Goal: Task Accomplishment & Management: Complete application form

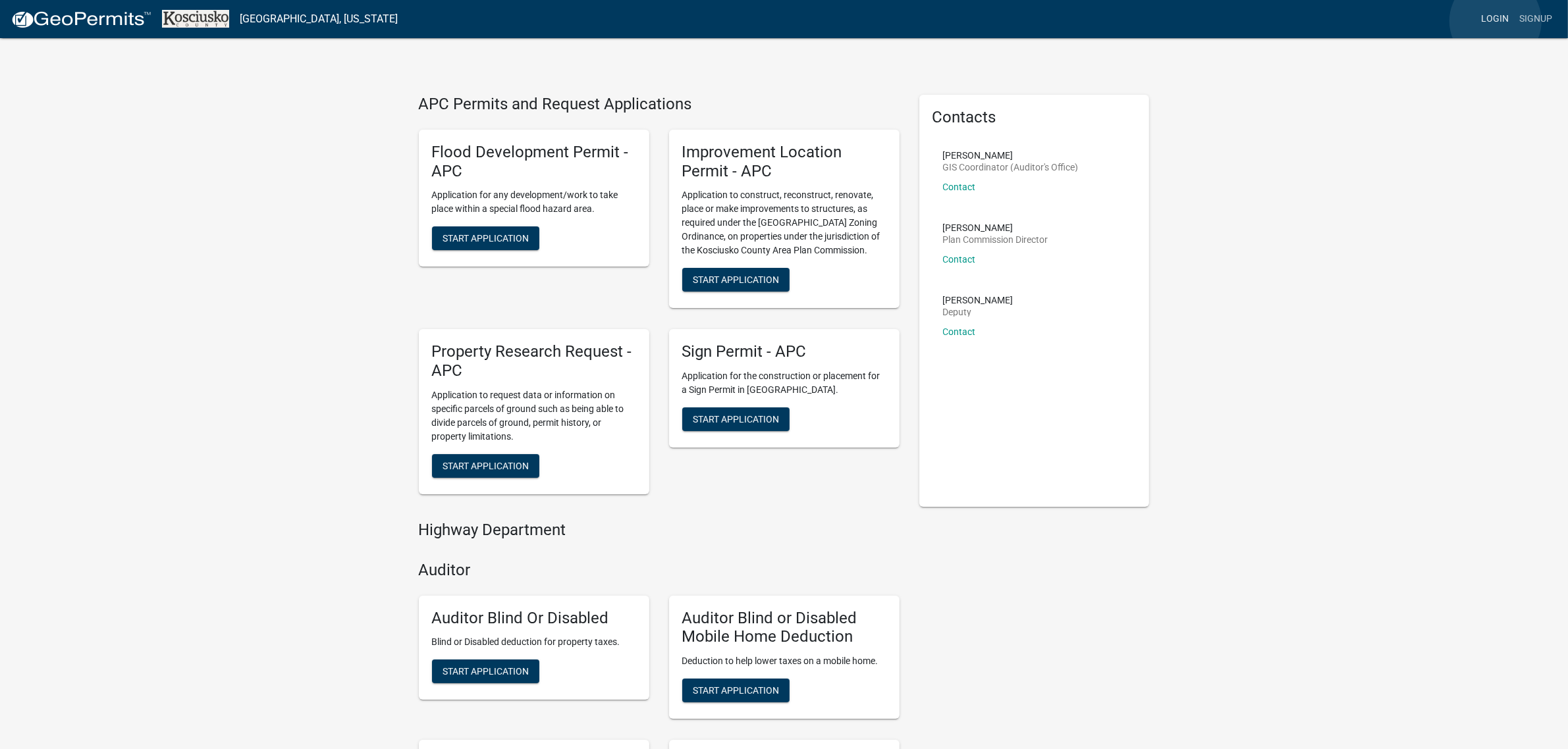
click at [1495, 21] on link "Login" at bounding box center [1494, 19] width 38 height 25
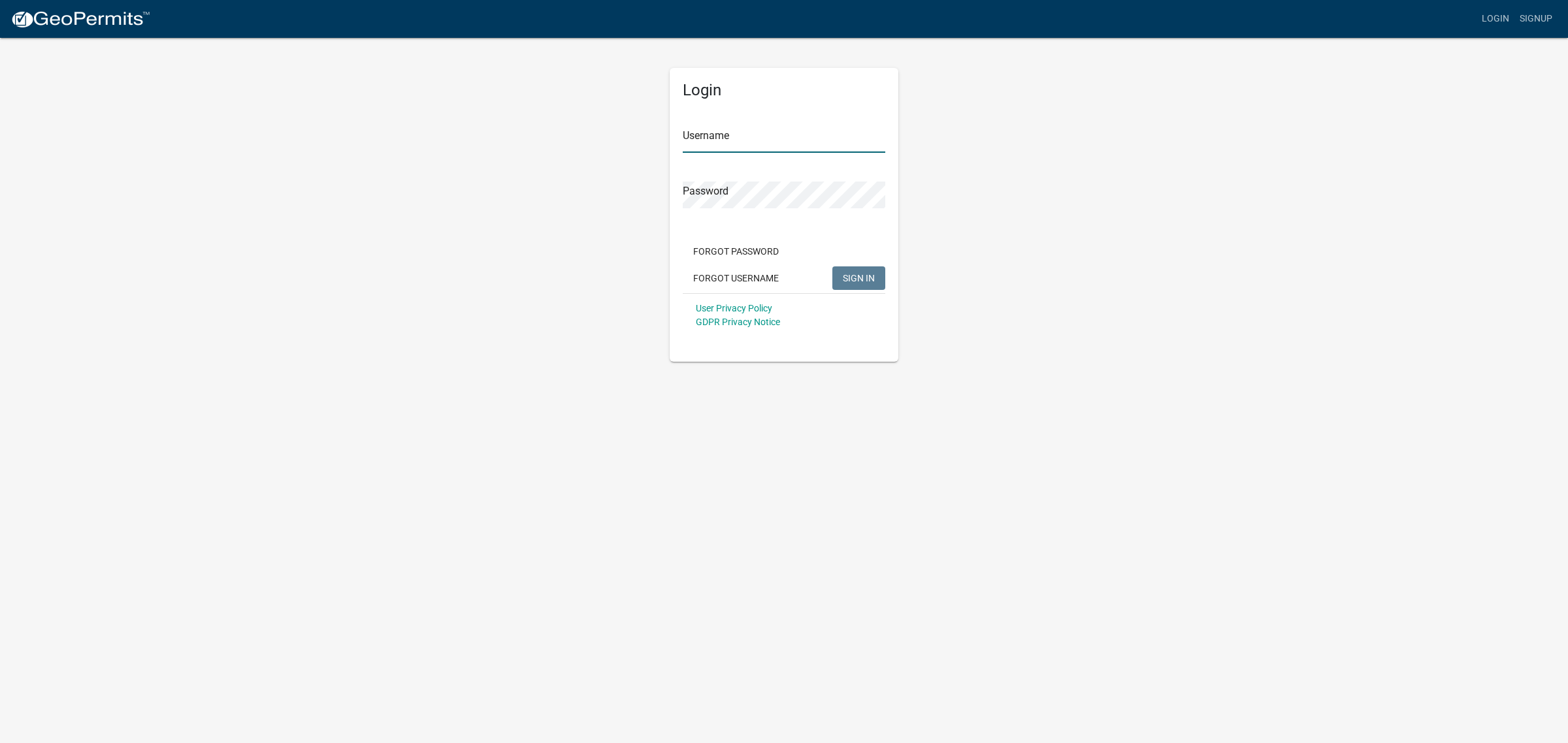
click at [753, 145] on input "Username" at bounding box center [784, 139] width 203 height 27
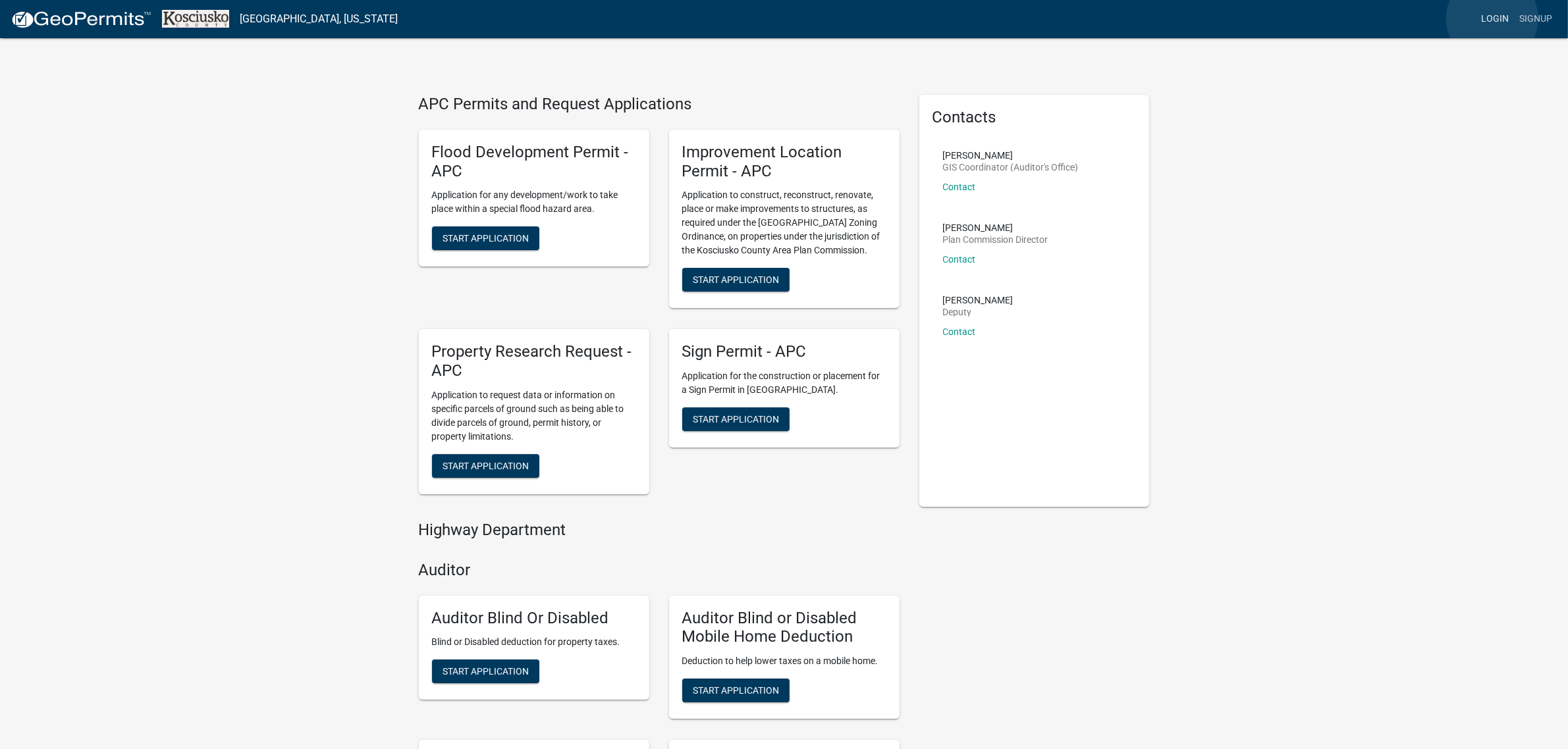
click at [1492, 18] on link "Login" at bounding box center [1494, 19] width 38 height 25
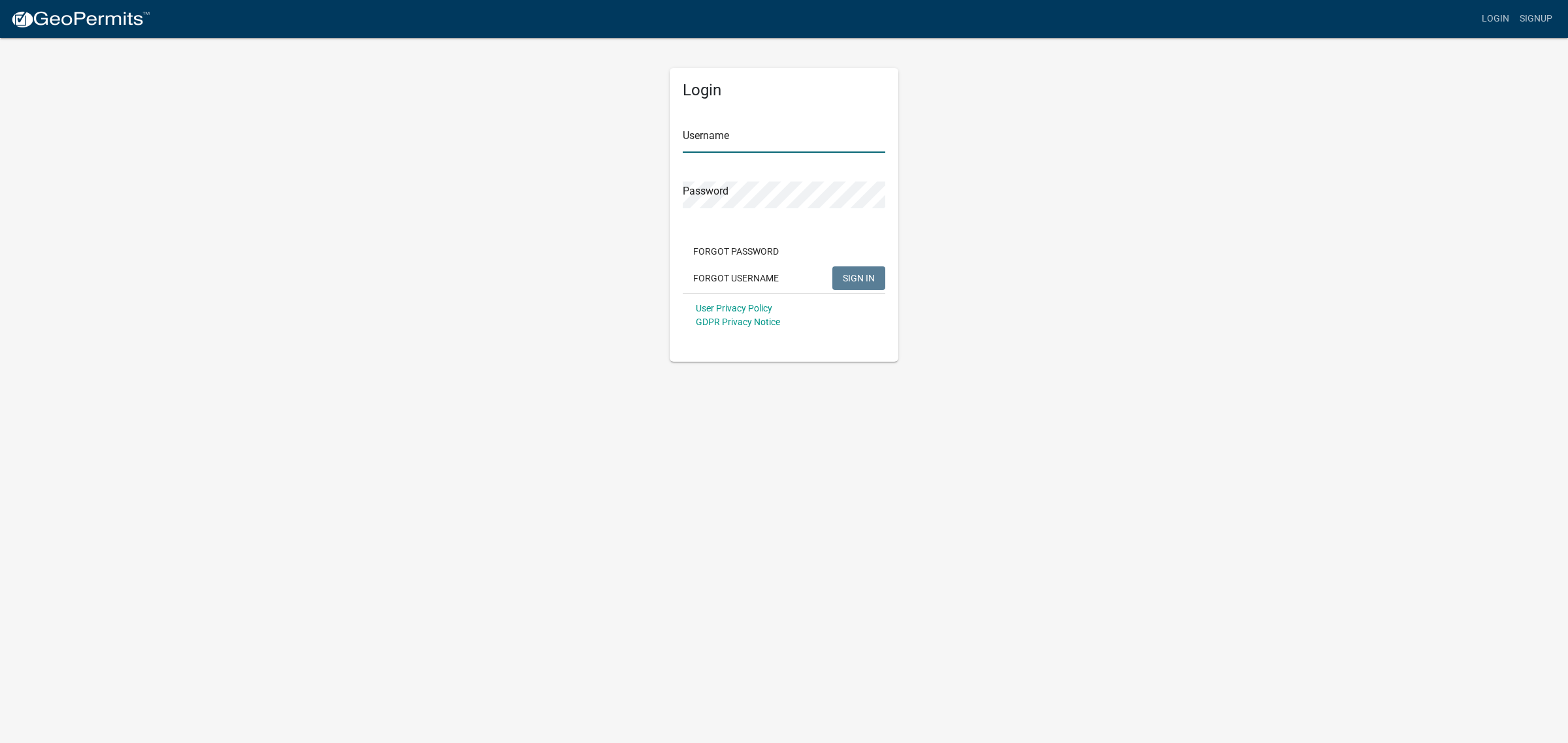
click at [774, 130] on input "Username" at bounding box center [784, 139] width 203 height 27
type input "ashlynnhatfield"
click at [866, 278] on span "SIGN IN" at bounding box center [859, 277] width 32 height 10
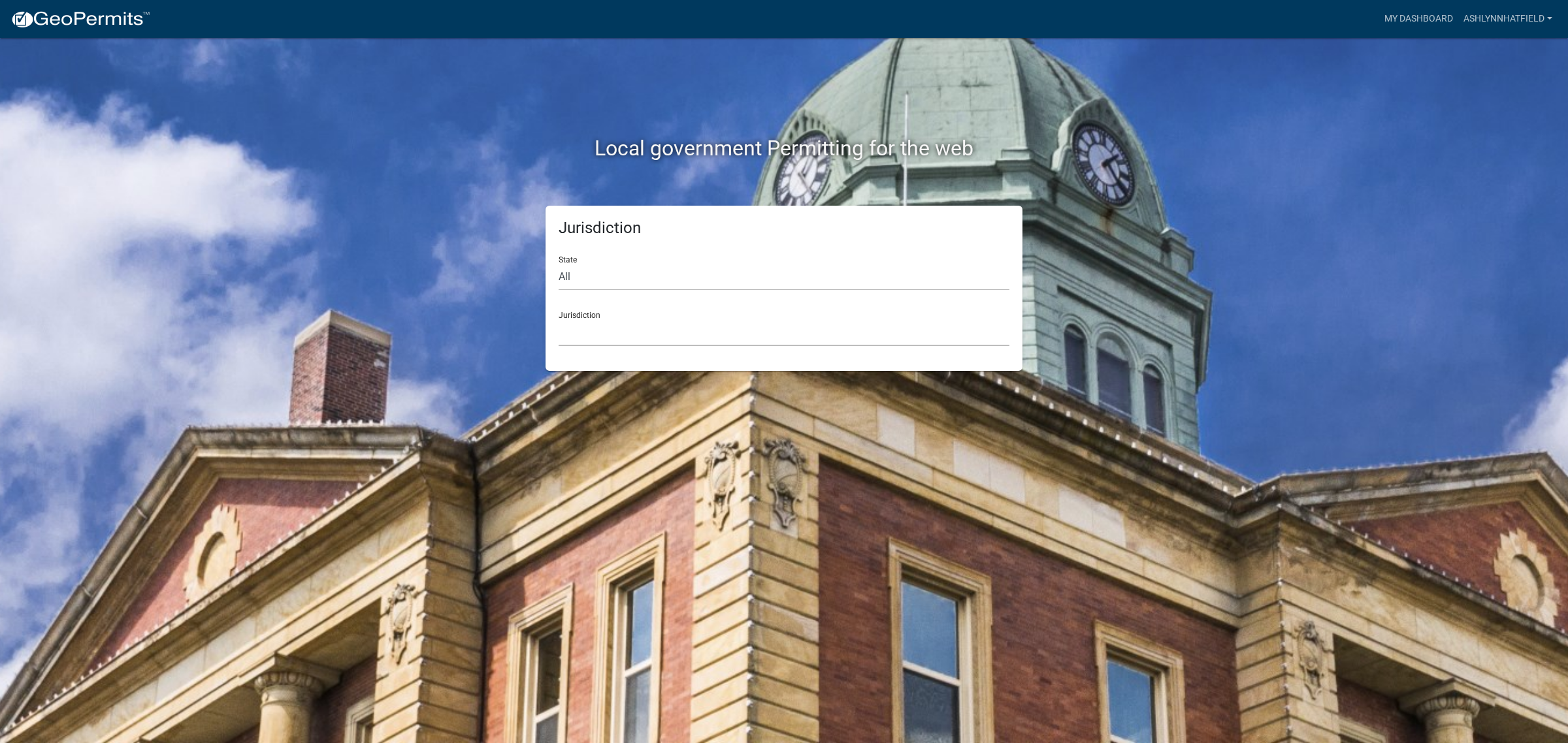
click at [723, 328] on select "Custer County, Colorado Carroll County, Georgia Cook County, Georgia Crawford C…" at bounding box center [784, 333] width 451 height 27
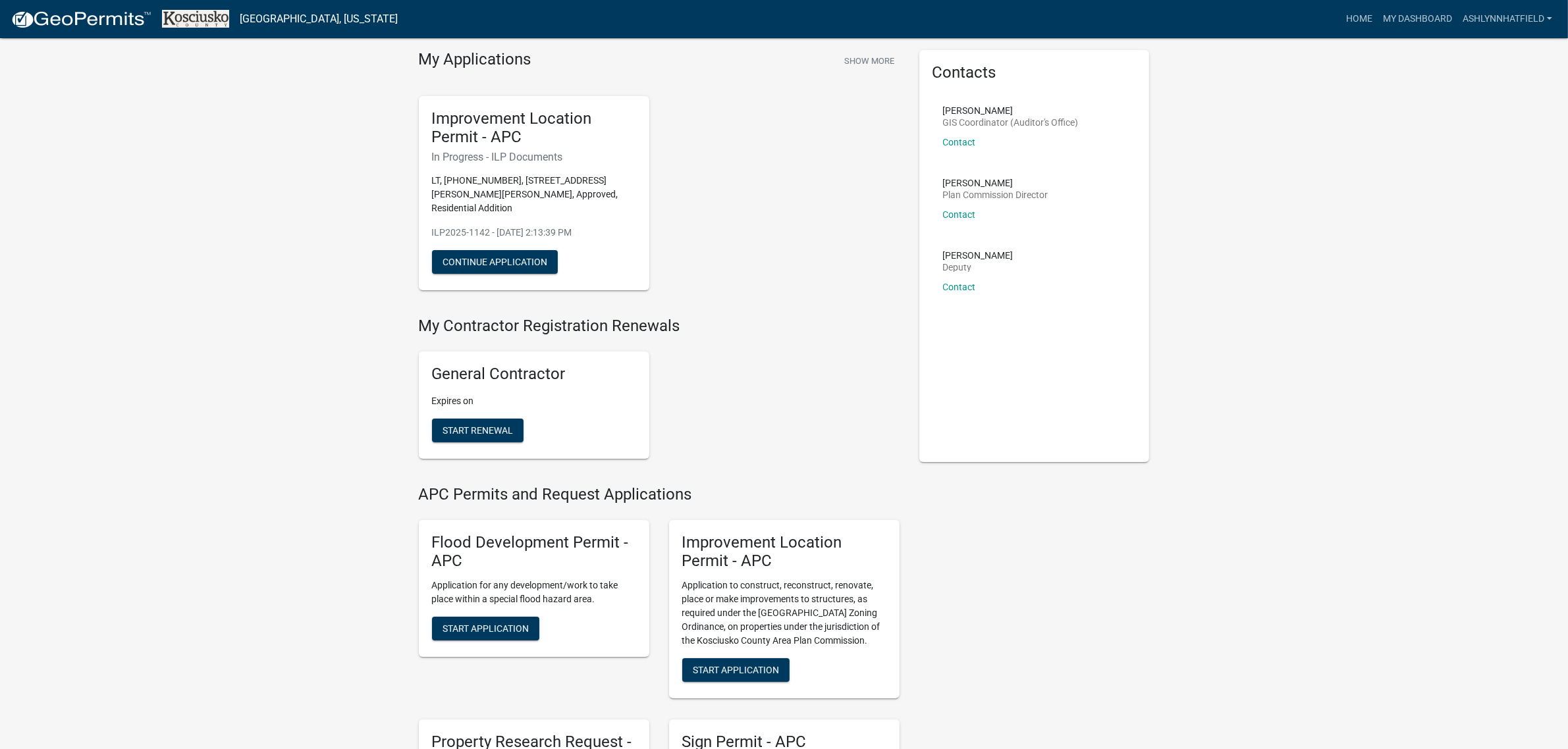
scroll to position [82, 0]
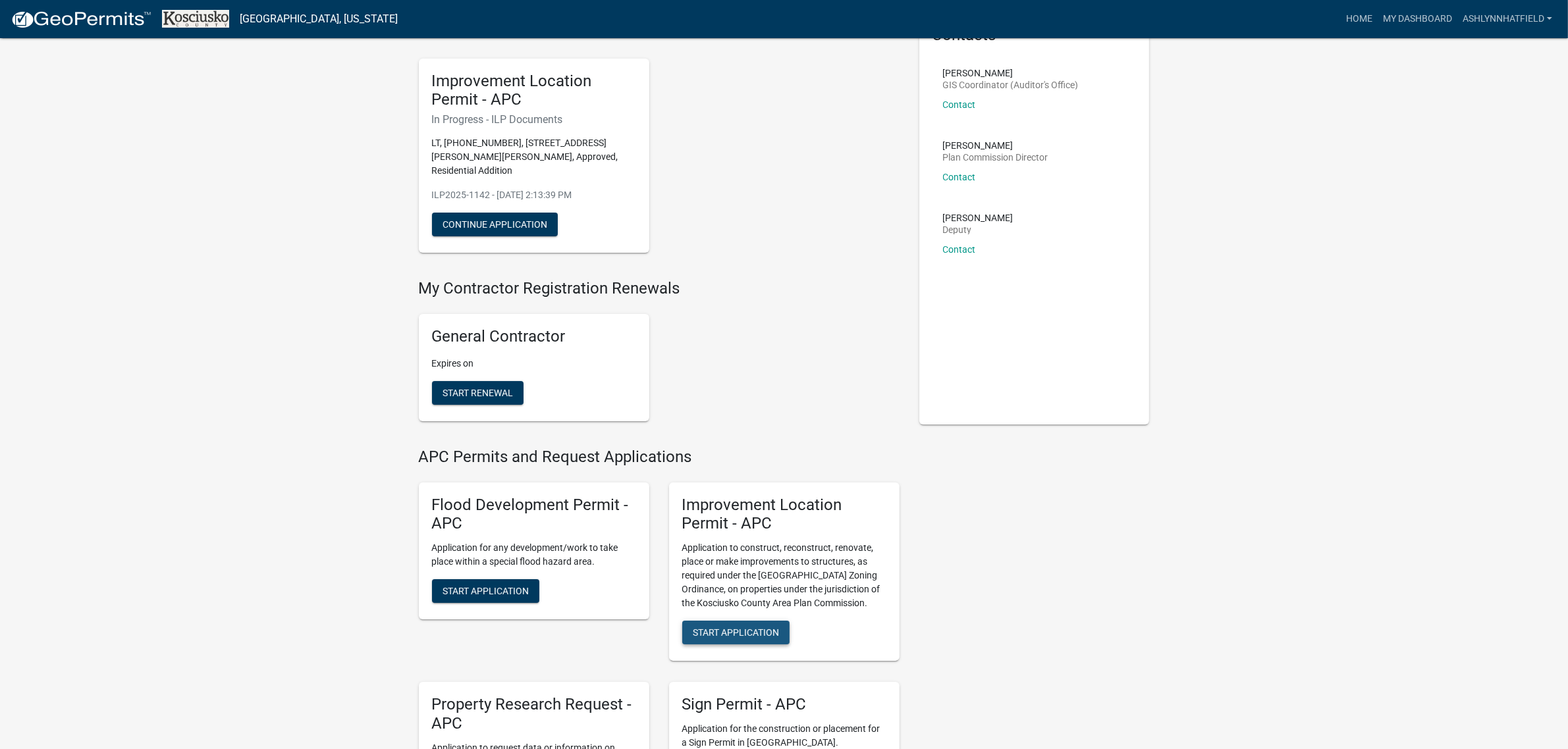
click at [739, 634] on span "Start Application" at bounding box center [736, 632] width 86 height 10
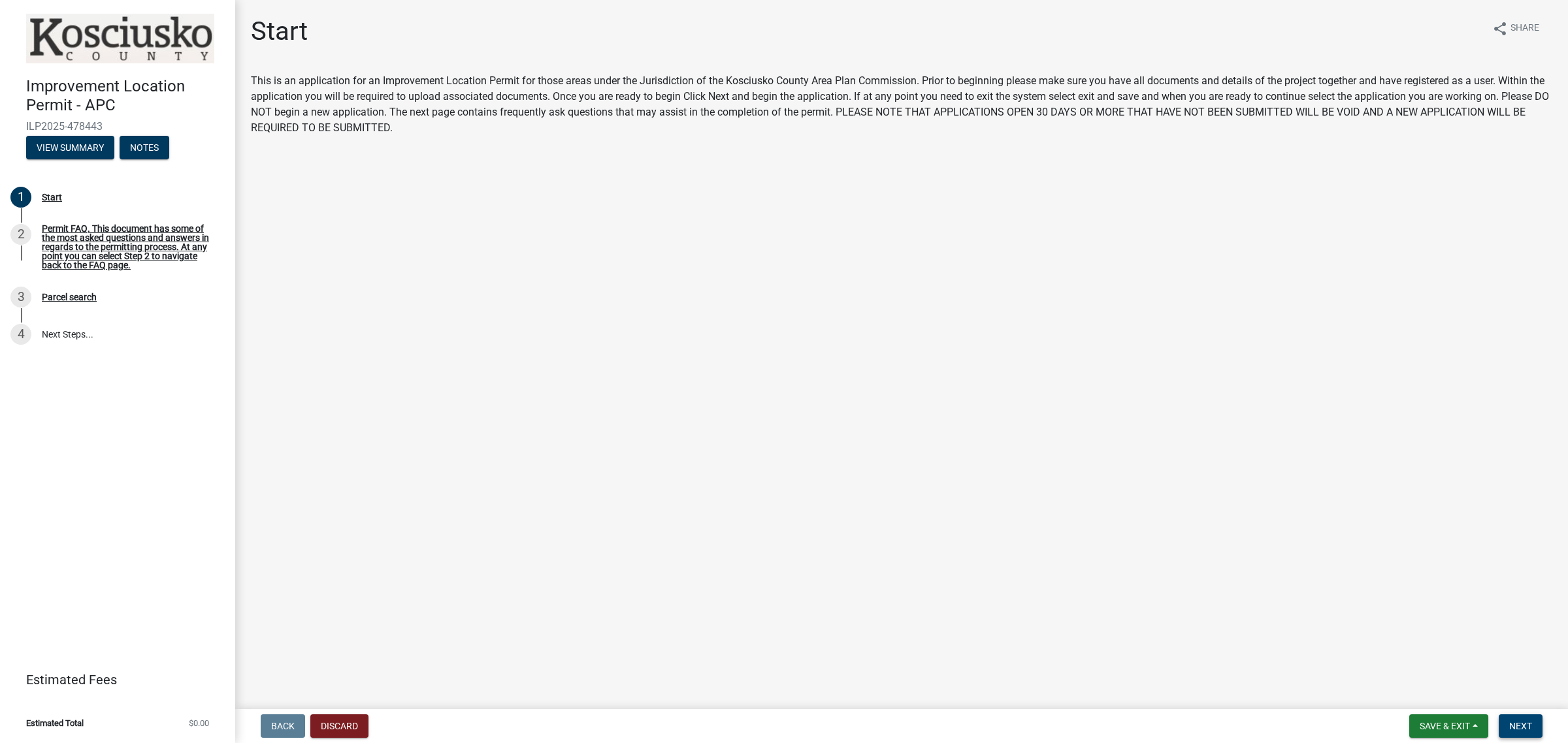
click at [1527, 728] on span "Next" at bounding box center [1520, 726] width 23 height 10
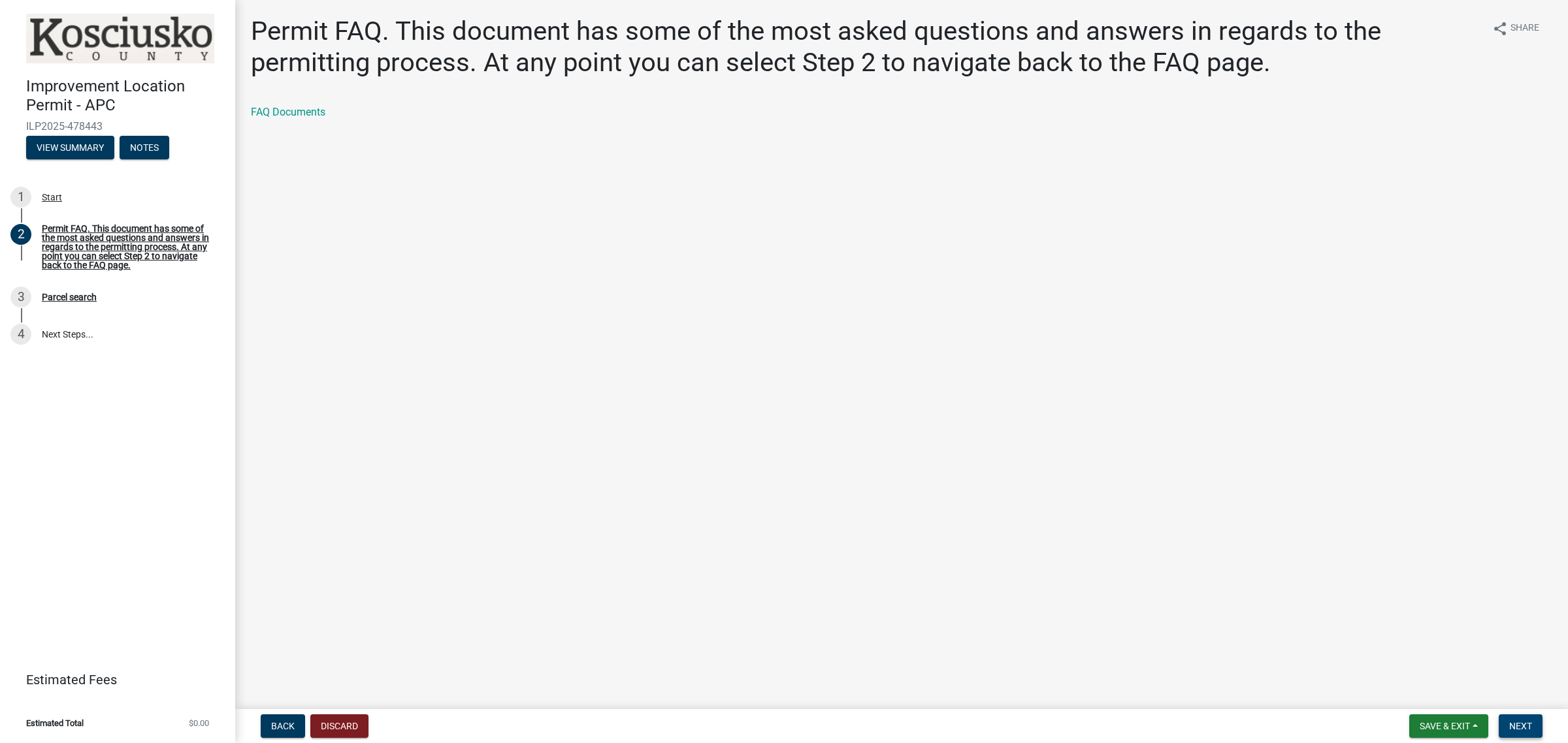
click at [1526, 727] on span "Next" at bounding box center [1520, 726] width 23 height 10
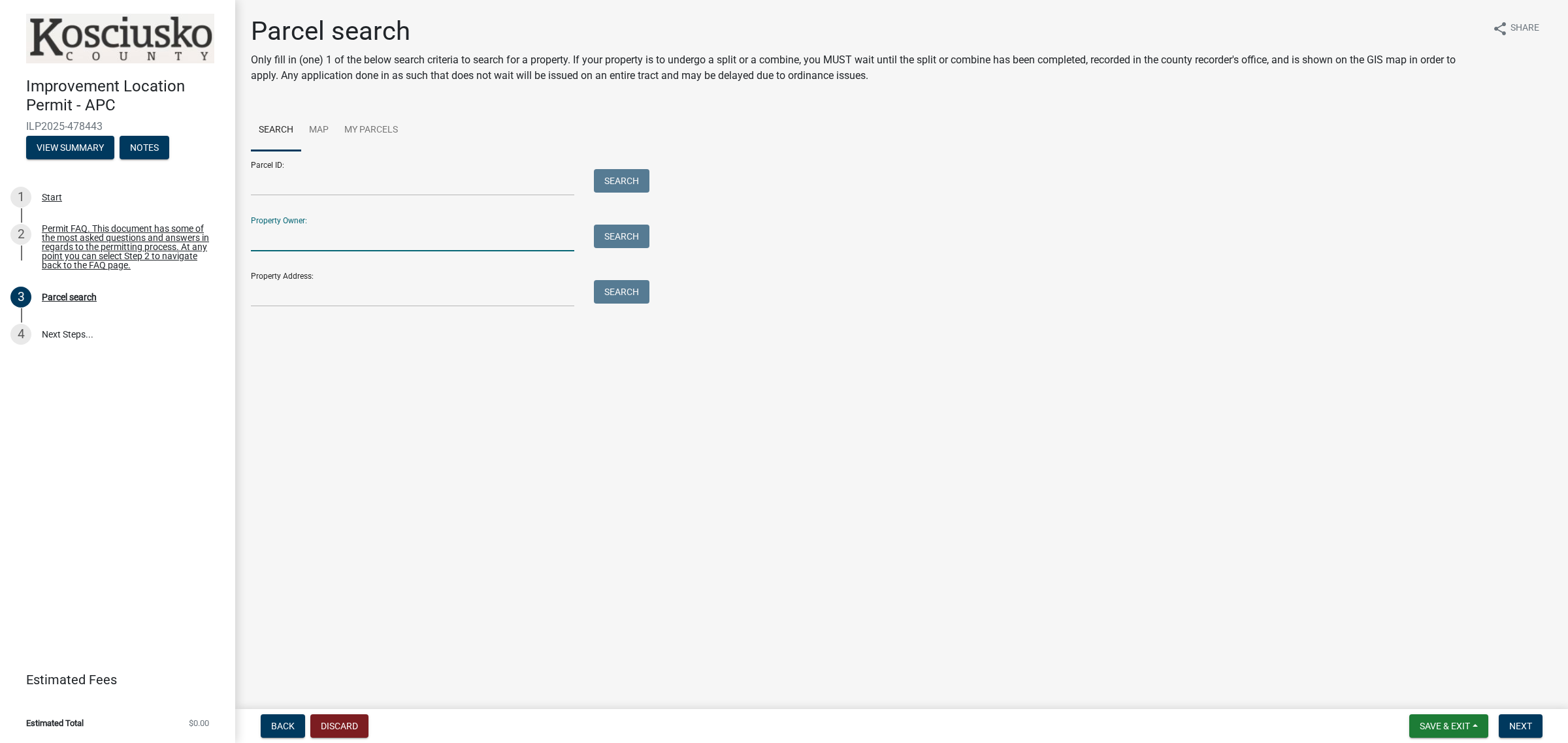
click at [347, 235] on input "Property Owner:" at bounding box center [412, 238] width 324 height 27
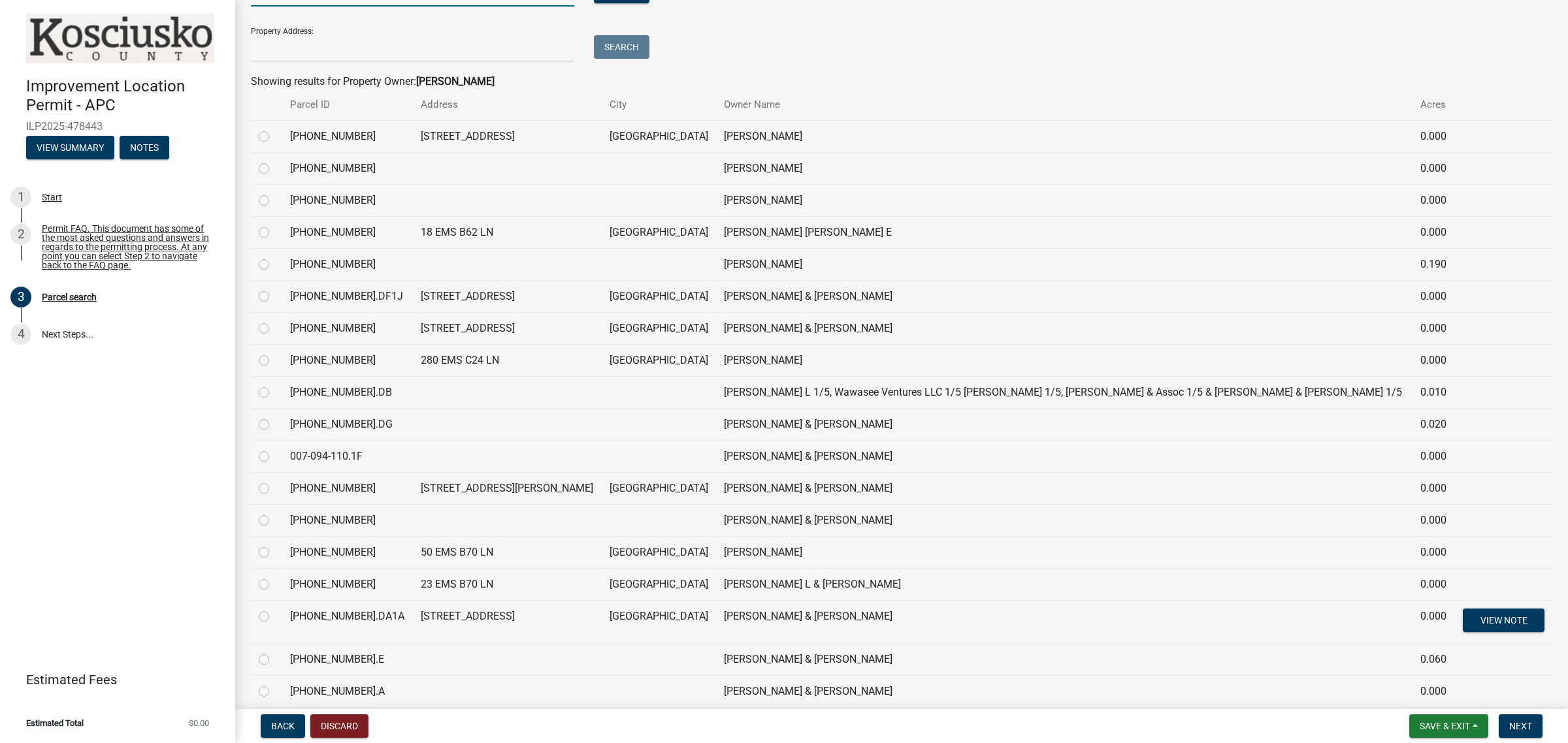
scroll to position [327, 0]
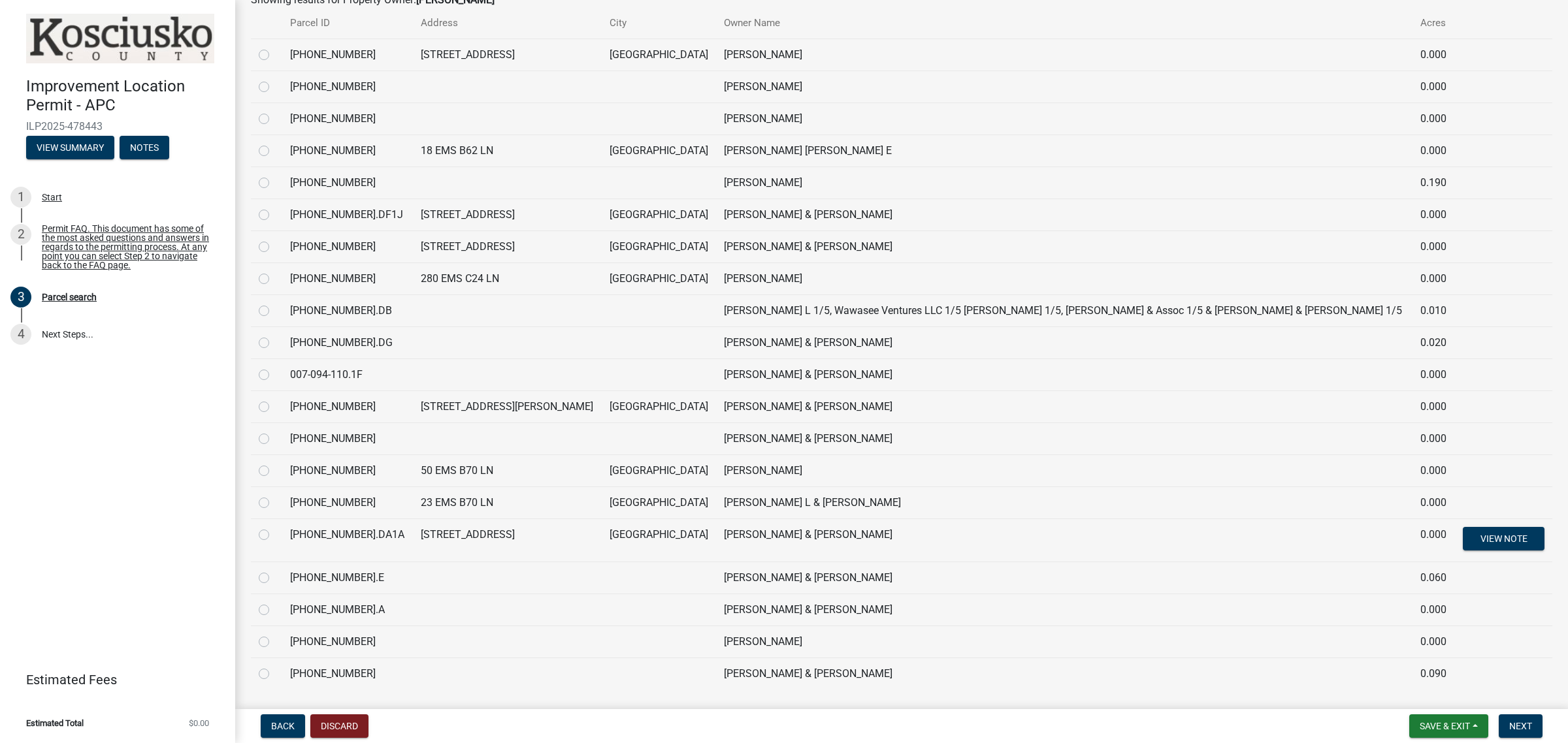
type input "marcuccilli"
click at [274, 527] on label at bounding box center [274, 527] width 0 height 0
click at [274, 536] on input "radio" at bounding box center [278, 531] width 9 height 9
radio input "true"
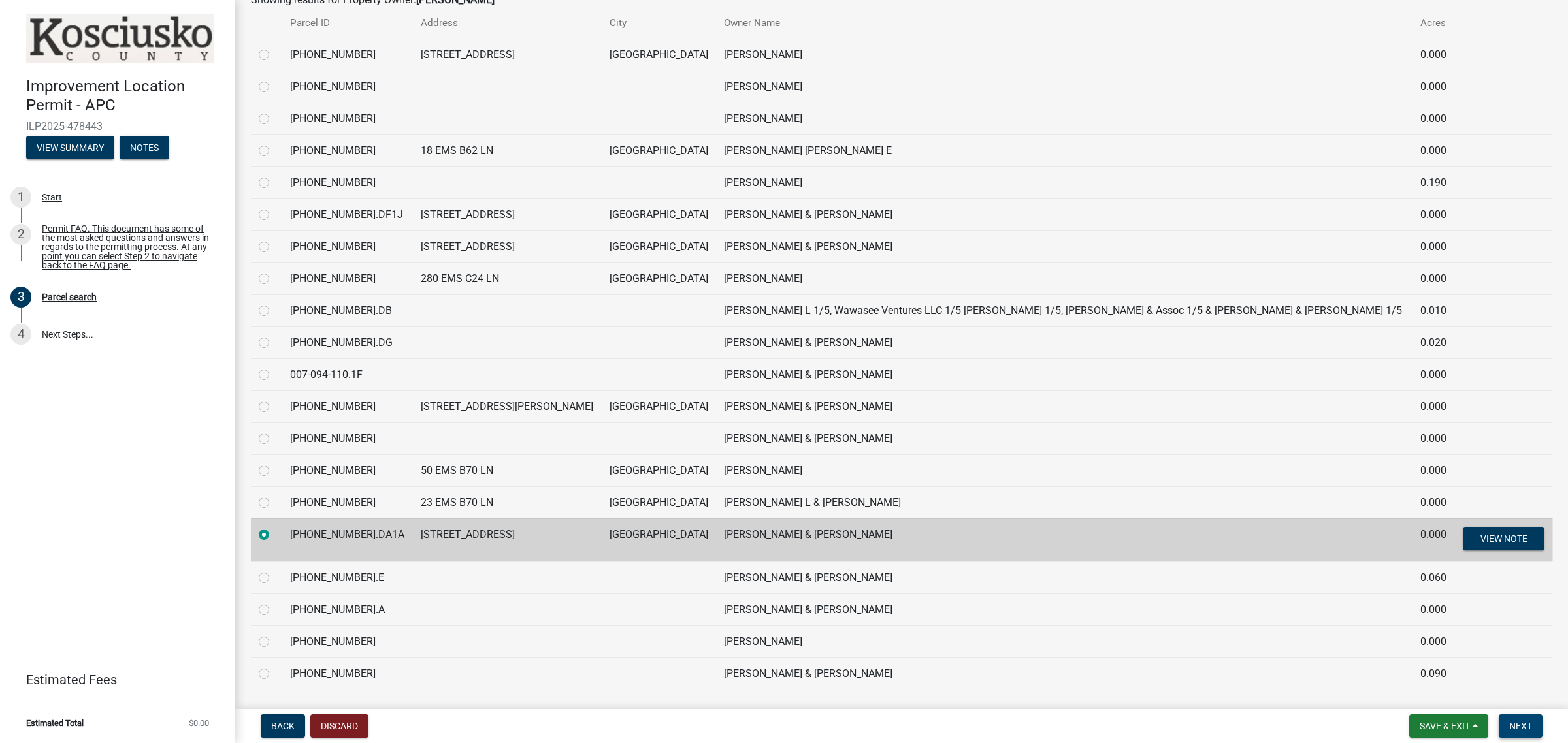
click at [1518, 725] on span "Next" at bounding box center [1520, 726] width 23 height 10
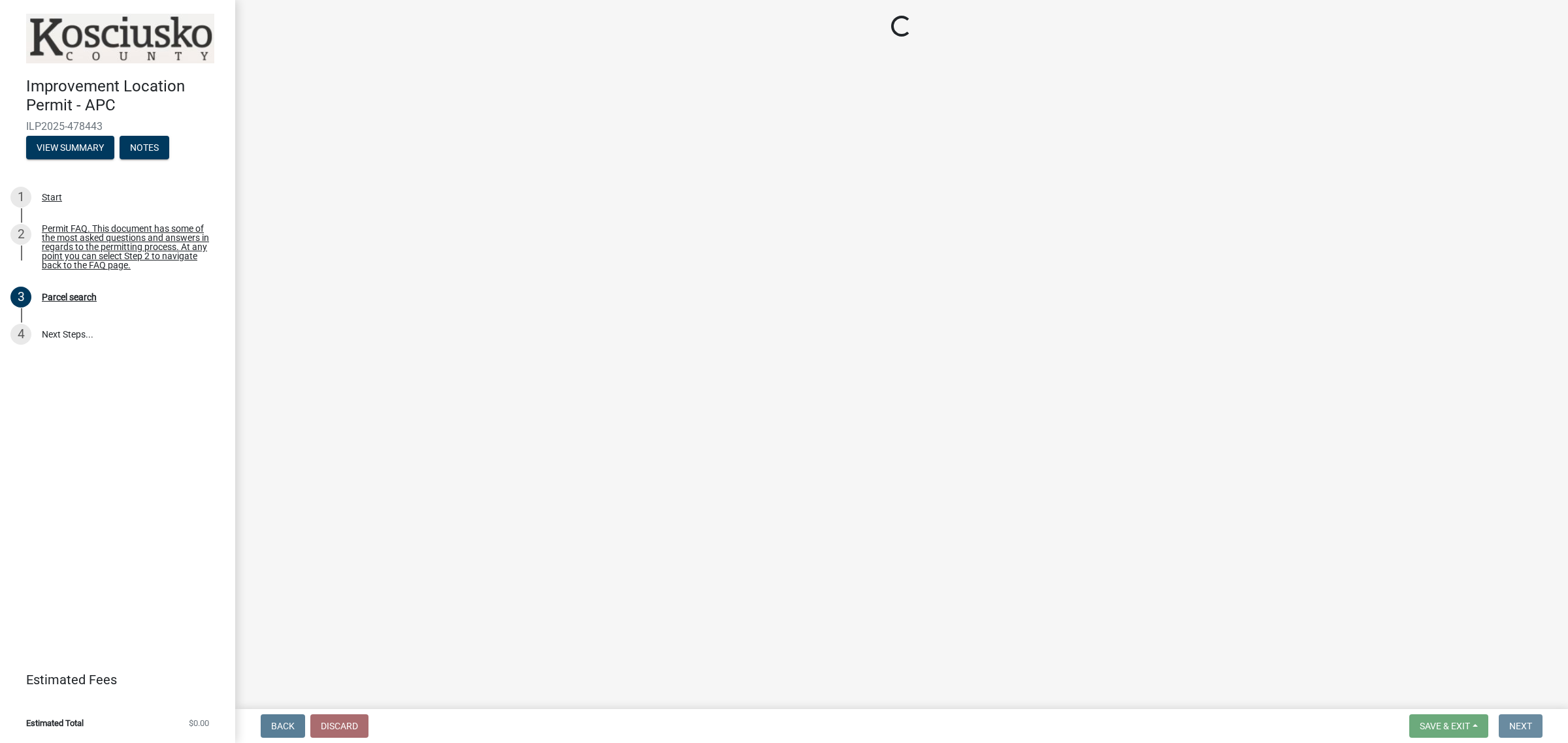
scroll to position [0, 0]
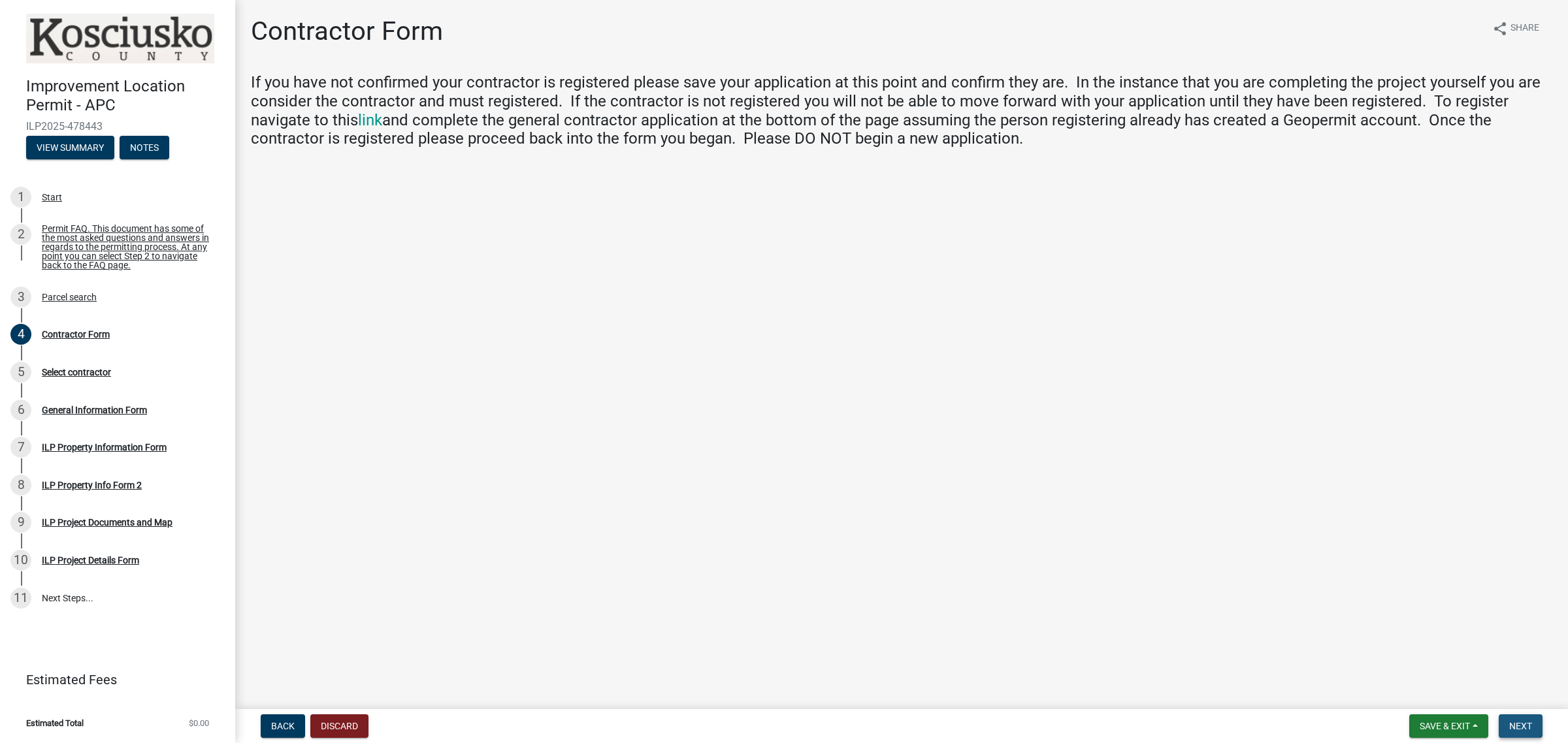
click at [1530, 730] on span "Next" at bounding box center [1520, 726] width 23 height 10
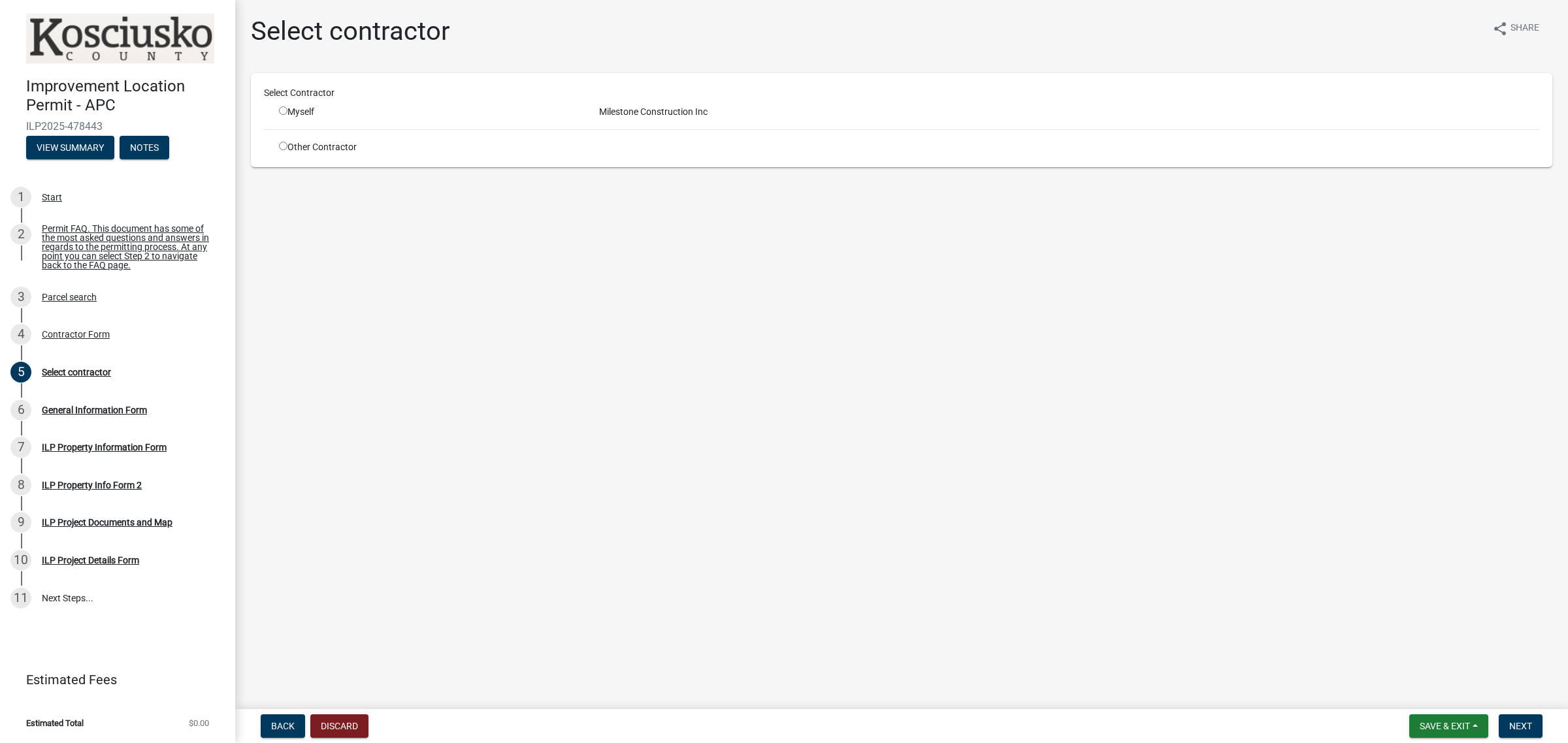
click at [324, 148] on div "Other Contractor" at bounding box center [429, 147] width 320 height 13
click at [273, 148] on div "Other Contractor" at bounding box center [429, 147] width 320 height 13
click at [280, 148] on input "radio" at bounding box center [283, 145] width 9 height 9
radio input "true"
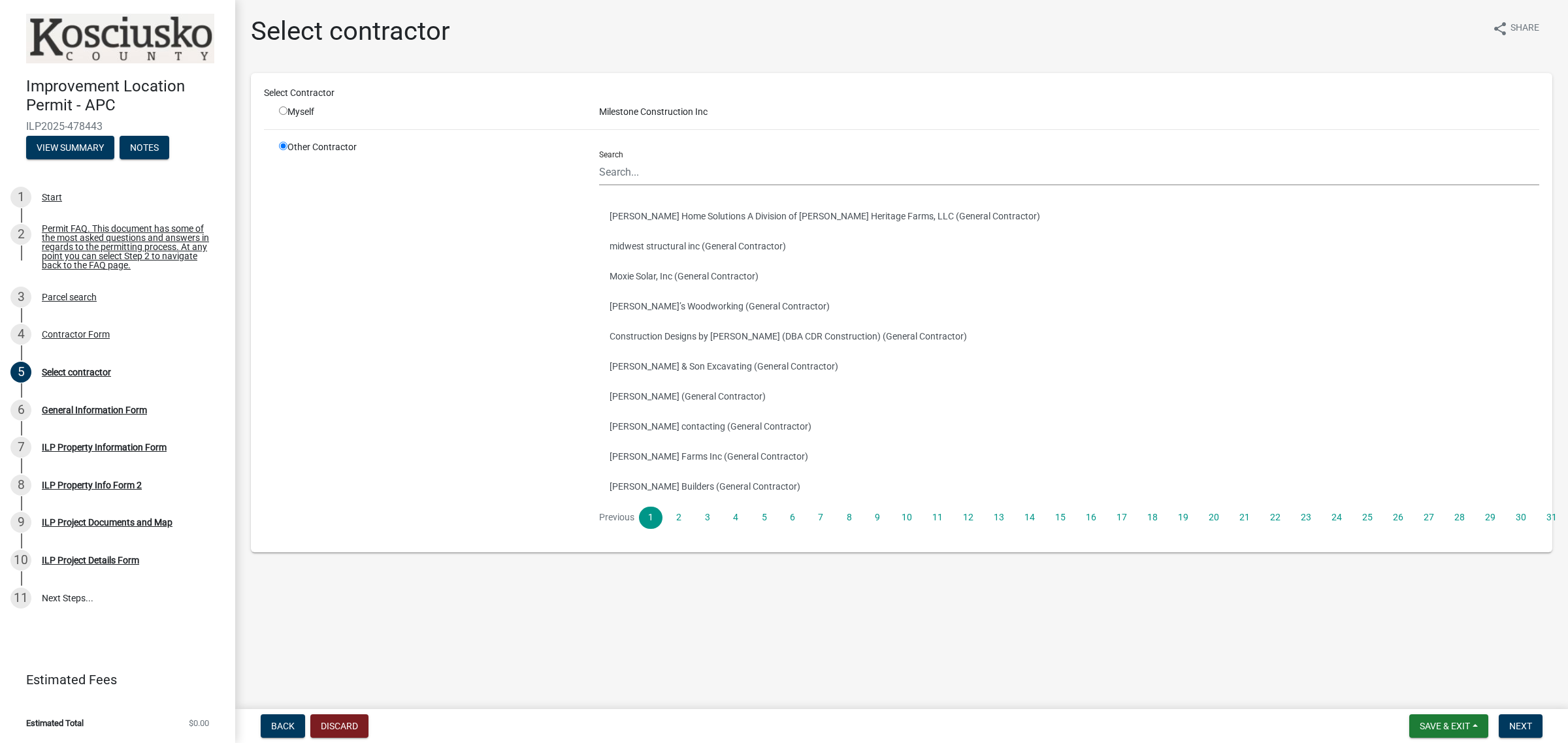
click at [654, 190] on div "Search Bogue Home Solutions A Division of Bogue Heritage Farms, LLC (General Co…" at bounding box center [1068, 335] width 940 height 389
click at [655, 161] on input "Search" at bounding box center [1068, 172] width 940 height 27
type input "milestone"
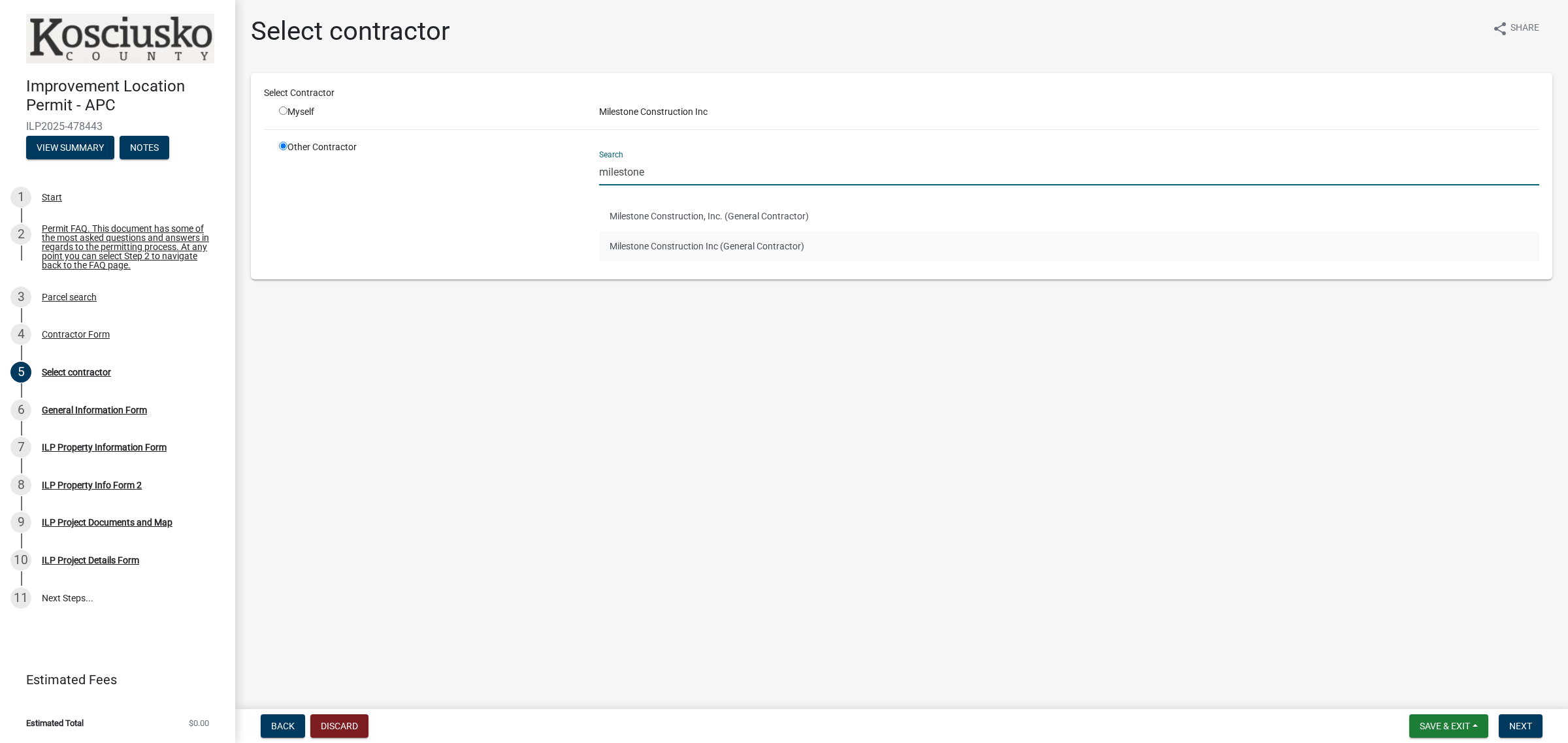
click at [672, 259] on button "Milestone Construction Inc (General Contractor)" at bounding box center [1068, 246] width 940 height 30
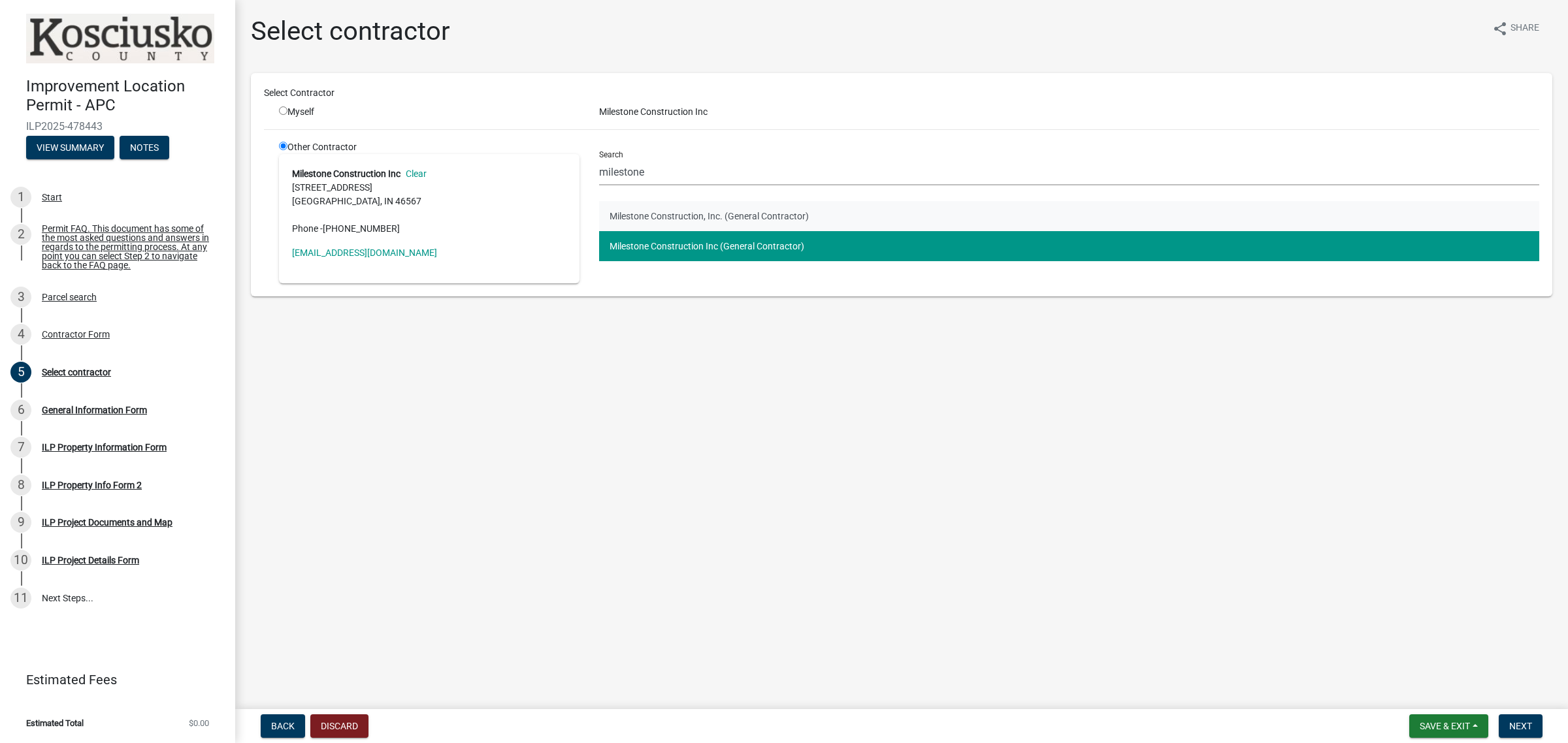
click at [683, 217] on button "Milestone Construction, Inc. (General Contractor)" at bounding box center [1068, 216] width 940 height 30
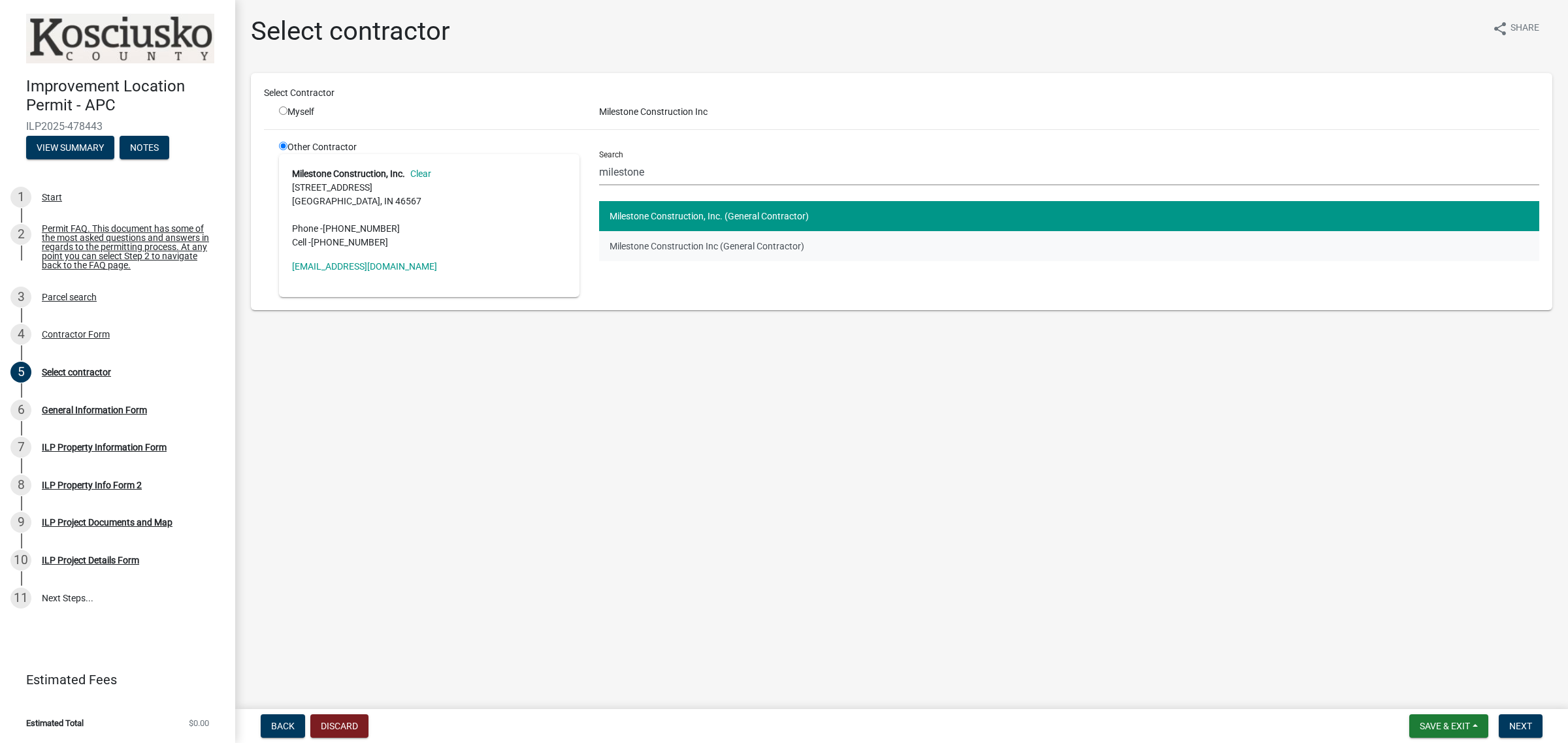
click at [676, 235] on button "Milestone Construction Inc (General Contractor)" at bounding box center [1068, 246] width 940 height 30
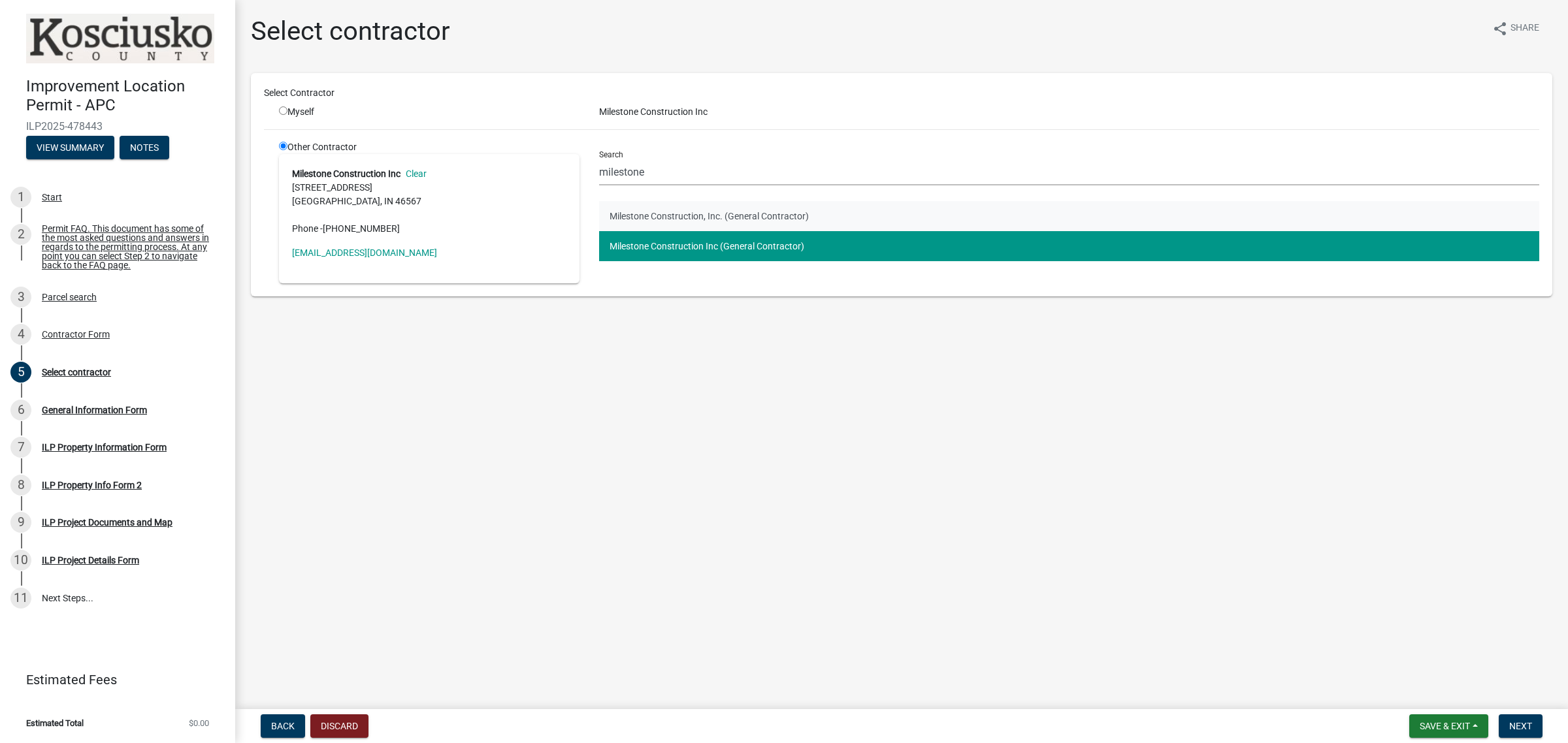
click at [680, 213] on button "Milestone Construction, Inc. (General Contractor)" at bounding box center [1068, 216] width 940 height 30
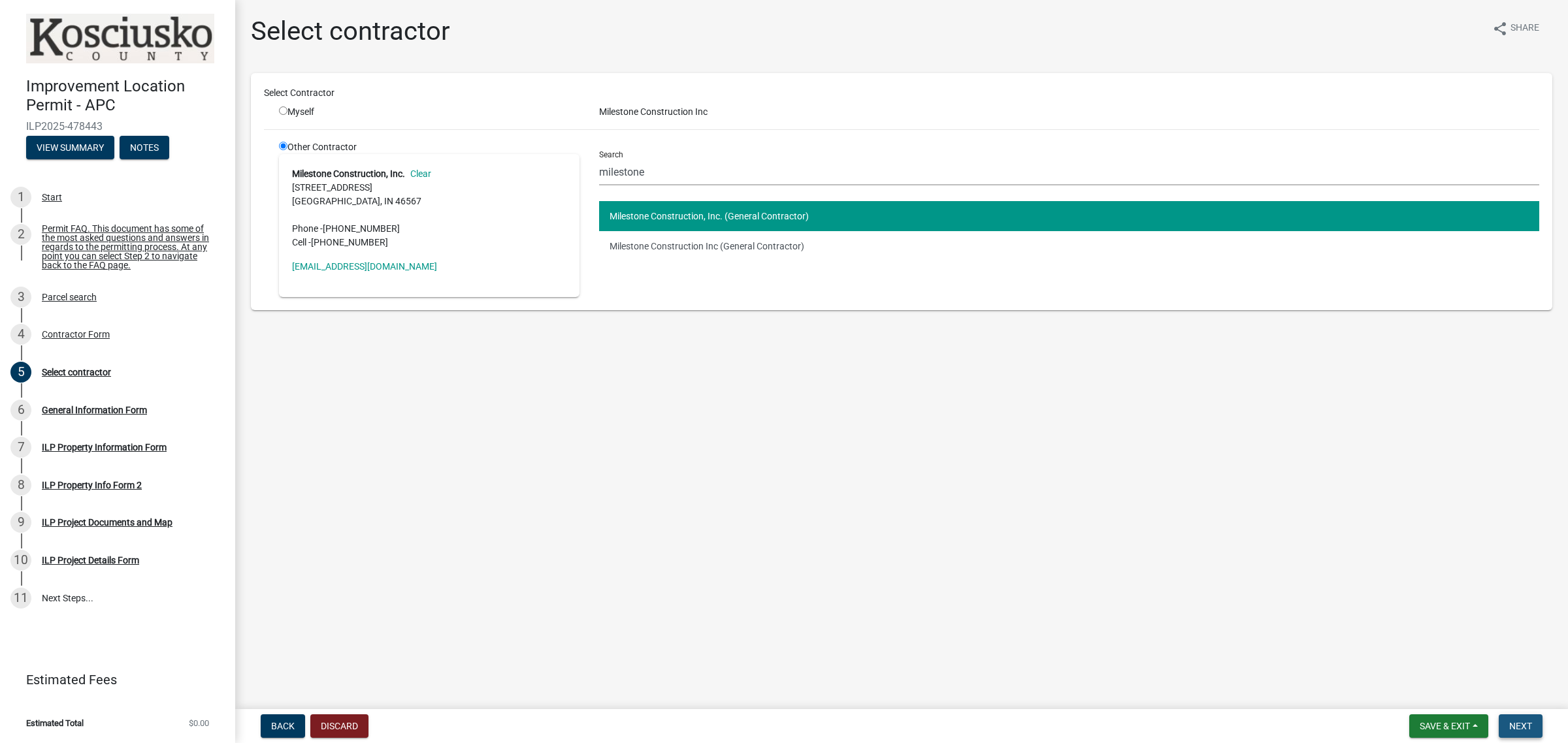
click at [1526, 723] on span "Next" at bounding box center [1520, 726] width 23 height 10
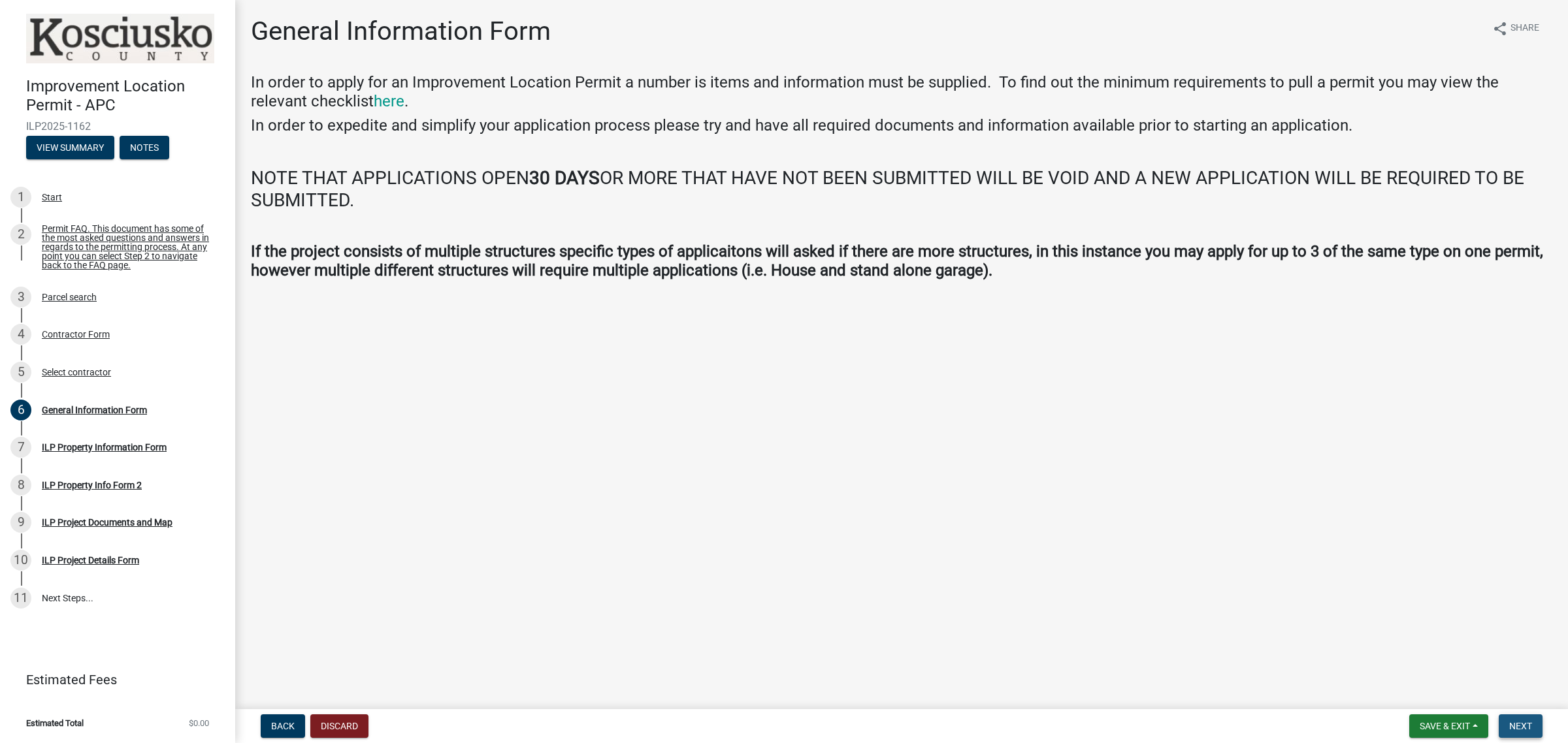
click at [1530, 728] on span "Next" at bounding box center [1520, 726] width 23 height 10
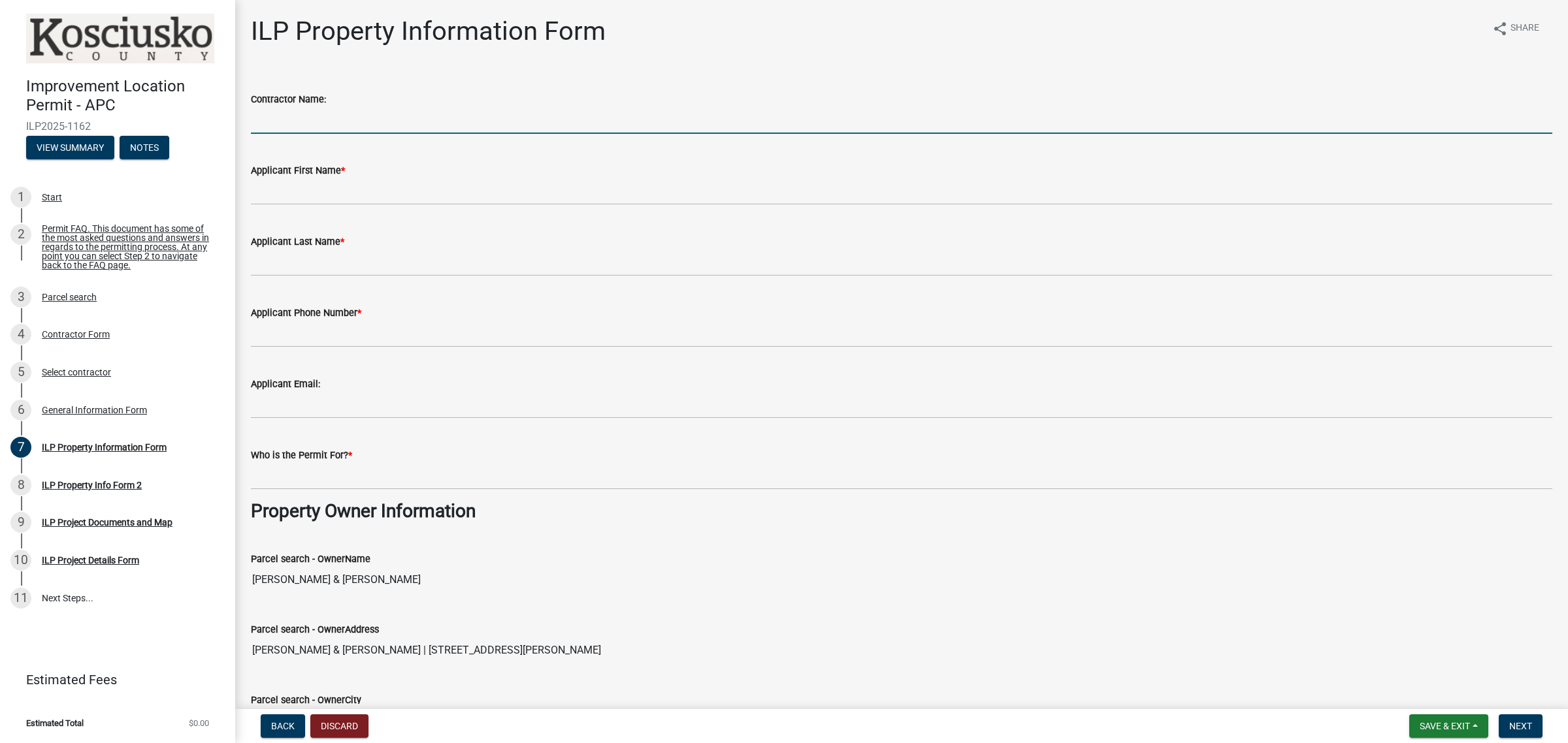
click at [384, 116] on input "Contractor Name:" at bounding box center [901, 120] width 1301 height 27
type input "Milestone Construction"
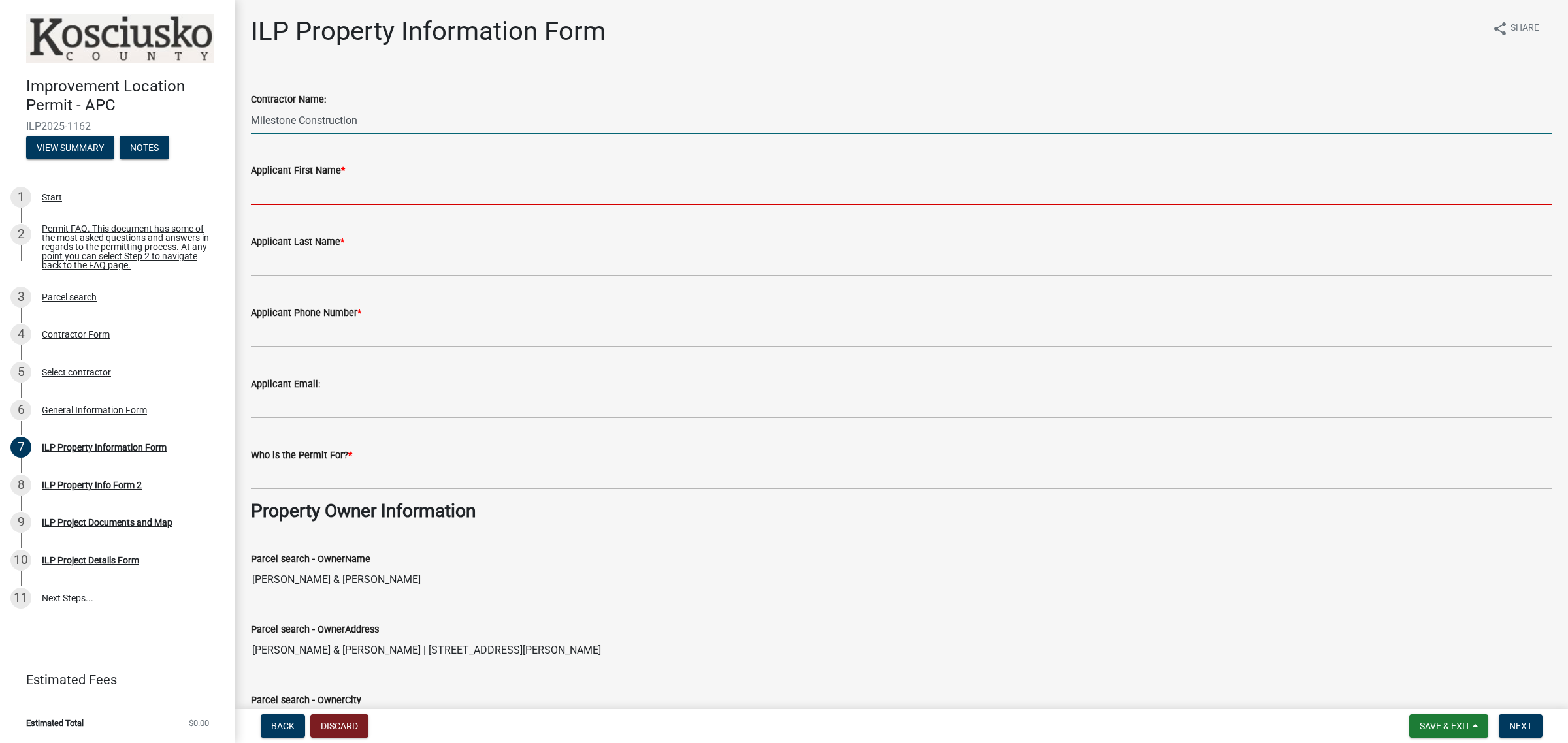
type input "Ashlynn"
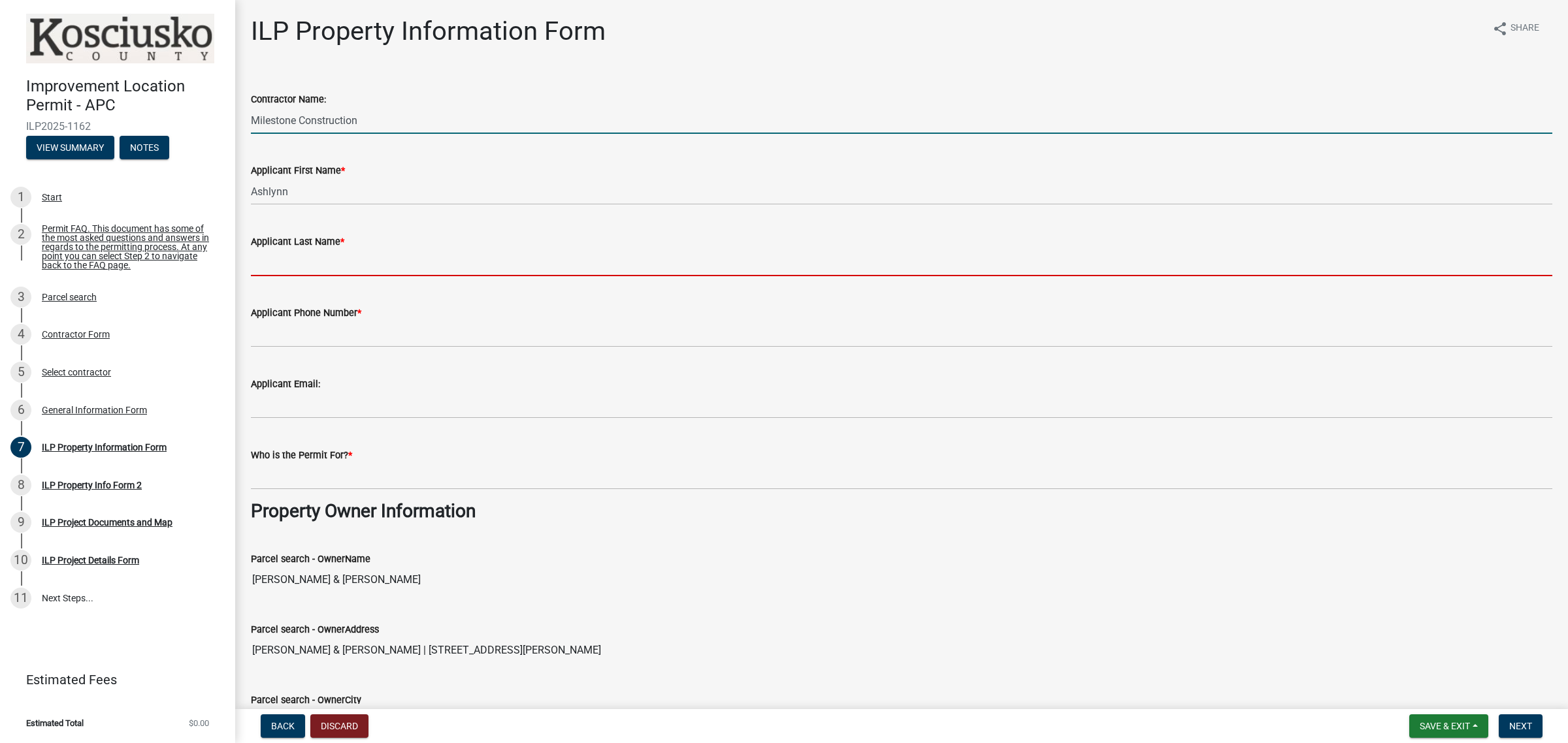
type input "Hatfield"
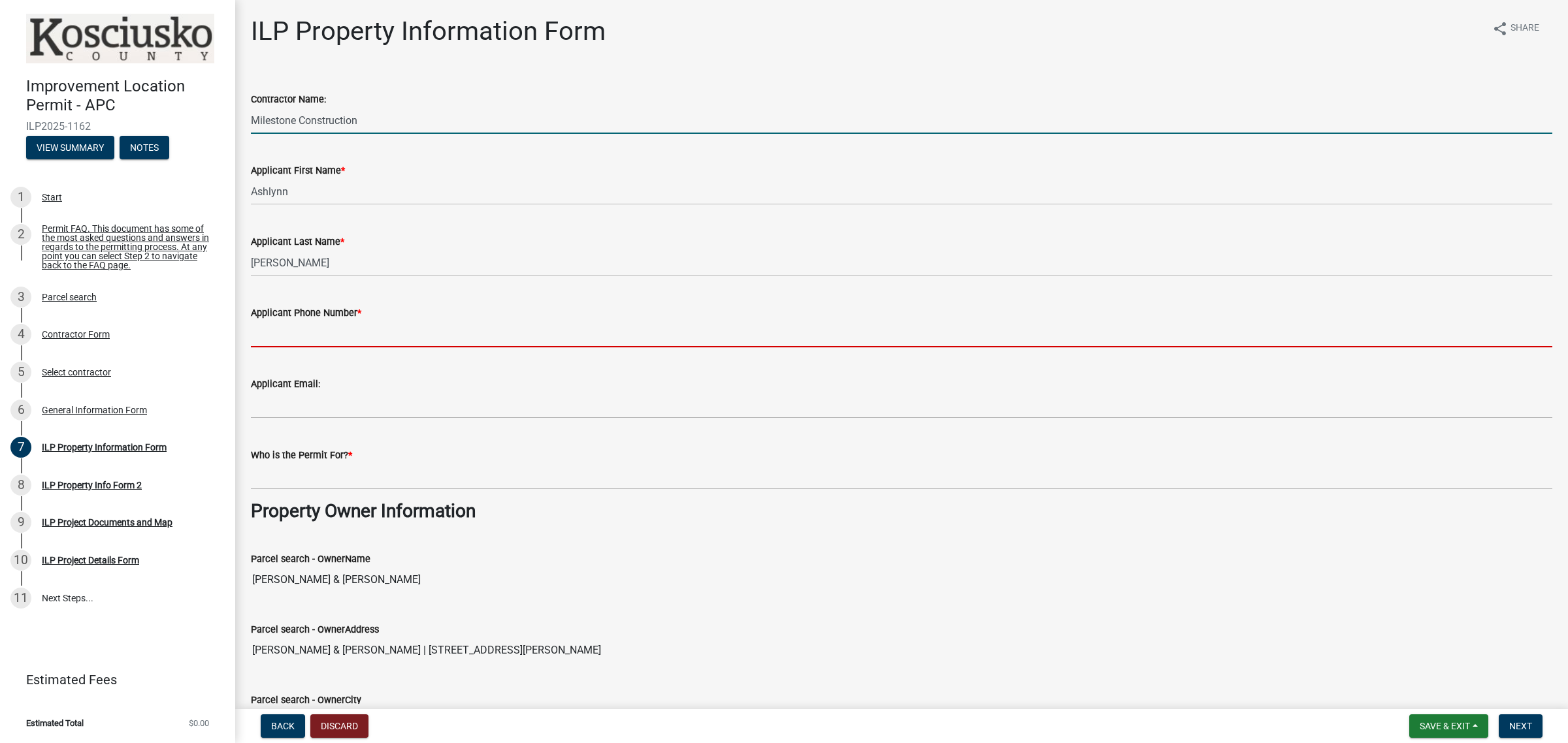
type input "5744570255"
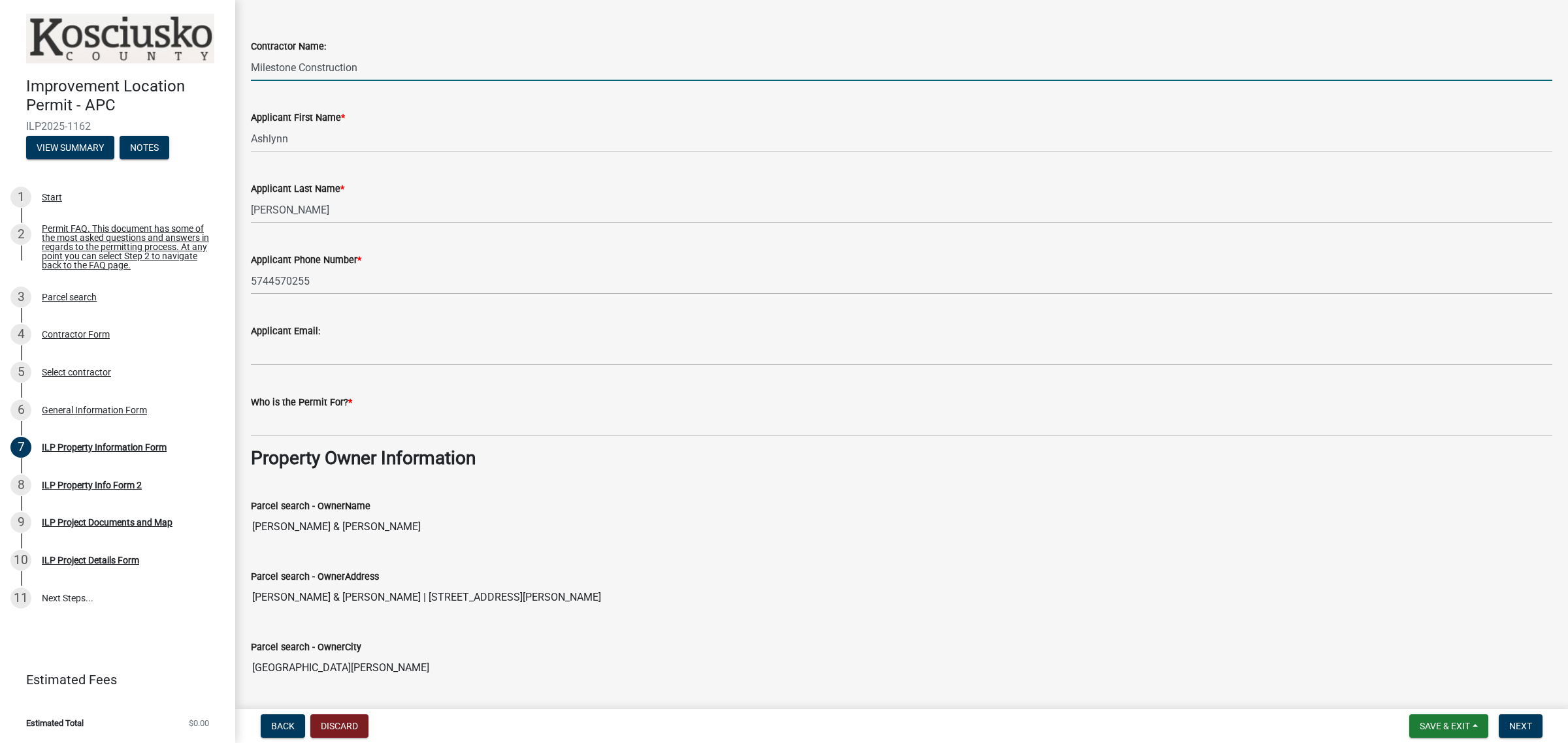
scroll to position [82, 0]
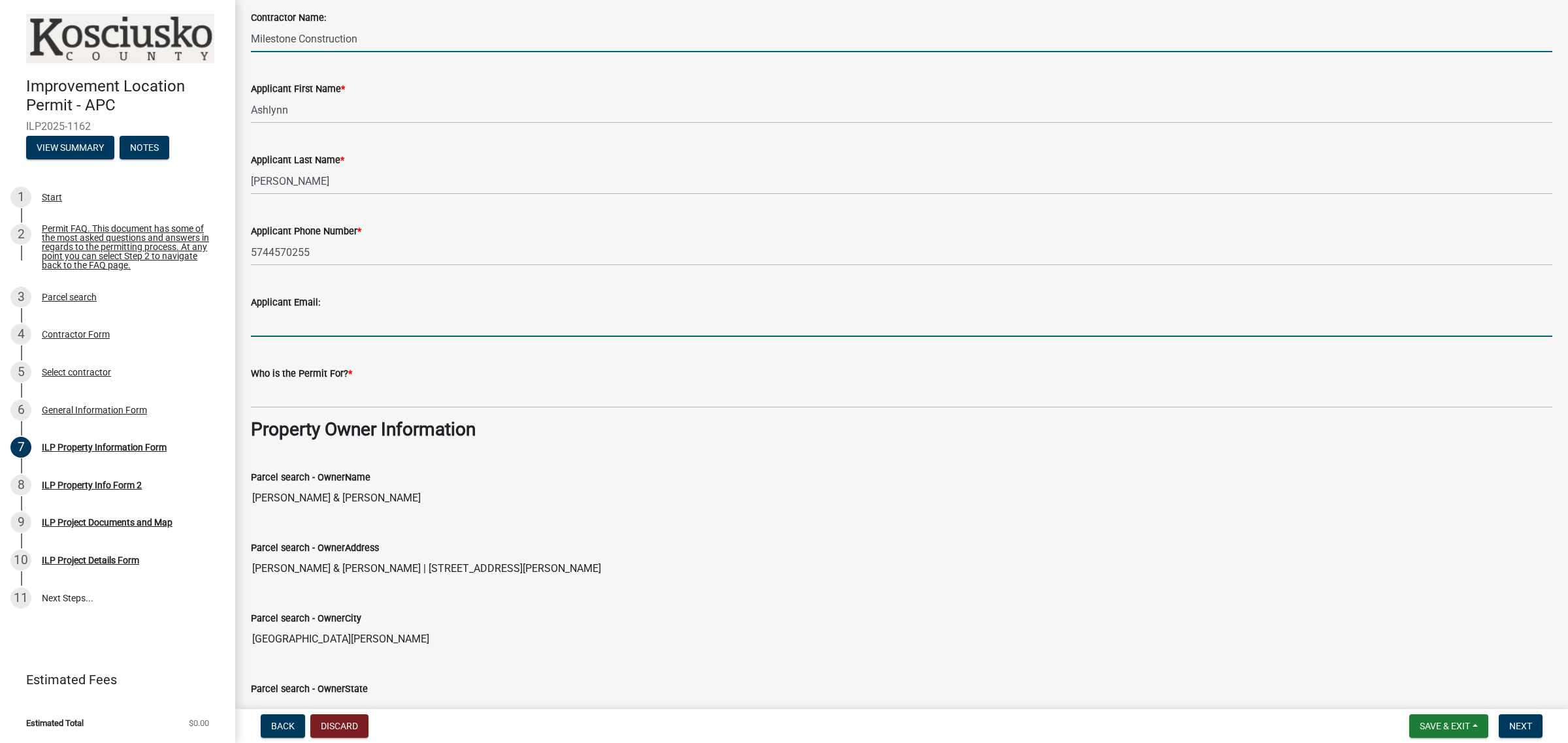
click at [353, 328] on input "Applicant Email:" at bounding box center [901, 324] width 1301 height 27
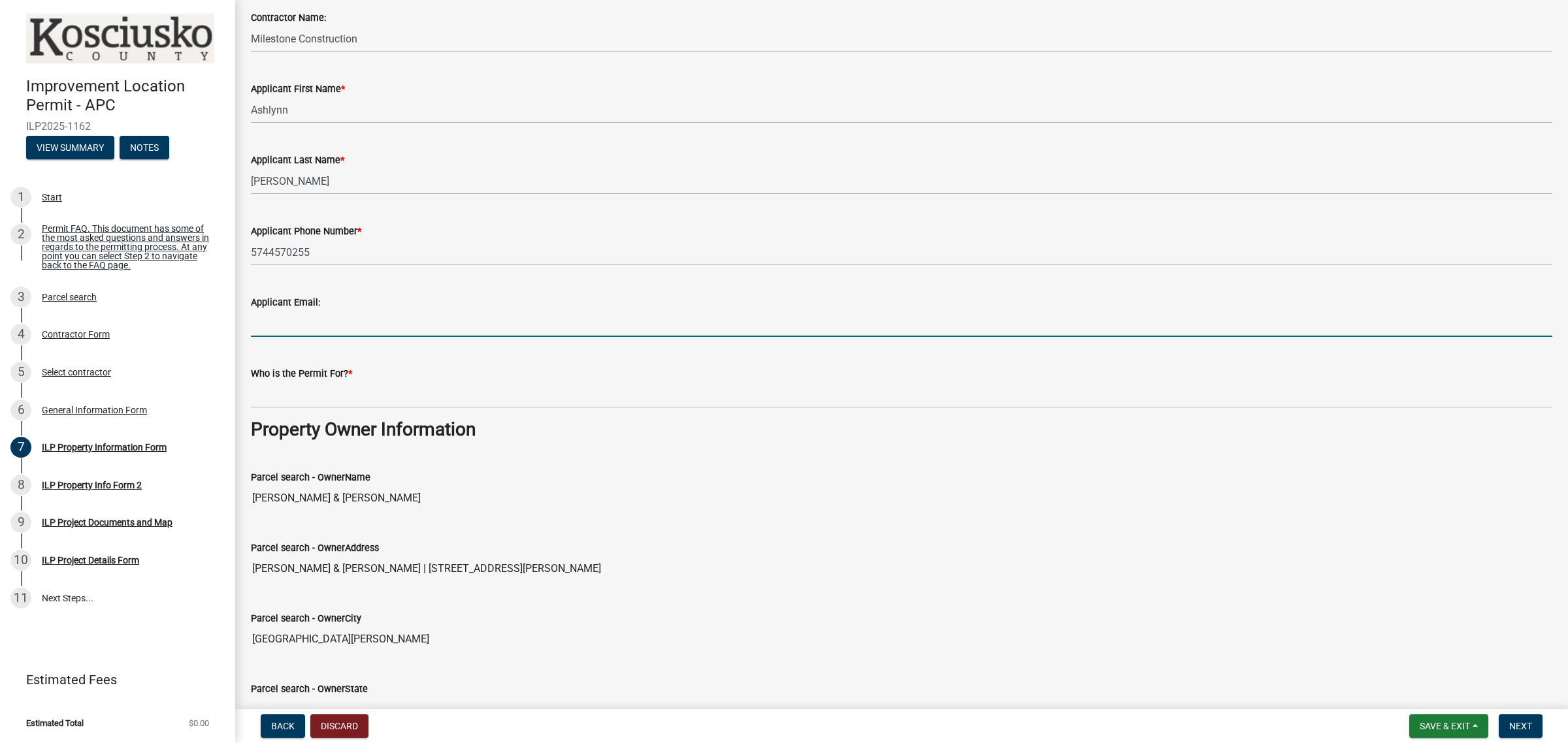
type input "ahatfield@milestoneconstruction.us"
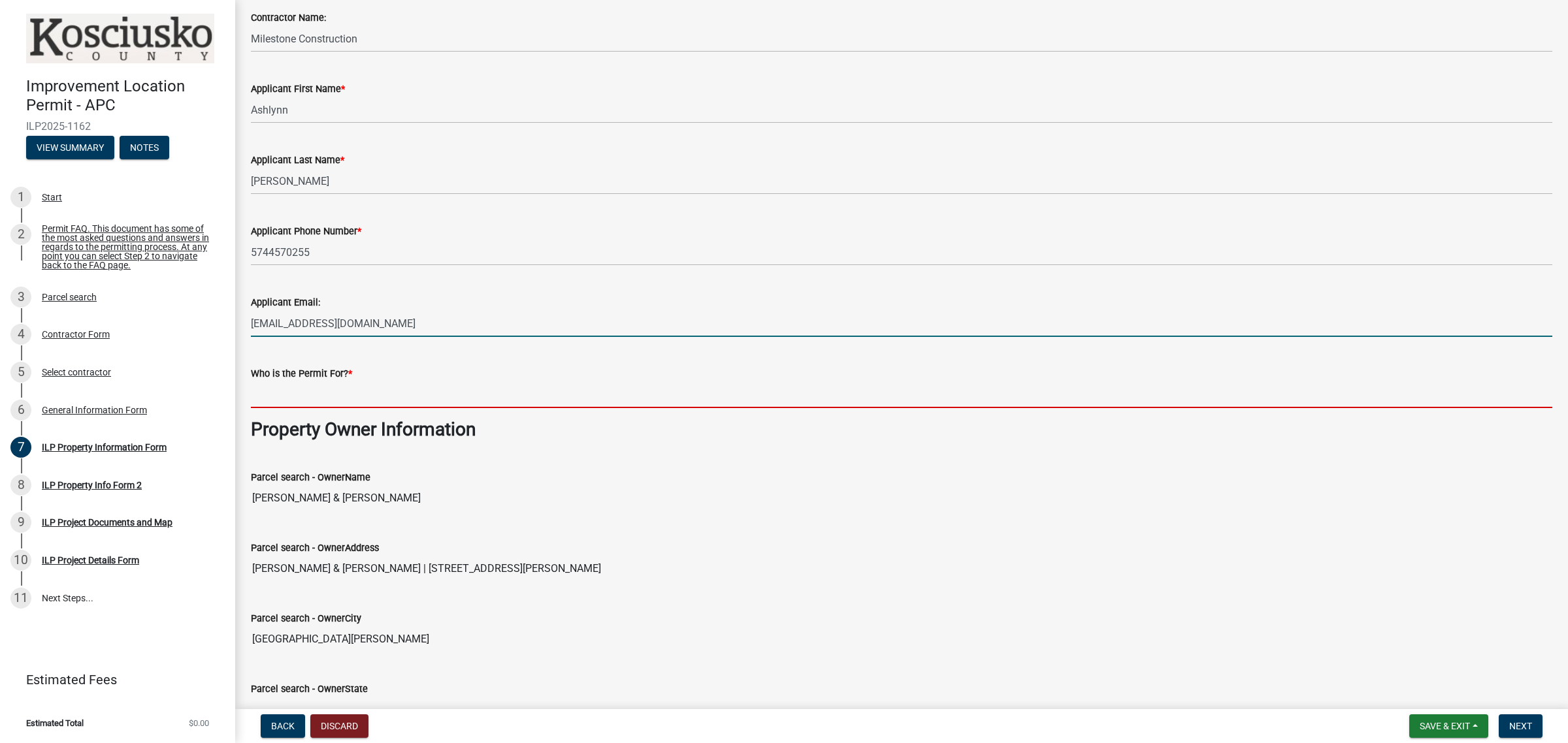
click at [400, 393] on input "Who is the Permit For? *" at bounding box center [901, 395] width 1301 height 27
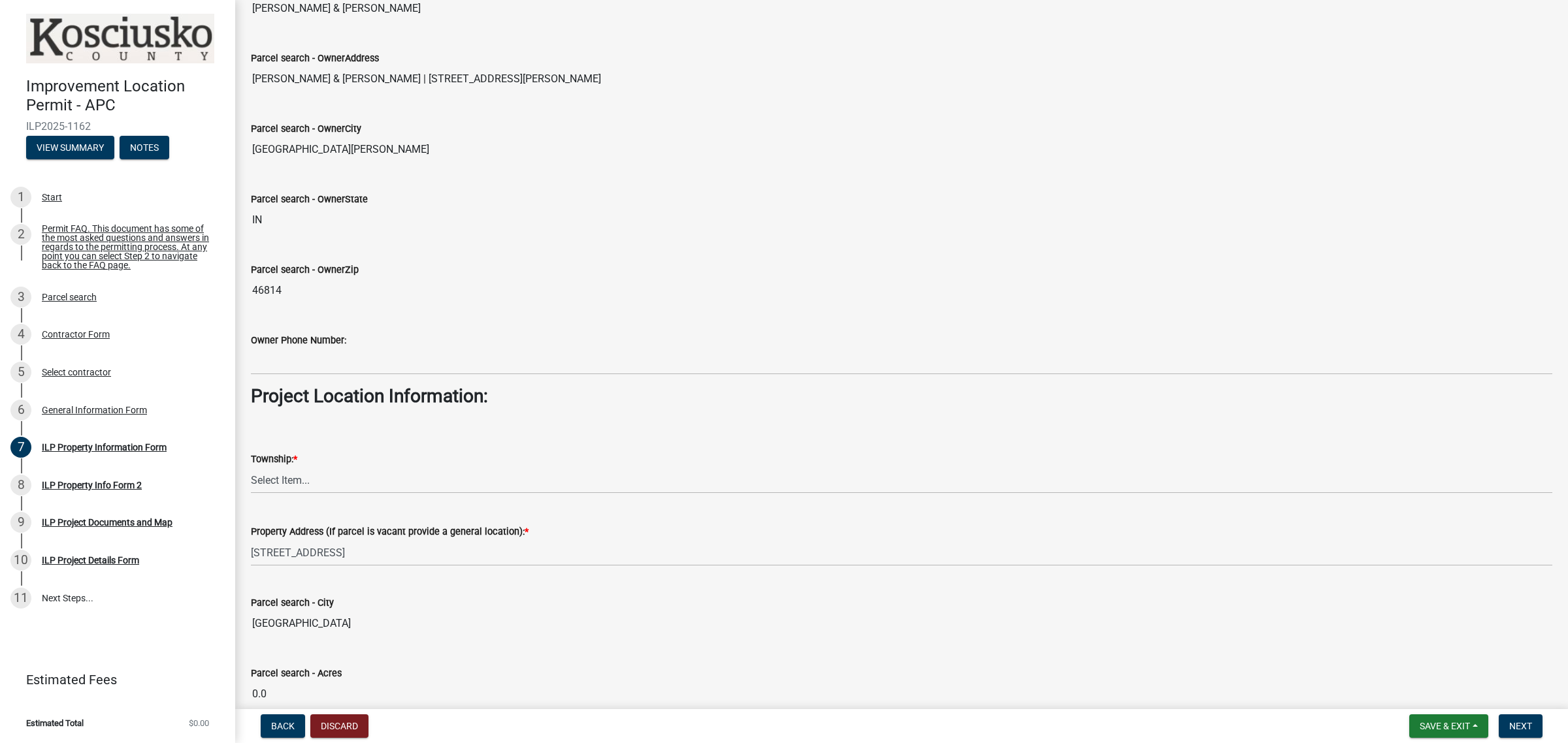
scroll to position [653, 0]
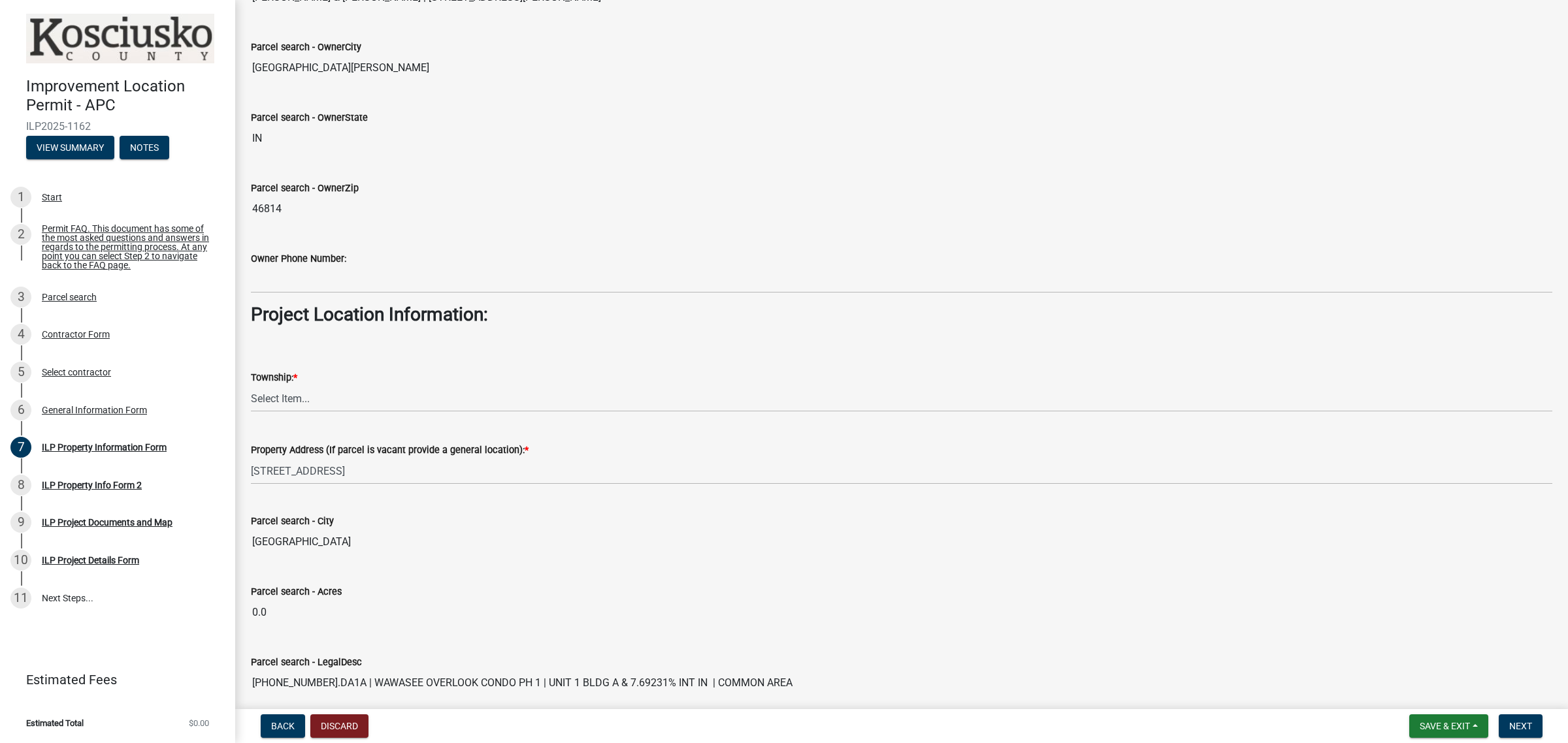
type input "James and Patrice Marcuccilli"
click at [407, 405] on select "Select Item... Benton - Elkhart Co Clay Etna Franklin Harrison Jackson Jefferso…" at bounding box center [901, 399] width 1301 height 27
click at [251, 386] on select "Select Item... Benton - Elkhart Co Clay Etna Franklin Harrison Jackson Jefferso…" at bounding box center [901, 399] width 1301 height 27
select select "57368d26-defc-477e-a8be-5a23ab554a17"
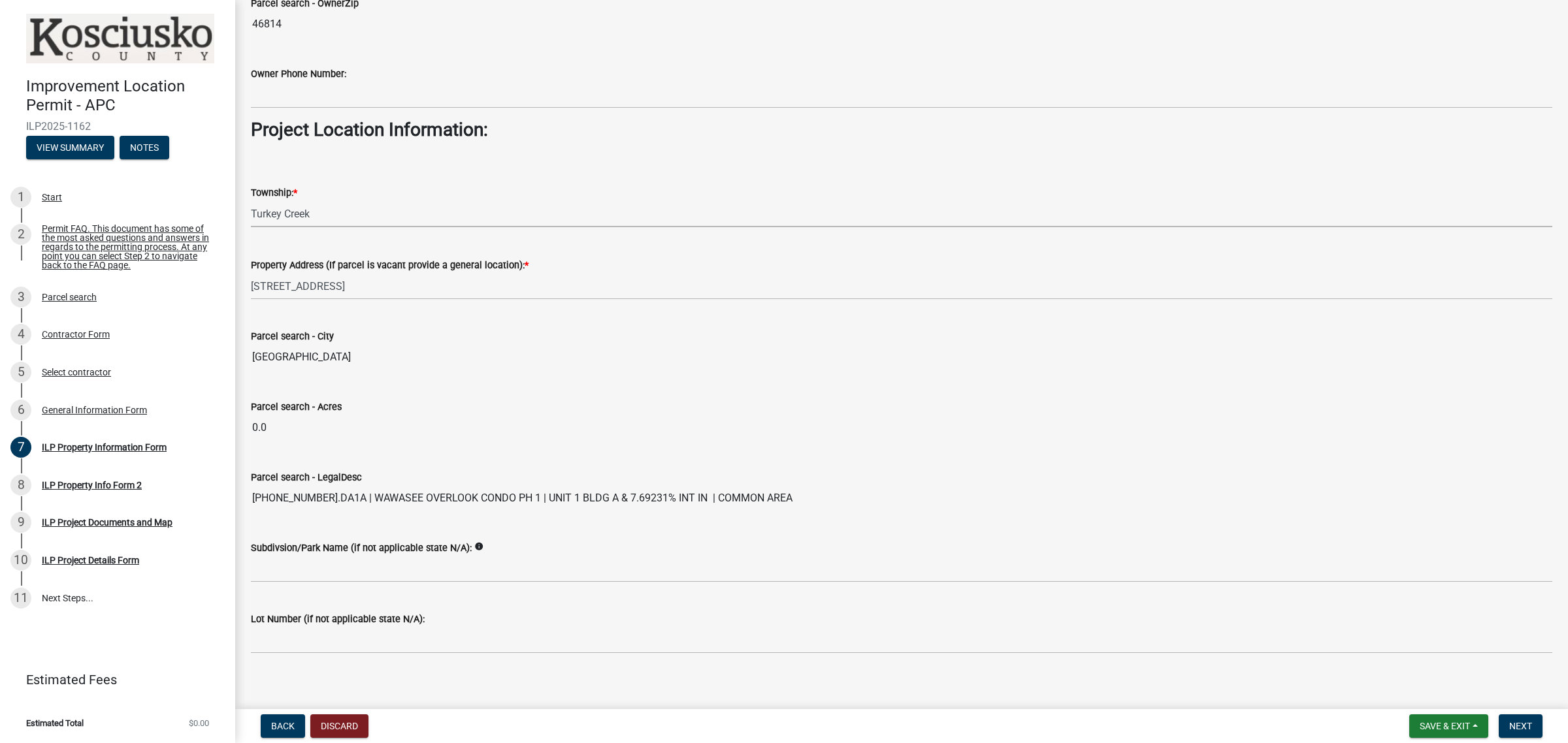
scroll to position [851, 0]
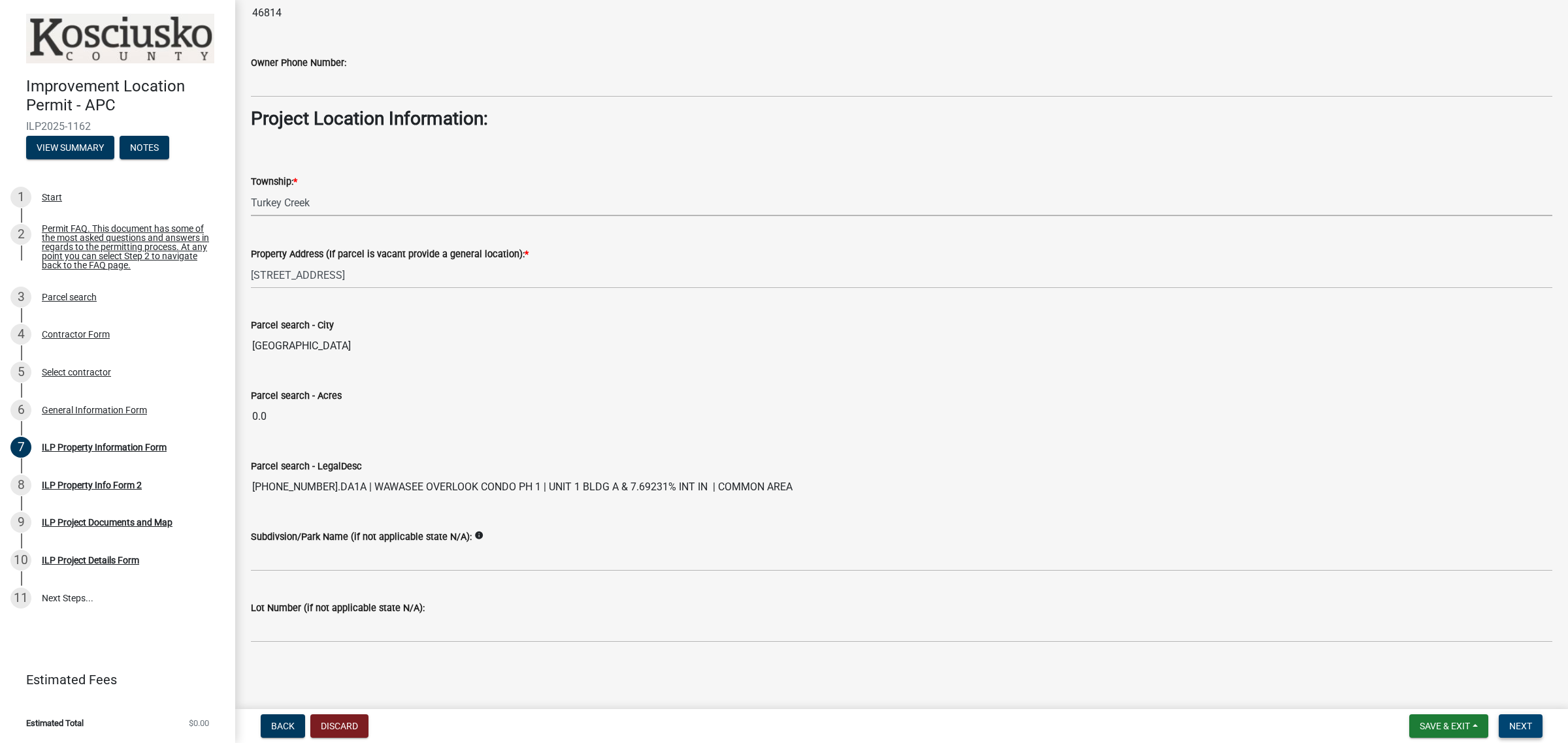
click at [1529, 726] on span "Next" at bounding box center [1520, 726] width 23 height 10
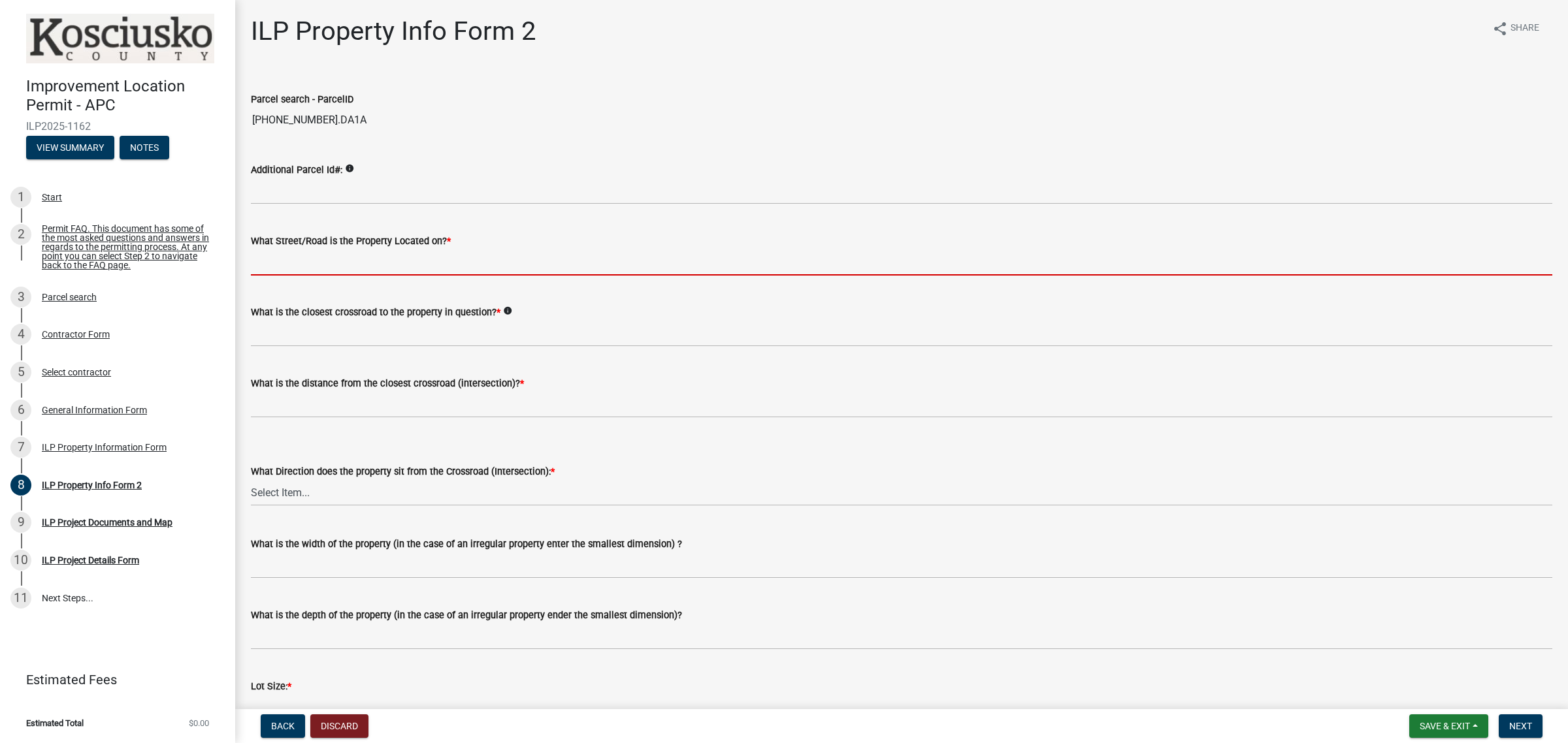
click at [401, 262] on input "What Street/Road is the Property Located on? *" at bounding box center [901, 262] width 1301 height 27
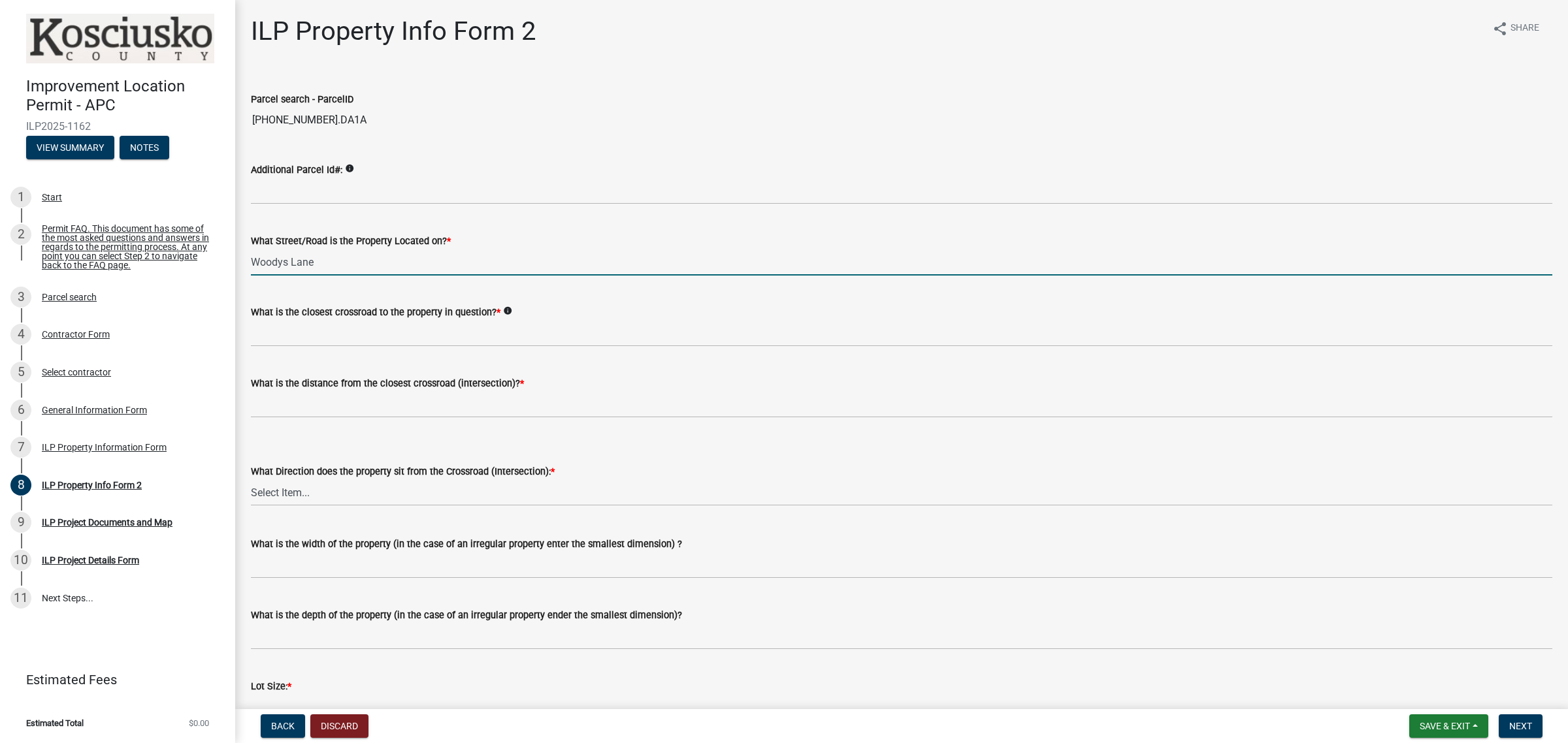
click at [251, 263] on input "Woodys Lane" at bounding box center [901, 262] width 1301 height 27
type input "E Woodys Lane"
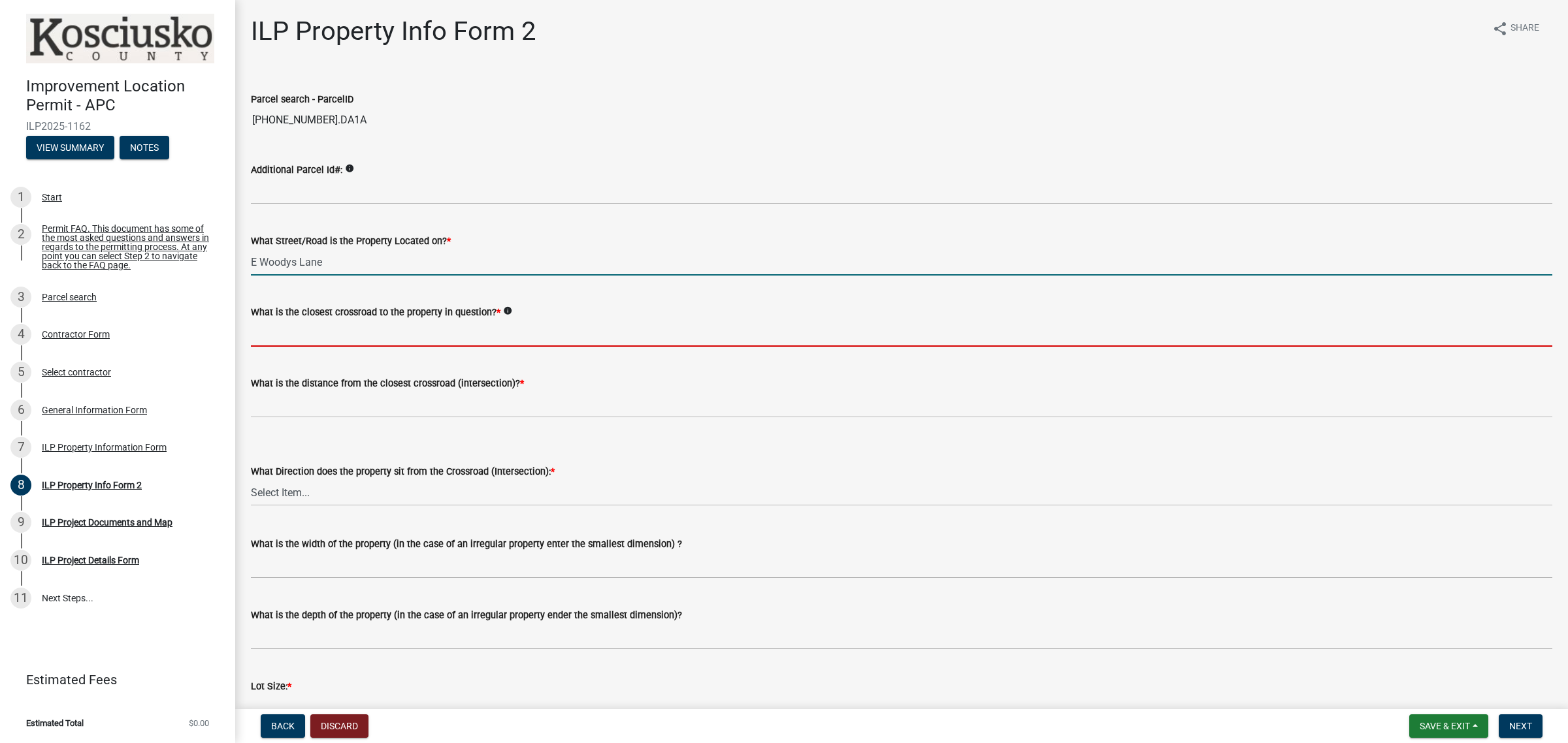
click at [369, 339] on input "What is the closest crossroad to the property in question? *" at bounding box center [901, 333] width 1301 height 27
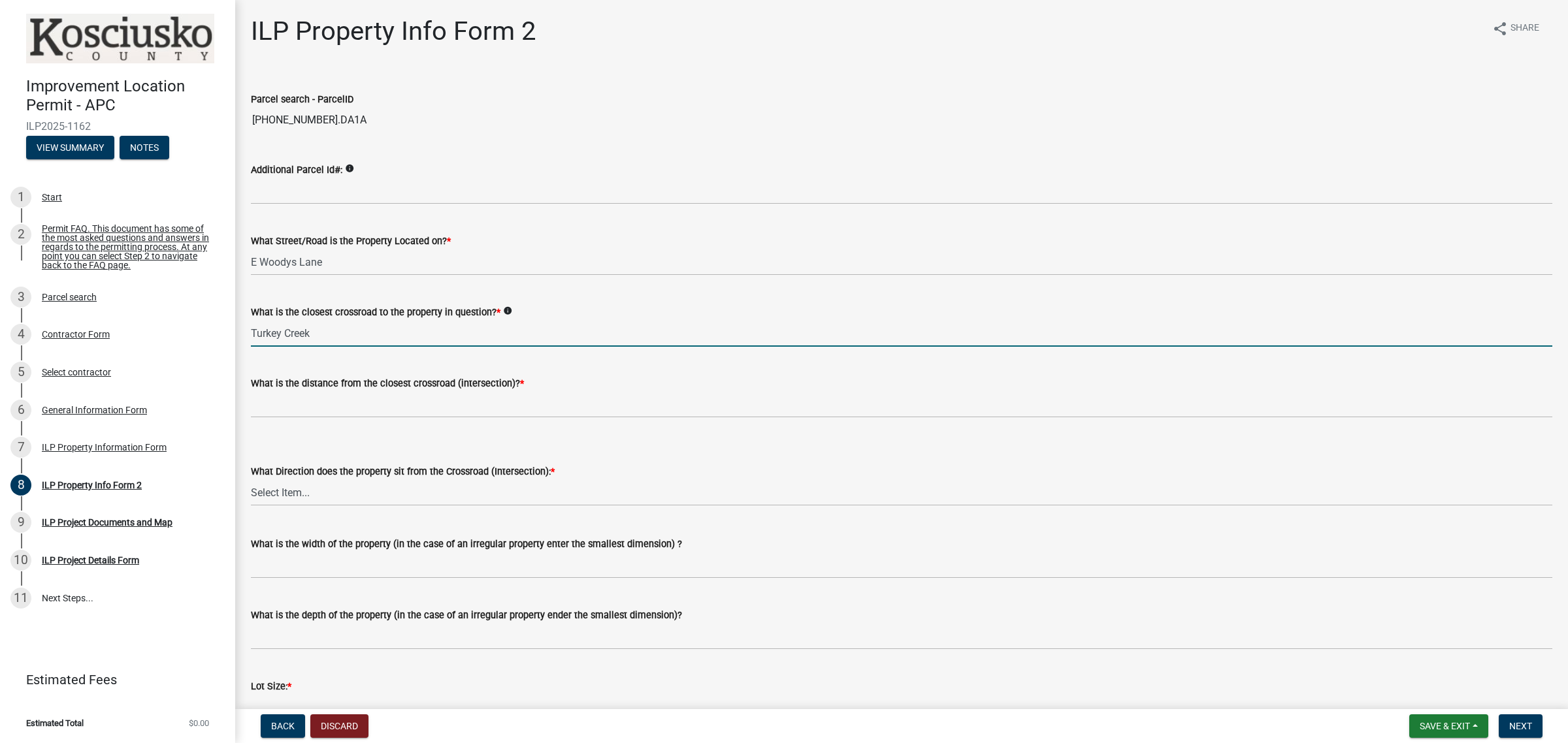
type input "Turkey Creek"
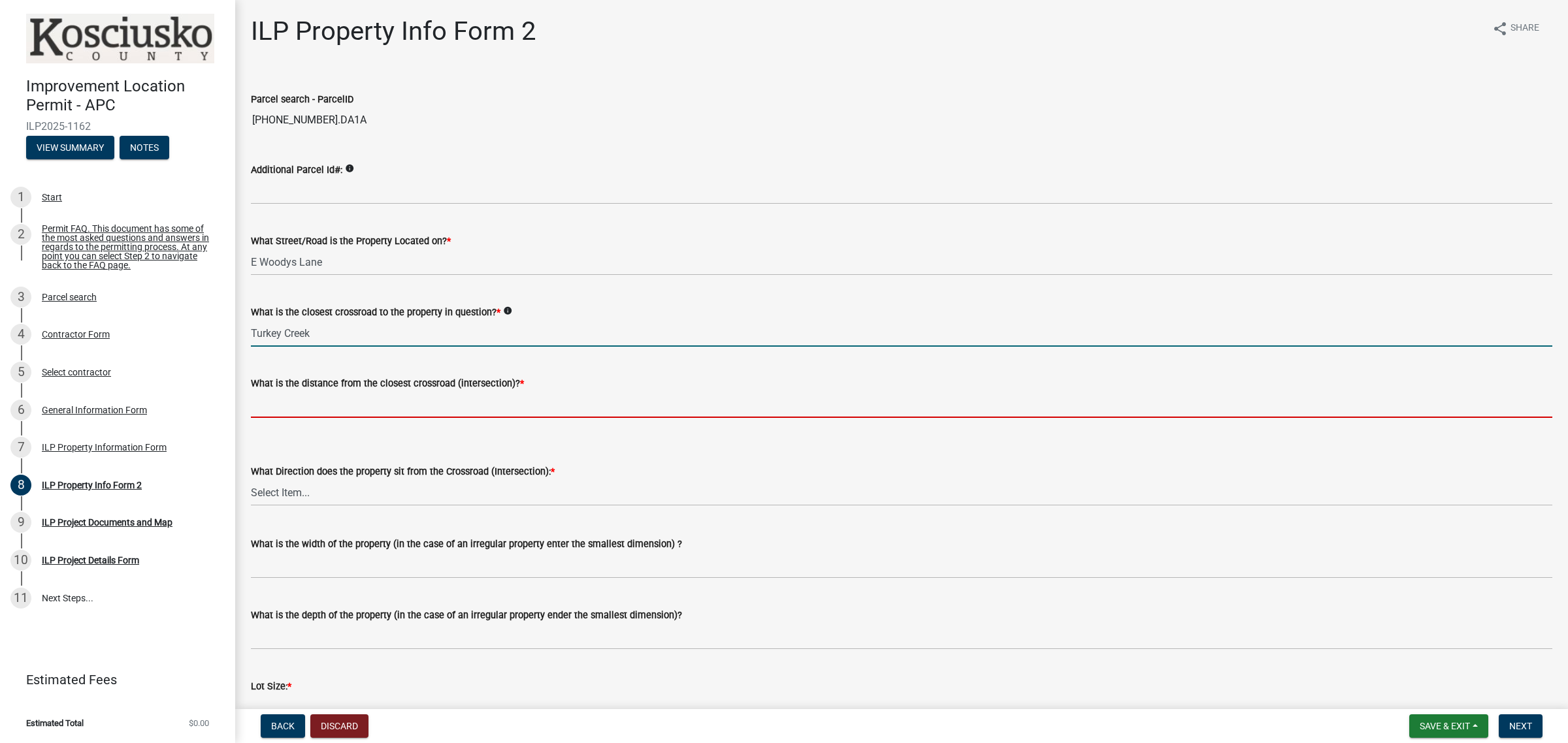
click at [366, 401] on input "text" at bounding box center [901, 404] width 1301 height 27
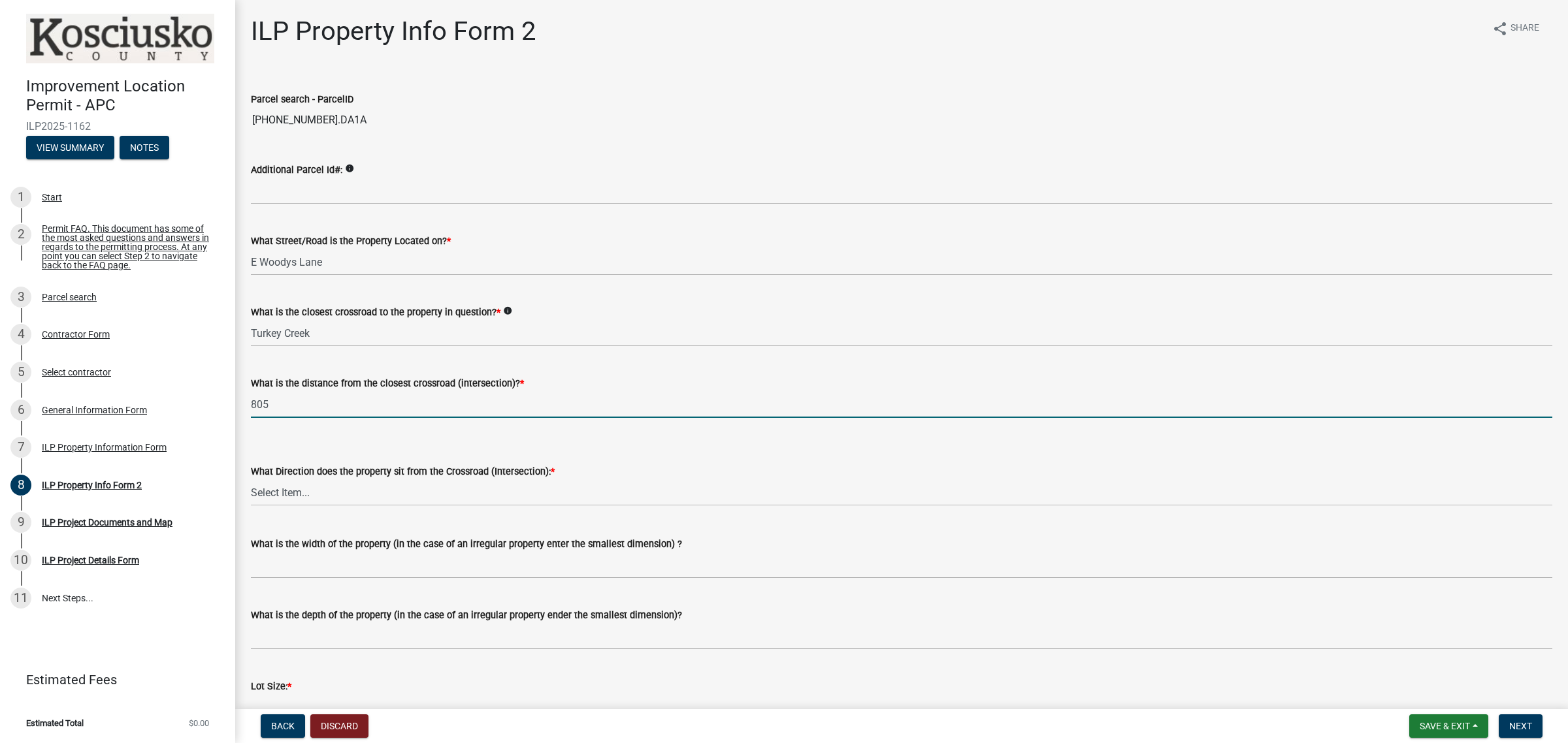
type input "805"
click at [372, 487] on select "Select Item... N NE NW S SE SW E W" at bounding box center [901, 492] width 1301 height 27
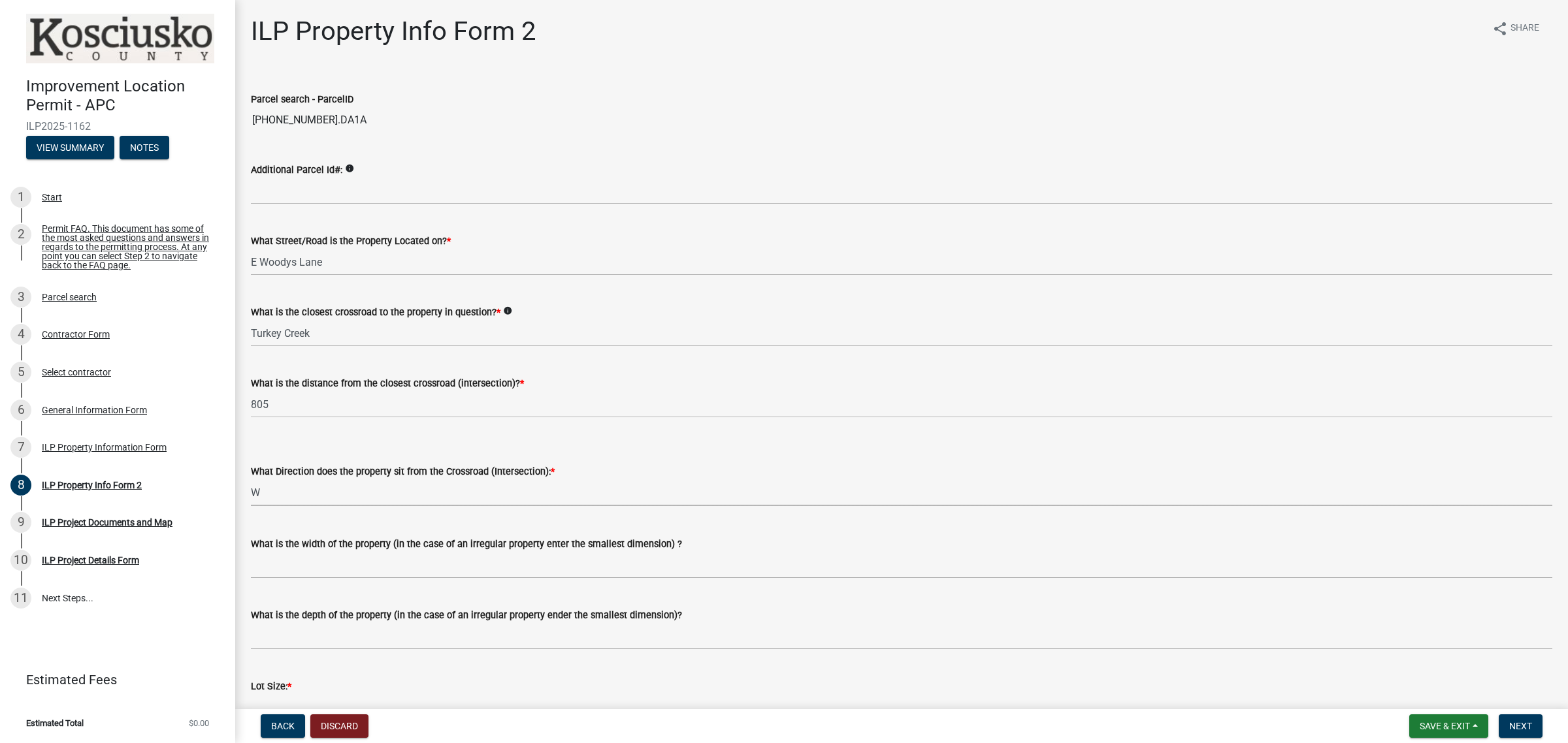
click at [251, 479] on select "Select Item... N NE NW S SE SW E W" at bounding box center [901, 492] width 1301 height 27
select select "7b11be74-d7bb-4878-8b50-4ecdc0000cbf"
click at [965, 590] on div "What is the depth of the property (in the case of an irregular property ender t…" at bounding box center [901, 619] width 1301 height 60
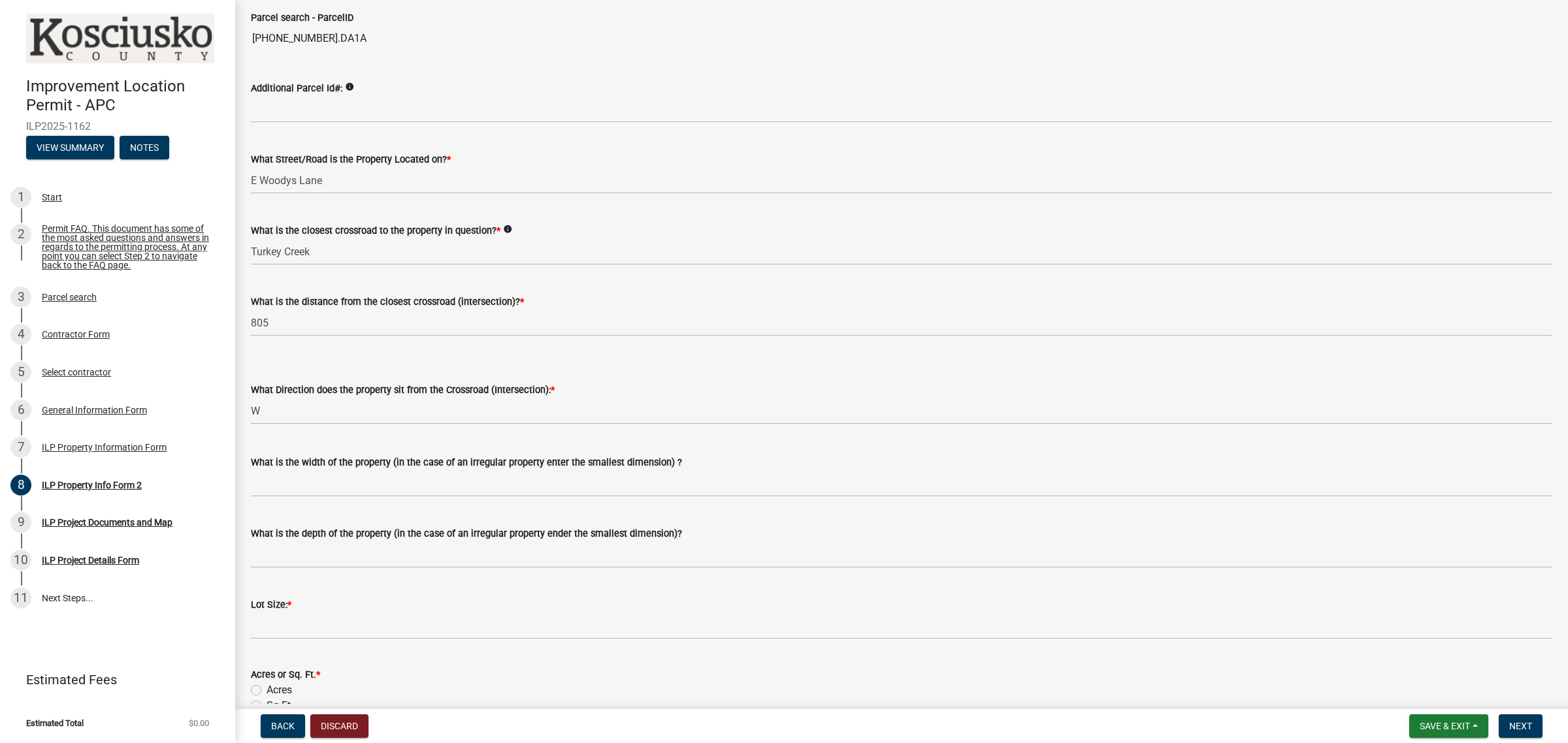
scroll to position [163, 0]
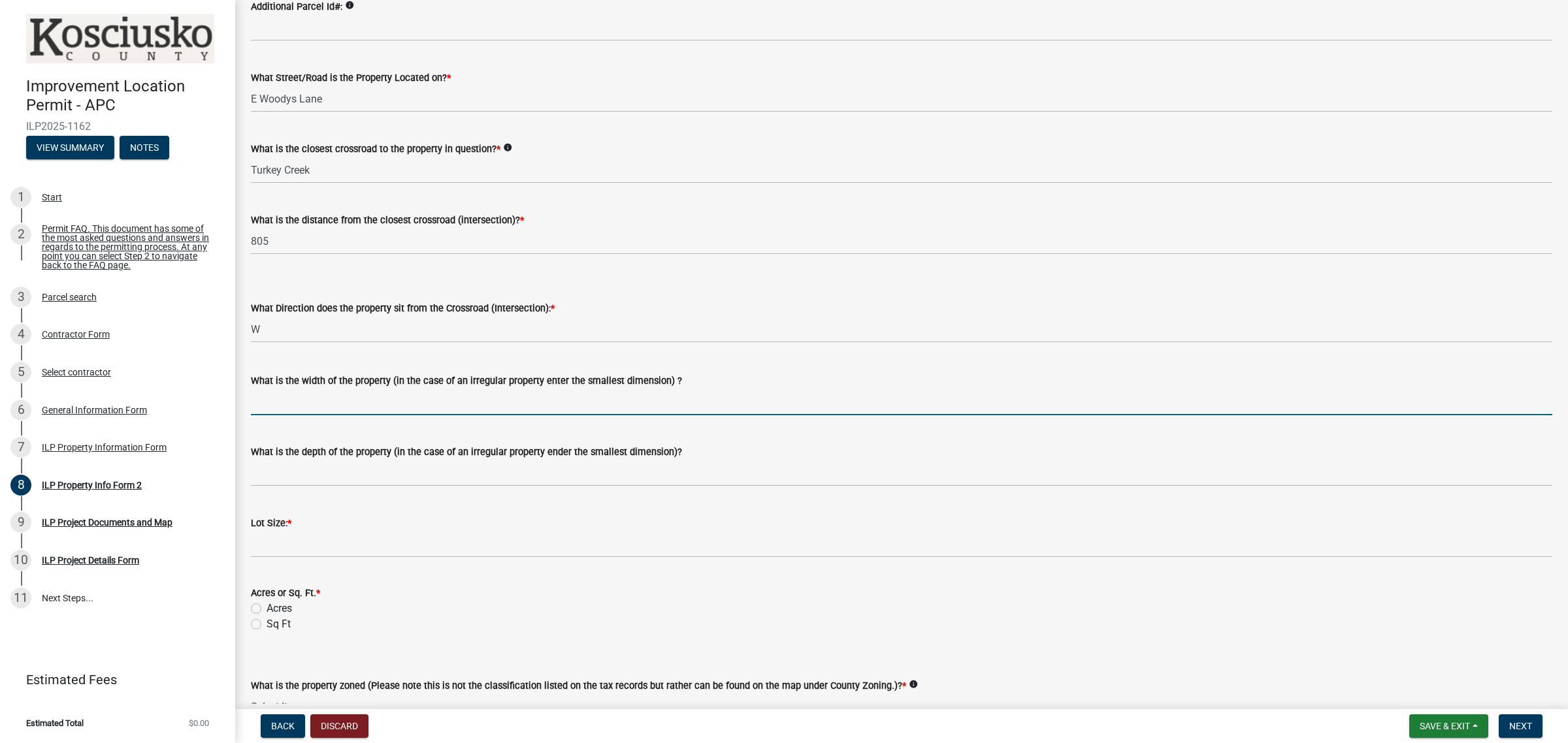
click at [364, 396] on input "What is the width of the property (in the case of an irregular property enter t…" at bounding box center [901, 402] width 1301 height 27
type input "45"
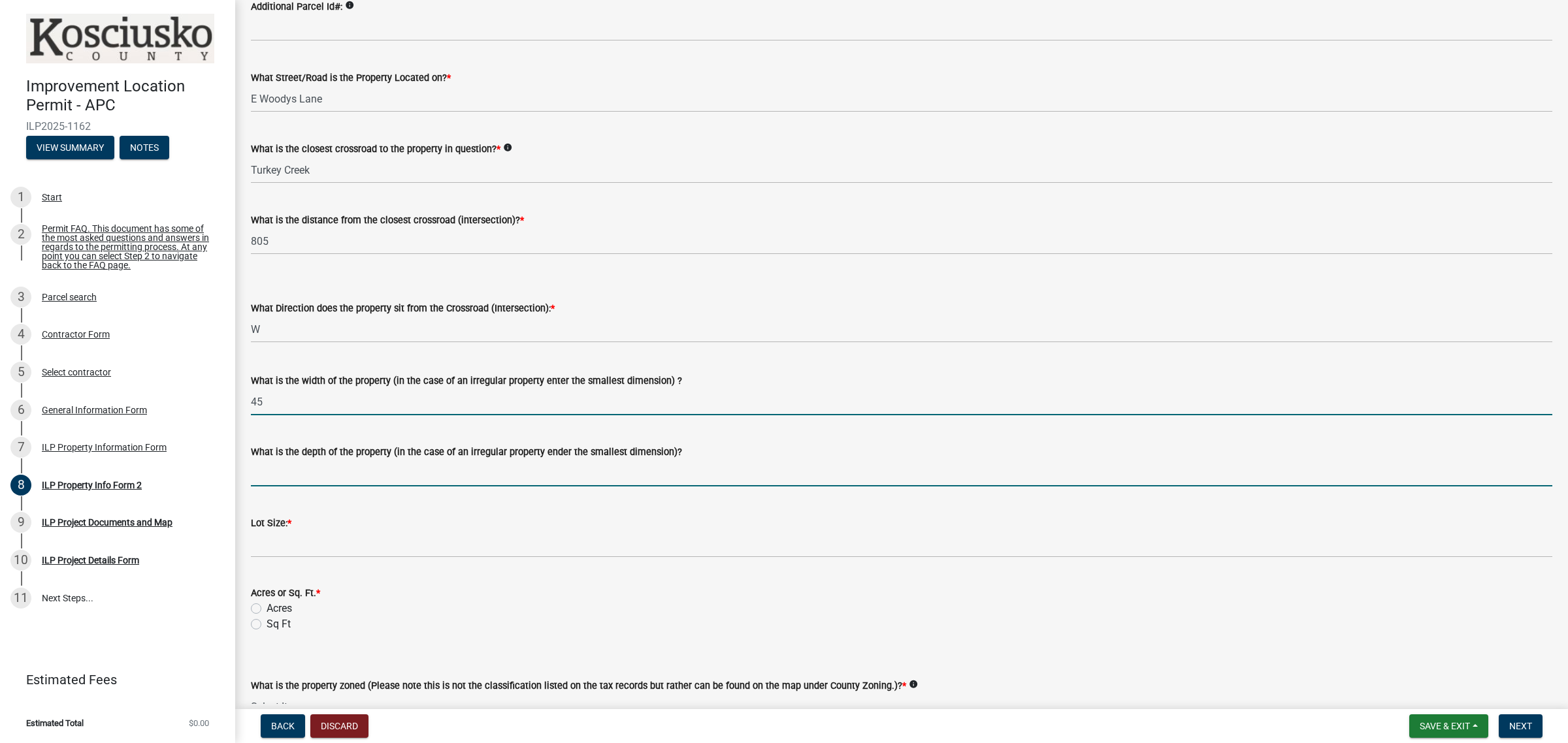
click at [351, 464] on input "What is the depth of the property (in the case of an irregular property ender t…" at bounding box center [901, 473] width 1301 height 27
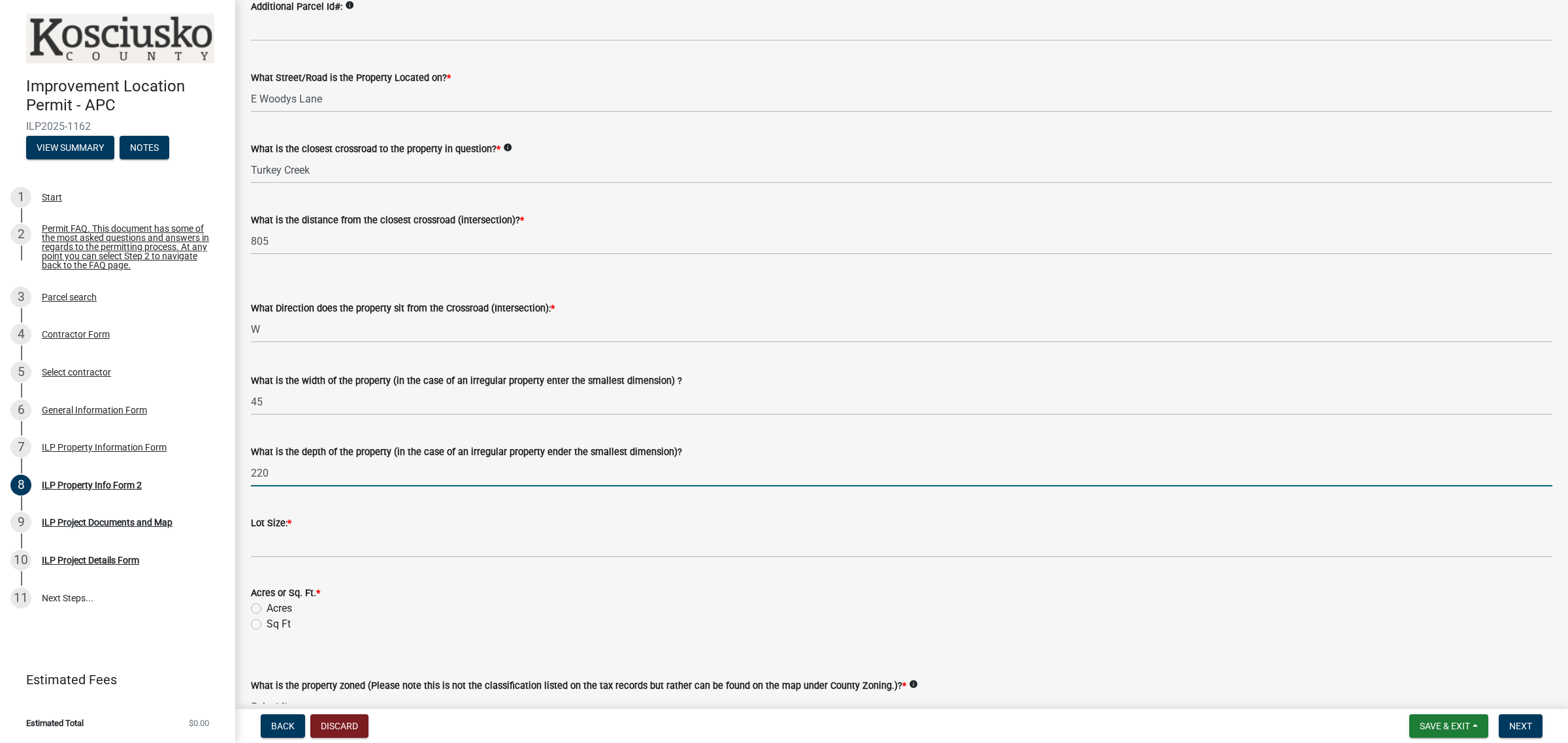
type input "220"
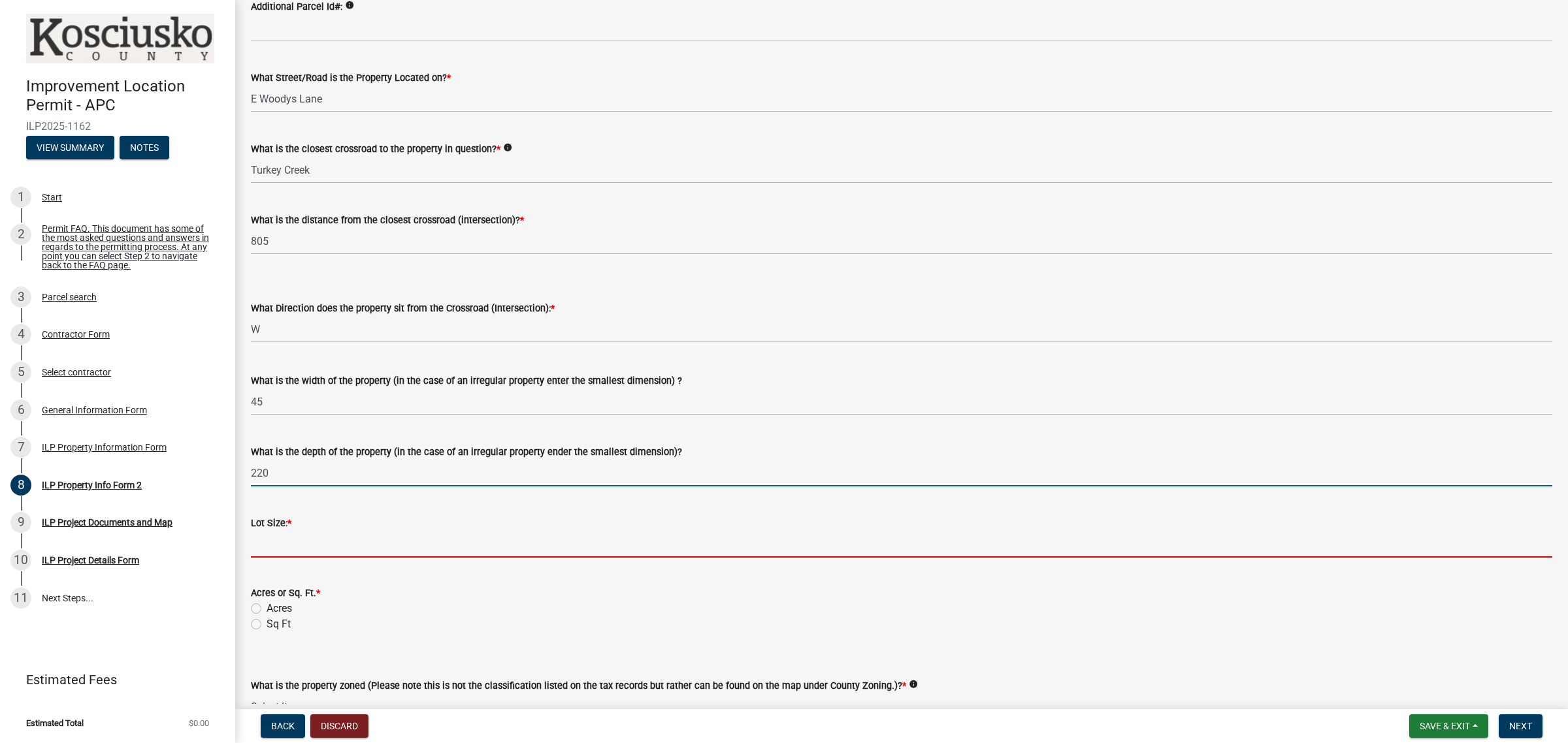
click at [312, 542] on input "text" at bounding box center [901, 544] width 1301 height 27
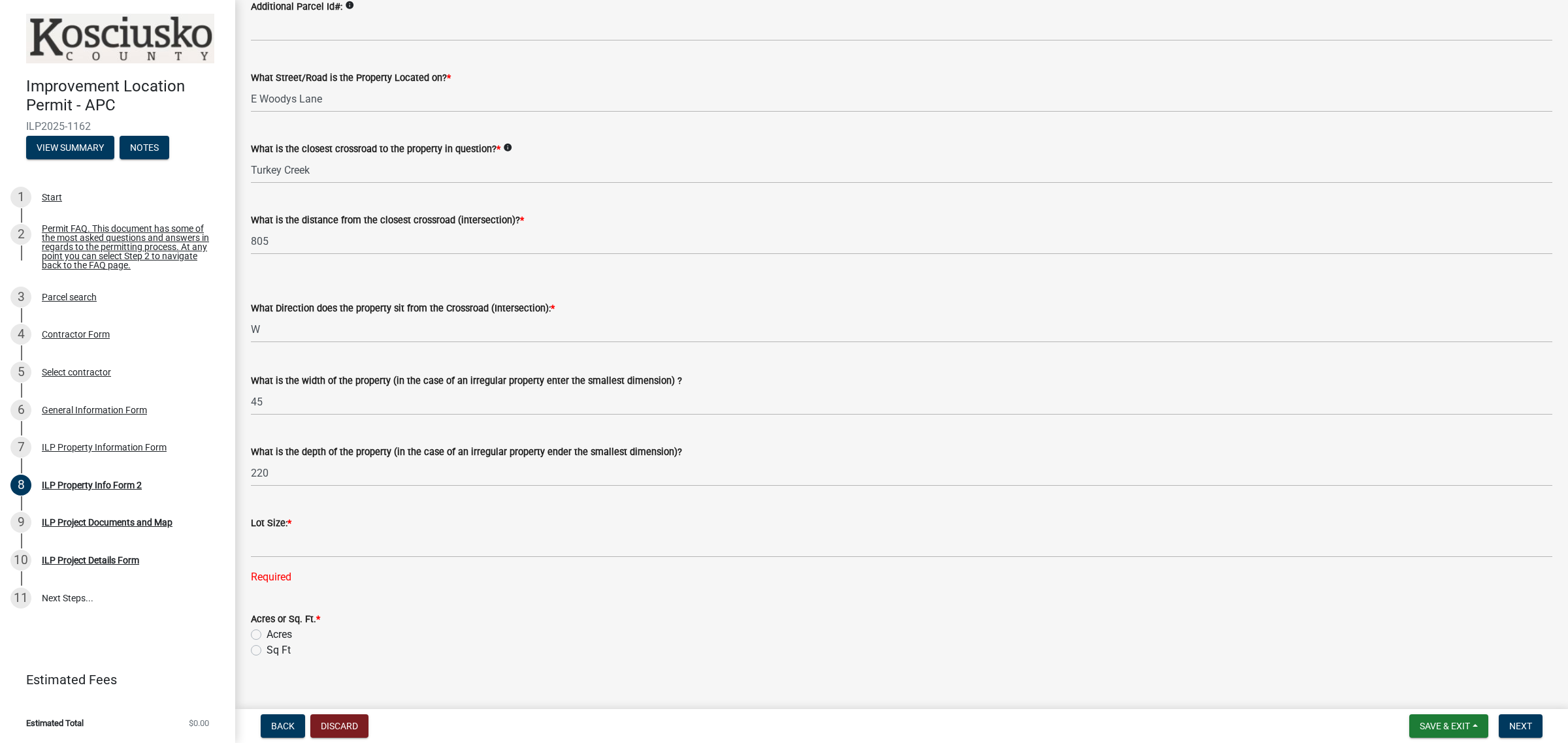
click at [343, 525] on div "Lot Size: *" at bounding box center [901, 523] width 1301 height 16
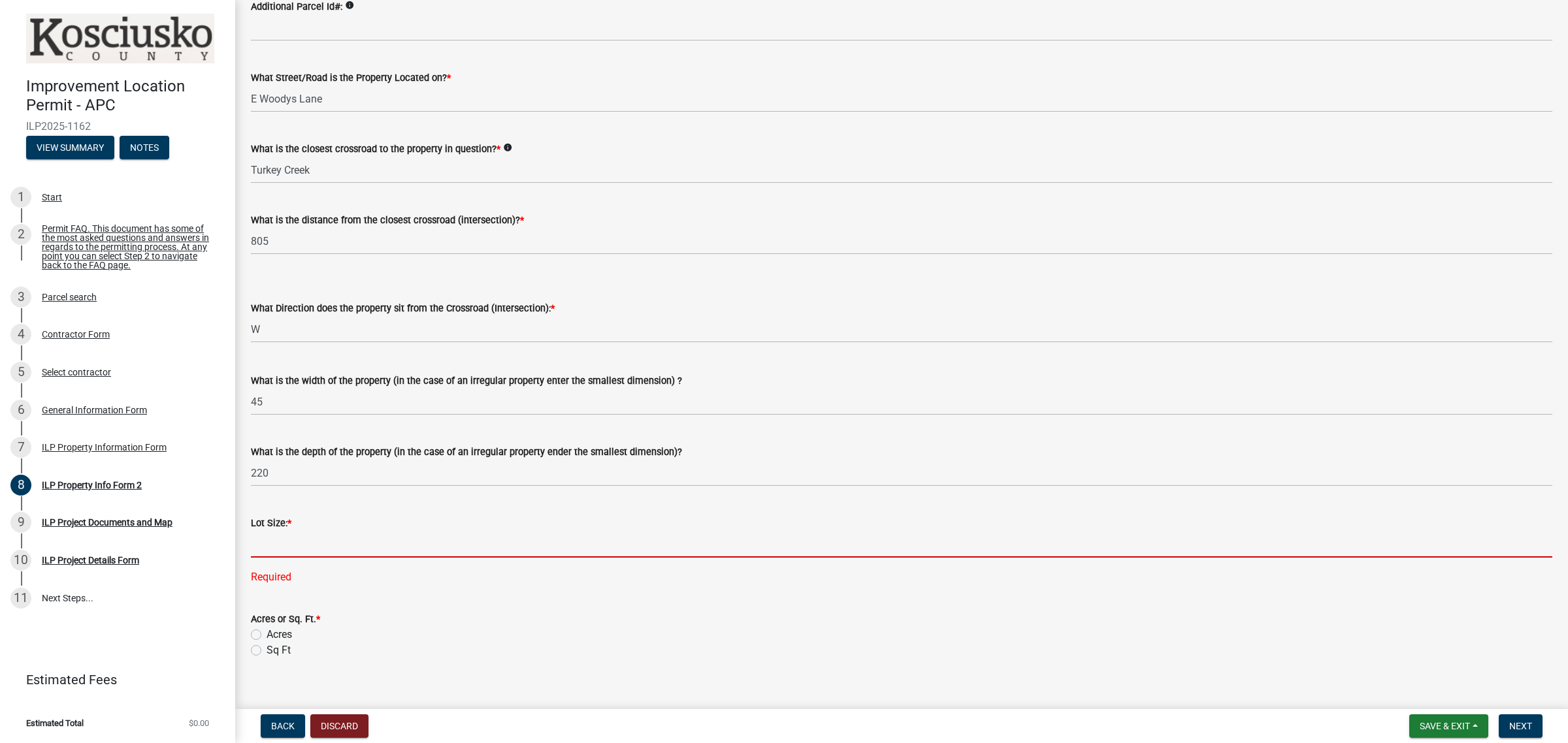
click at [350, 550] on input "text" at bounding box center [901, 544] width 1301 height 27
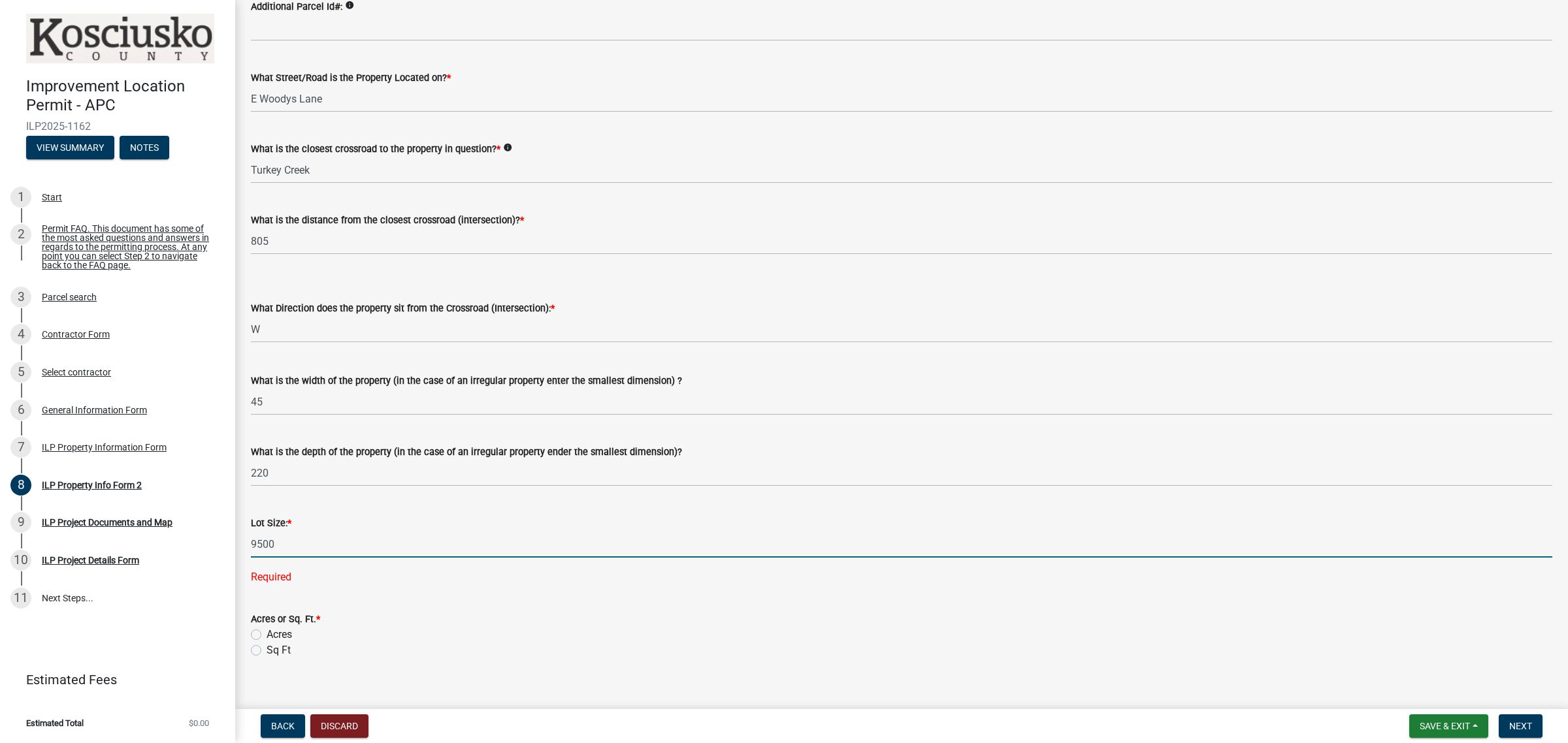
type input "9500"
click at [281, 653] on wm-data-entity-input-list "Parcel search - ParcelID 007-094-001.DA1A Additional Parcel Id#: info What Stre…" at bounding box center [901, 386] width 1301 height 954
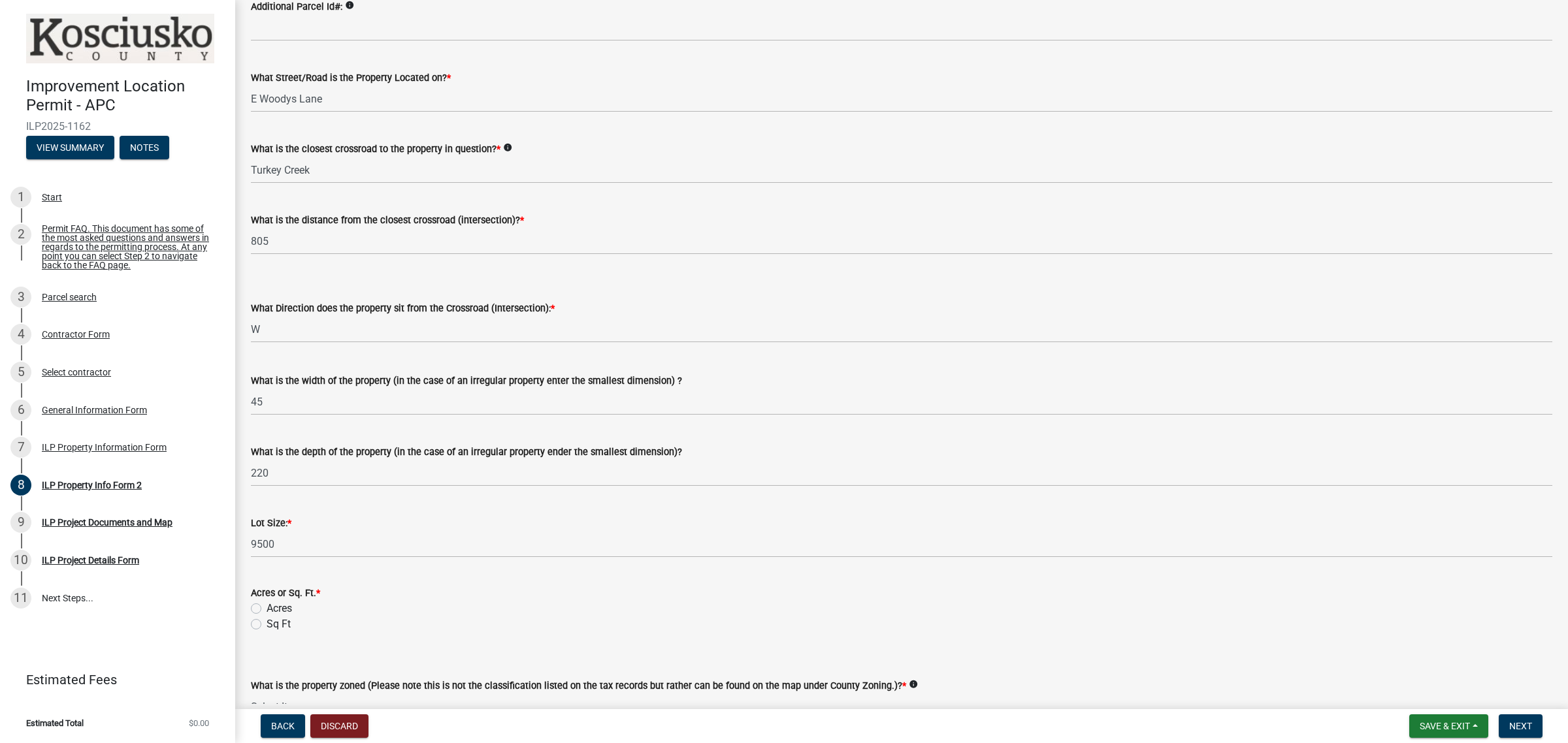
click at [269, 628] on label "Sq Ft" at bounding box center [278, 624] width 24 height 16
click at [269, 625] on input "Sq Ft" at bounding box center [270, 620] width 9 height 9
radio input "true"
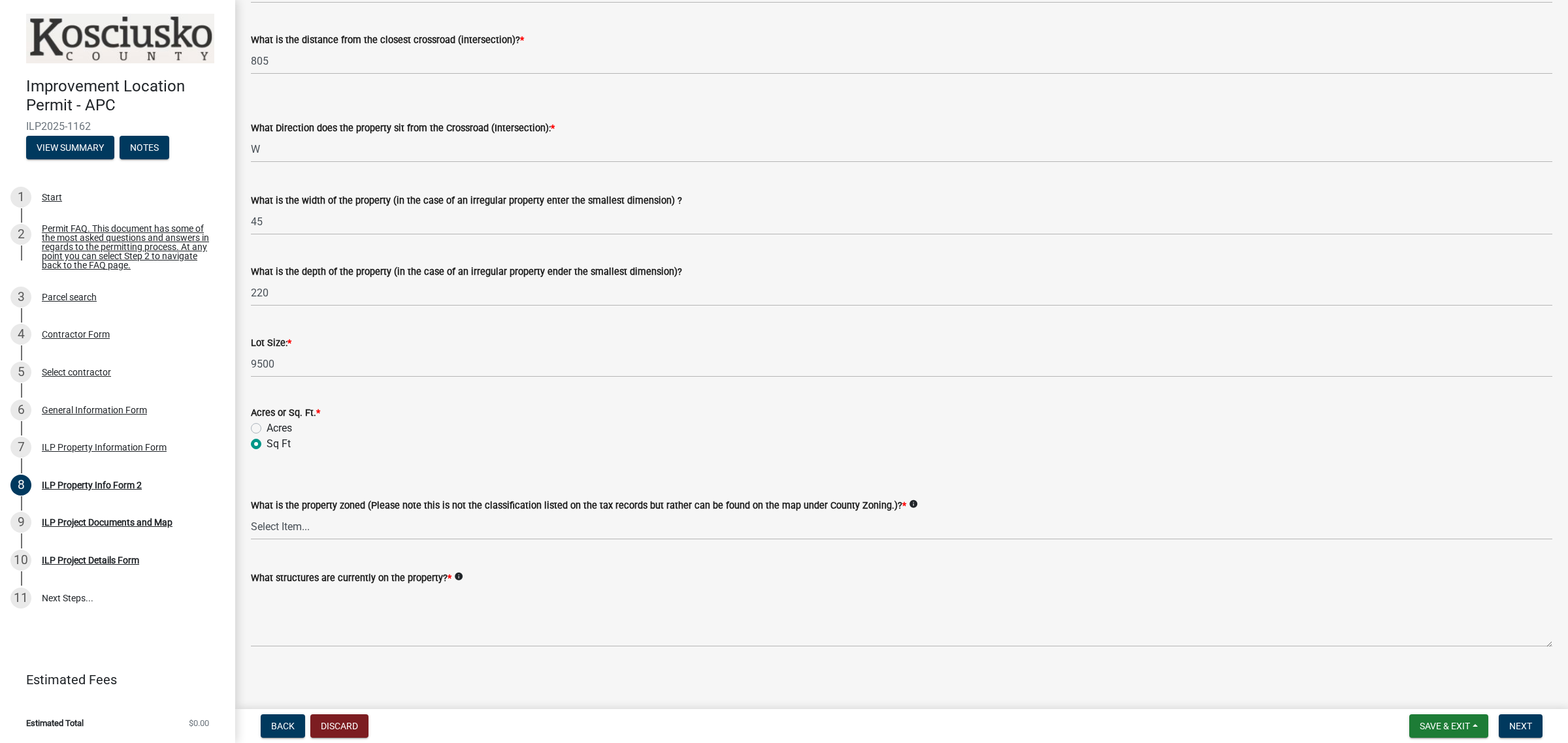
scroll to position [347, 0]
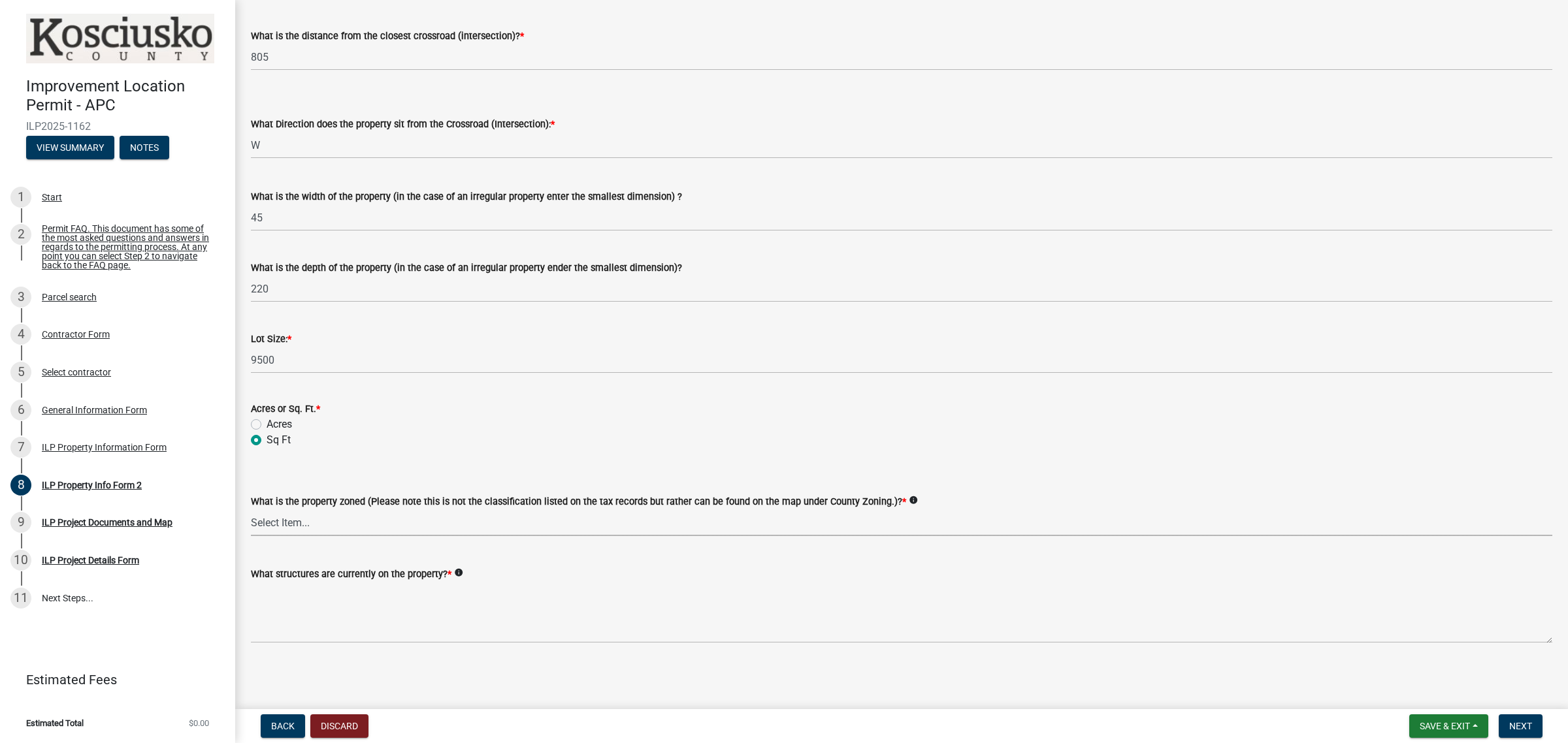
click at [552, 522] on select "Select Item... Agricultural Agricultural 2 Commercial Environmental Industrial …" at bounding box center [901, 523] width 1301 height 27
click at [251, 510] on select "Select Item... Agricultural Agricultural 2 Commercial Environmental Industrial …" at bounding box center [901, 523] width 1301 height 27
select select "1146270b-2111-4e23-bf7f-74ce85cf7041"
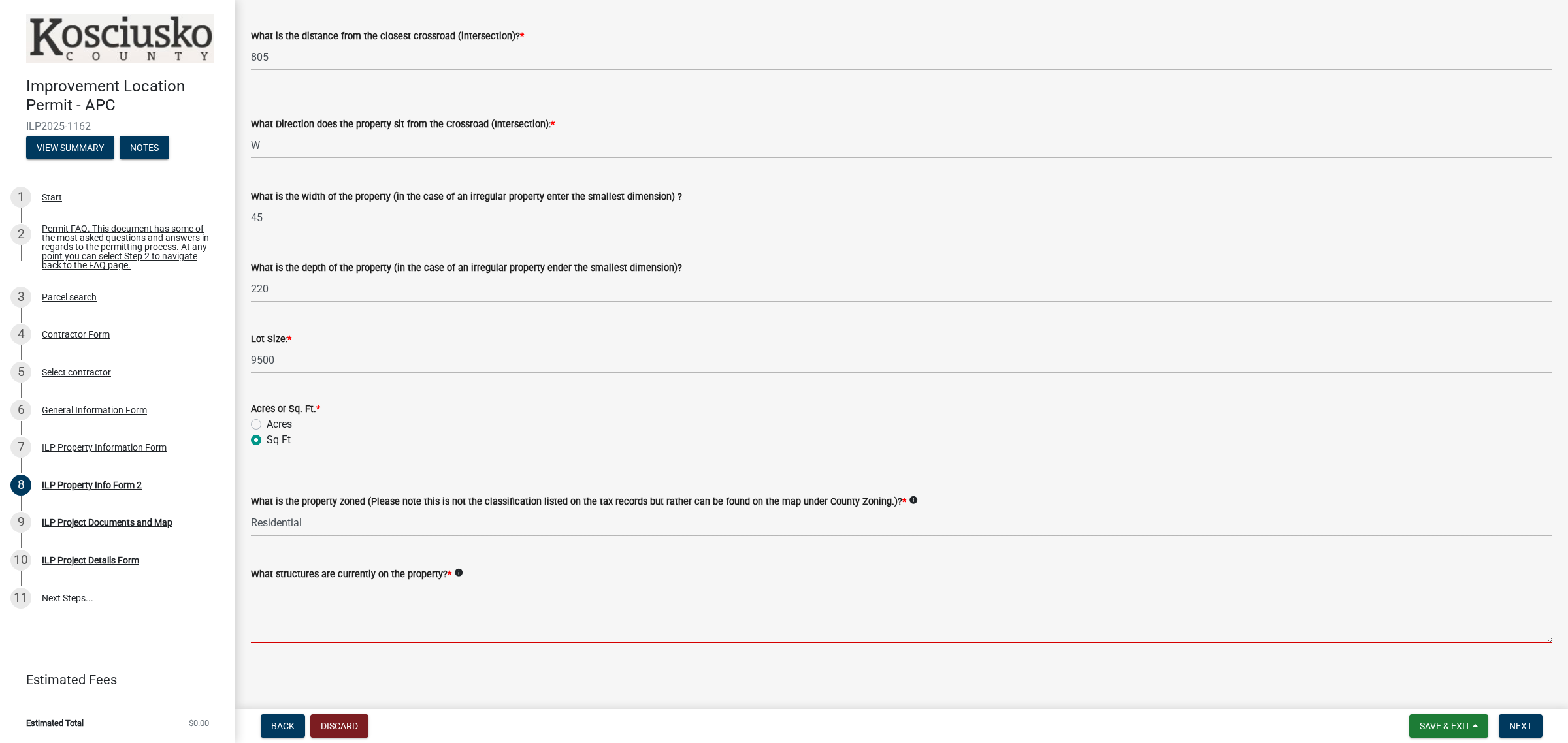
click at [386, 601] on textarea "What structures are currently on the property? *" at bounding box center [901, 613] width 1301 height 61
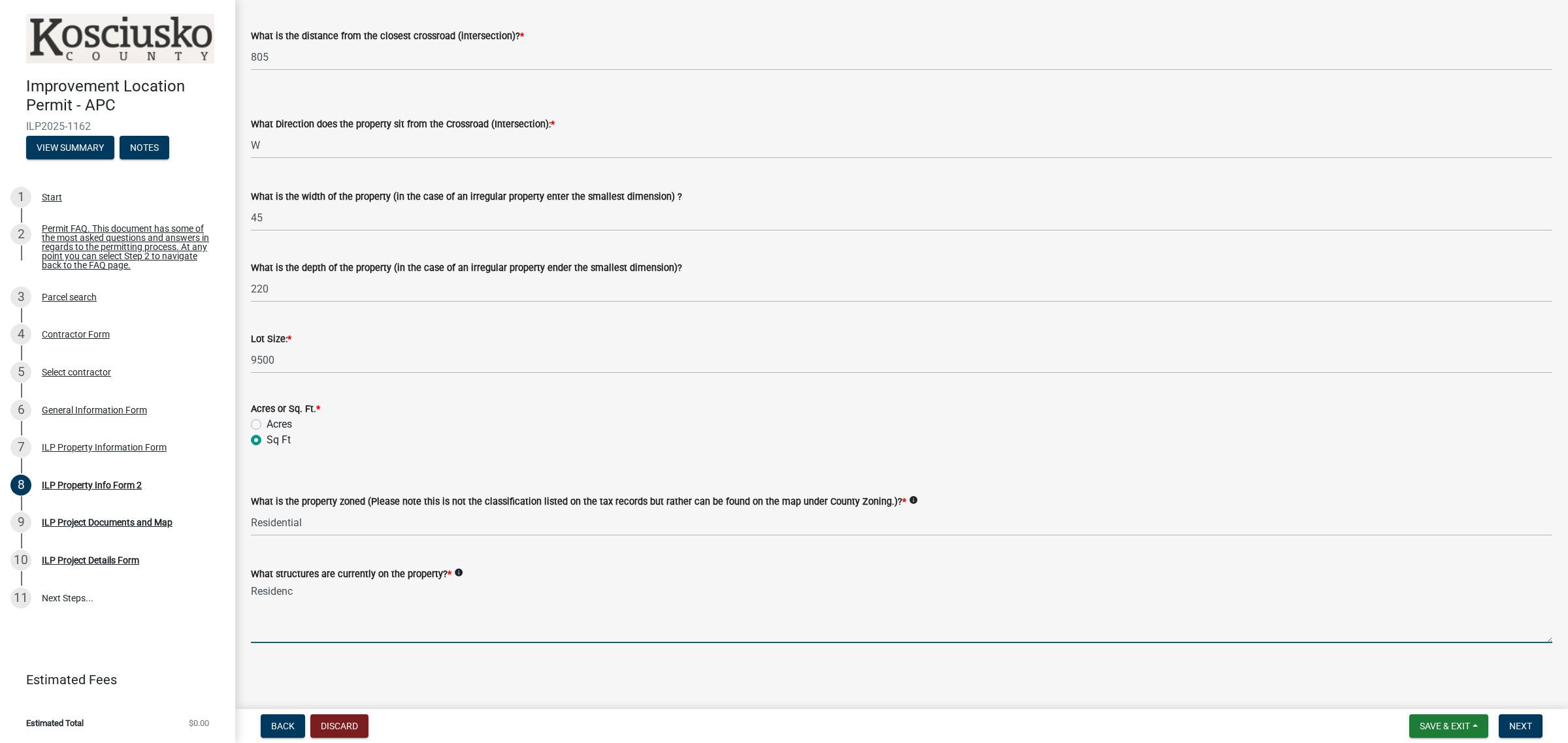
type textarea "Residence"
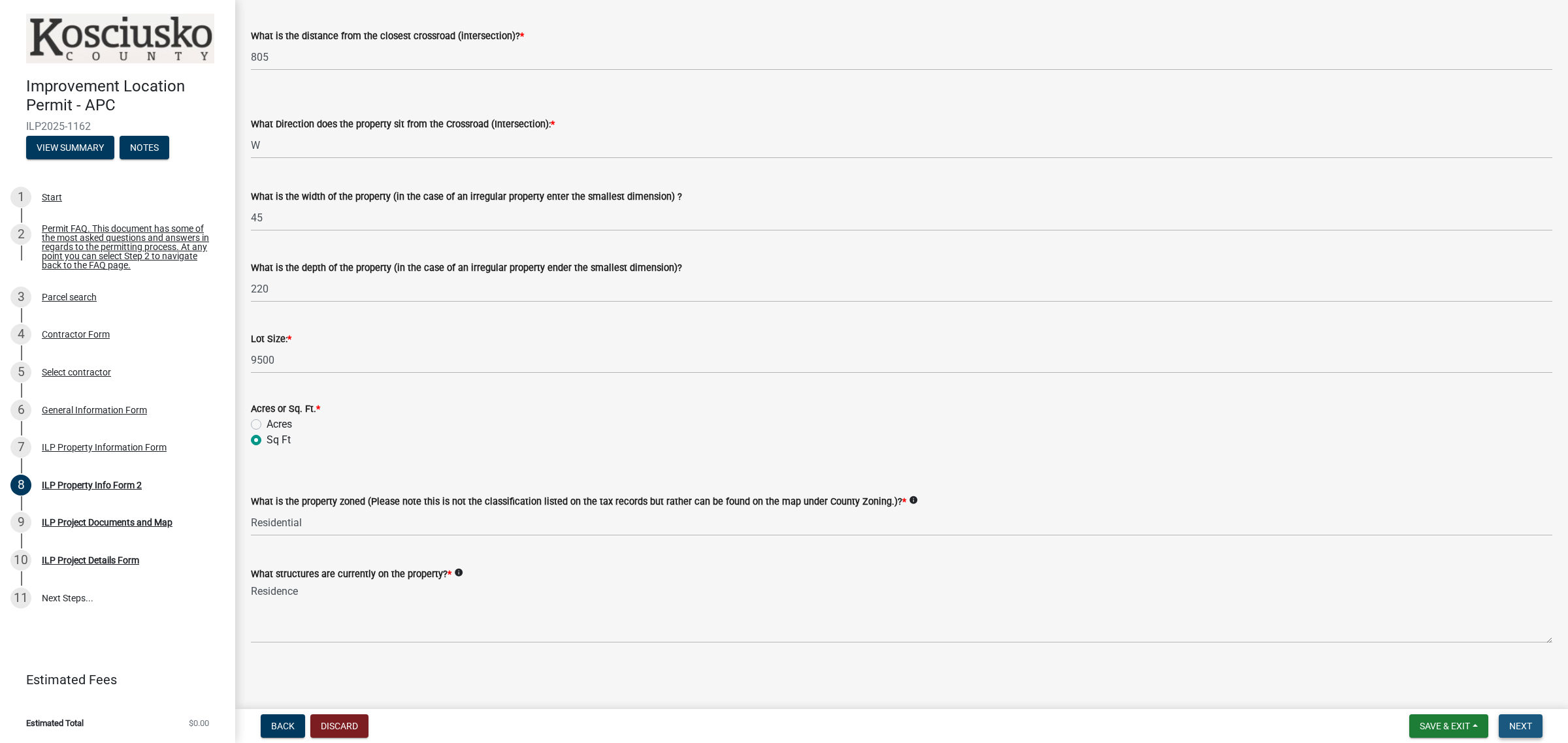
click at [1523, 722] on span "Next" at bounding box center [1520, 726] width 23 height 10
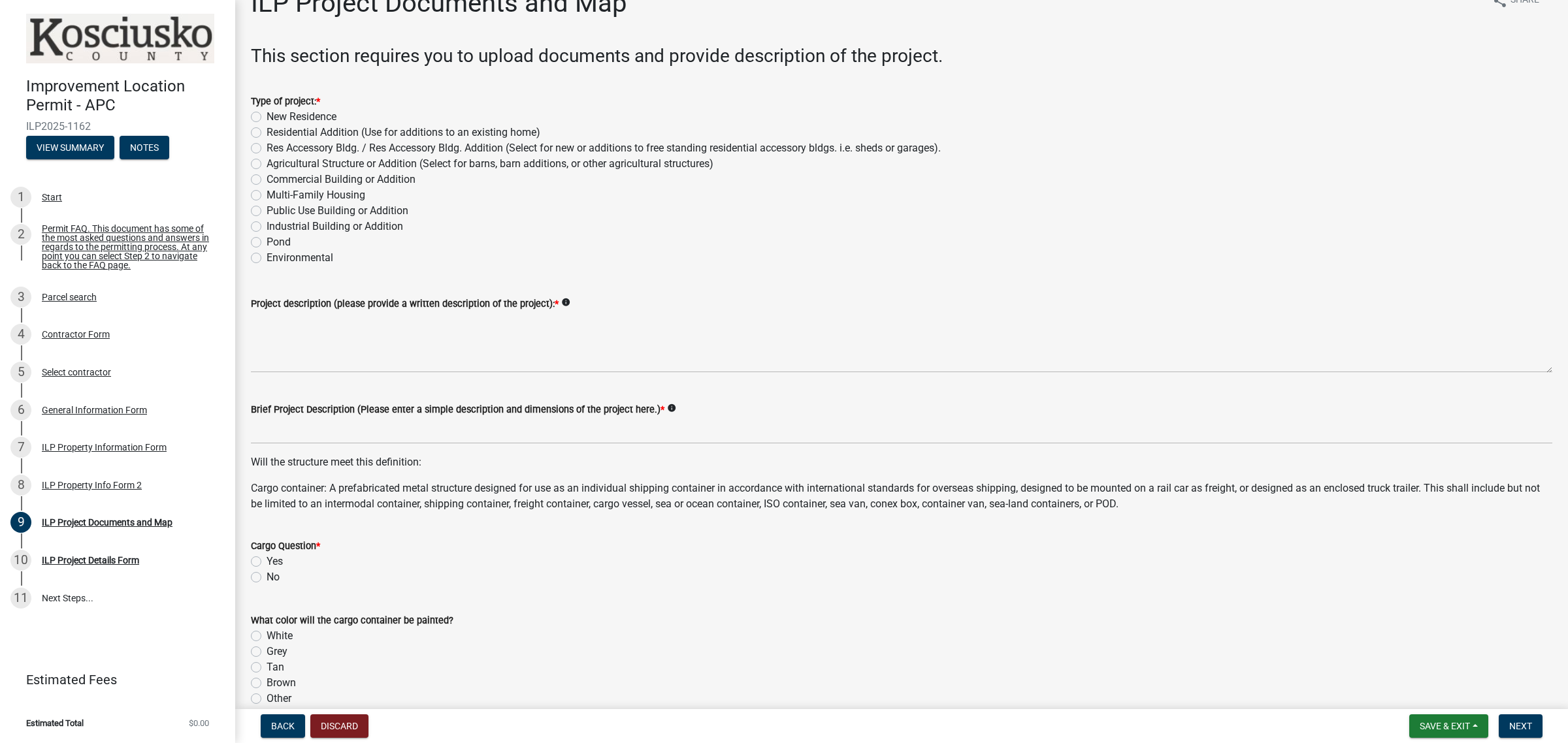
scroll to position [0, 0]
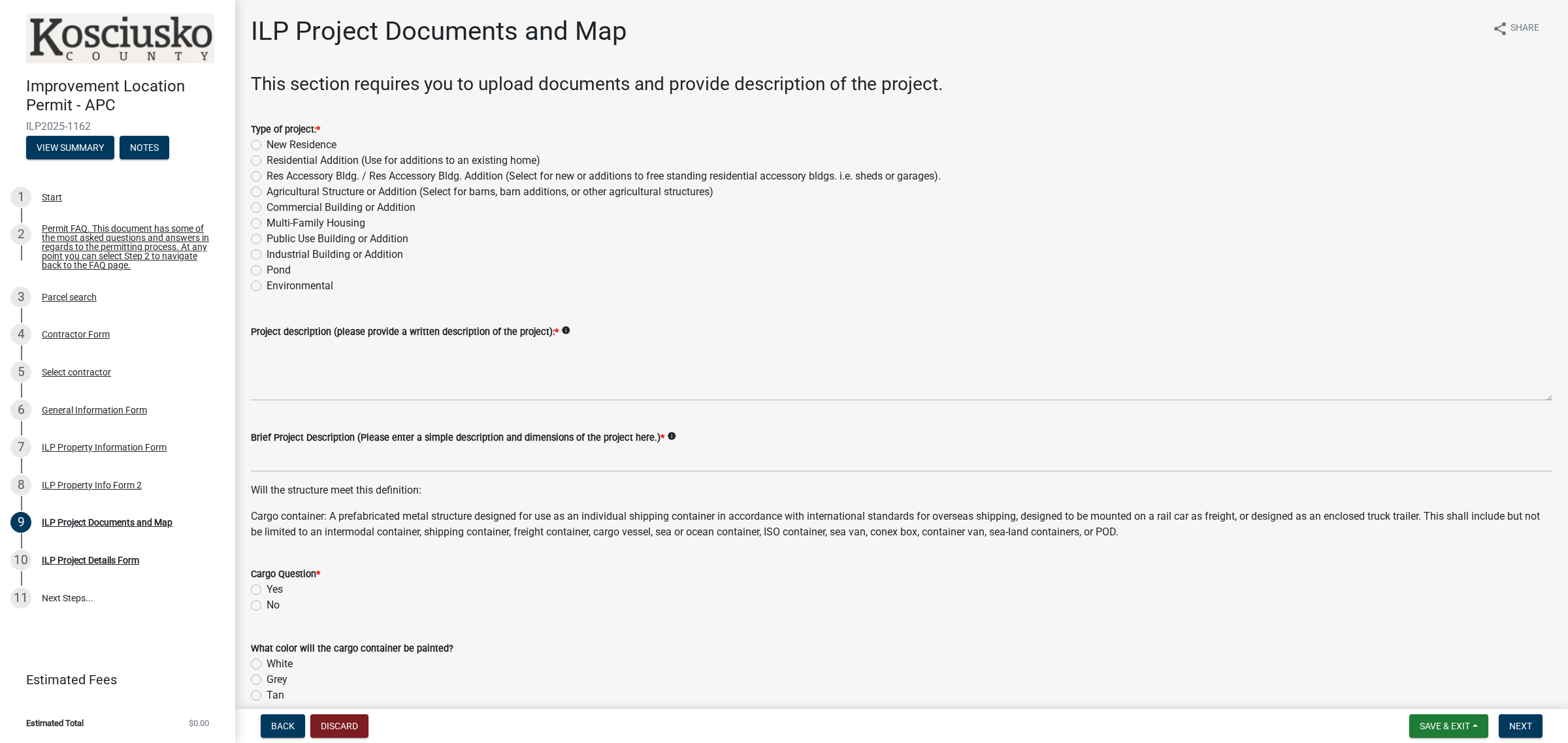
click at [266, 159] on label "Residential Addition (Use for additions to an existing home)" at bounding box center [403, 161] width 273 height 16
click at [266, 159] on input "Residential Addition (Use for additions to an existing home)" at bounding box center [270, 157] width 9 height 9
radio input "true"
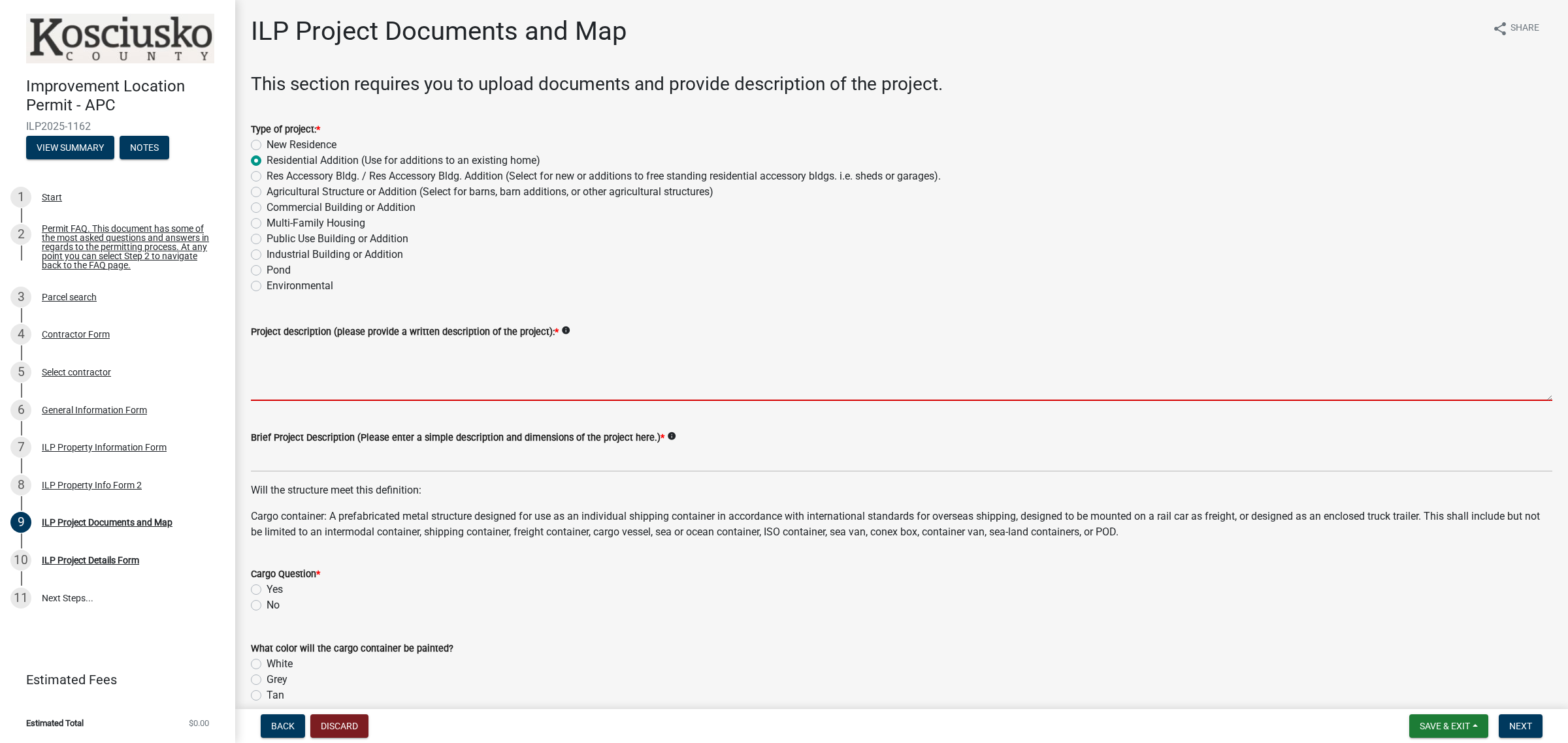
click at [339, 361] on textarea "Project description (please provide a written description of the project): *" at bounding box center [901, 370] width 1301 height 61
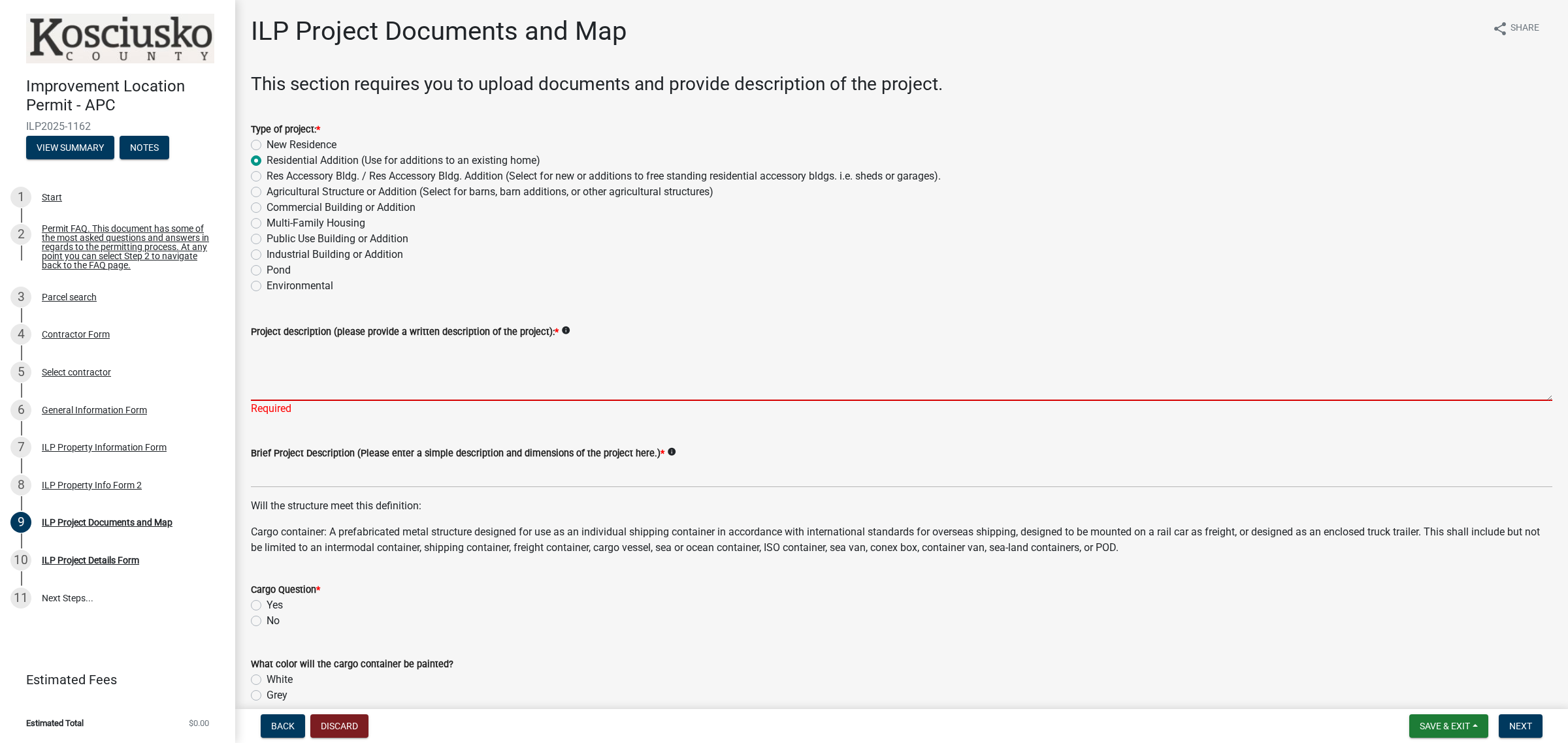
click at [387, 370] on textarea "Project description (please provide a written description of the project): *" at bounding box center [901, 370] width 1301 height 61
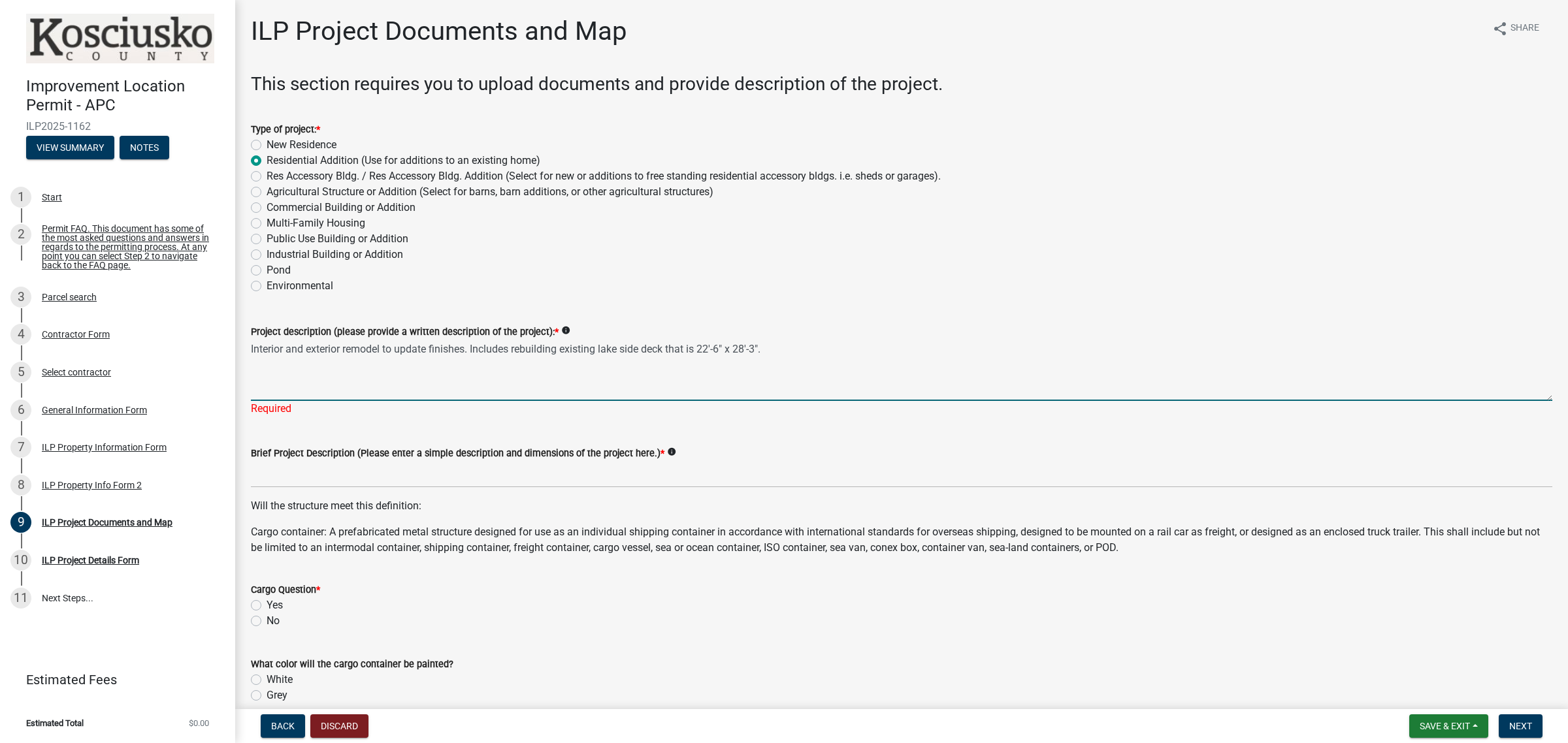
type textarea "Interior and exterior remodel to update finishes. Includes rebuilding existing …"
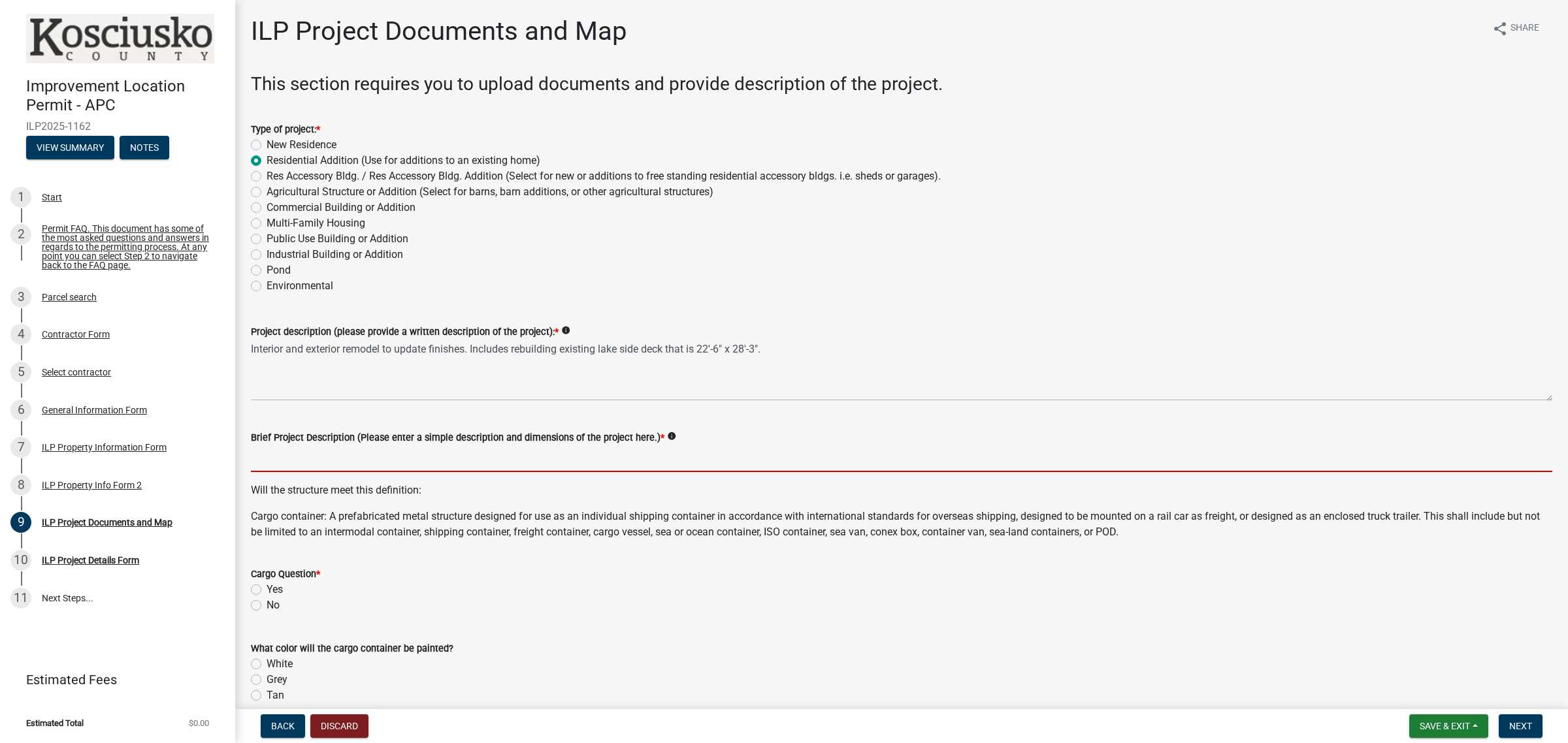
click at [334, 474] on wm-data-entity-input "Brief Project Description (Please enter a simple description and dimensions of …" at bounding box center [901, 447] width 1301 height 71
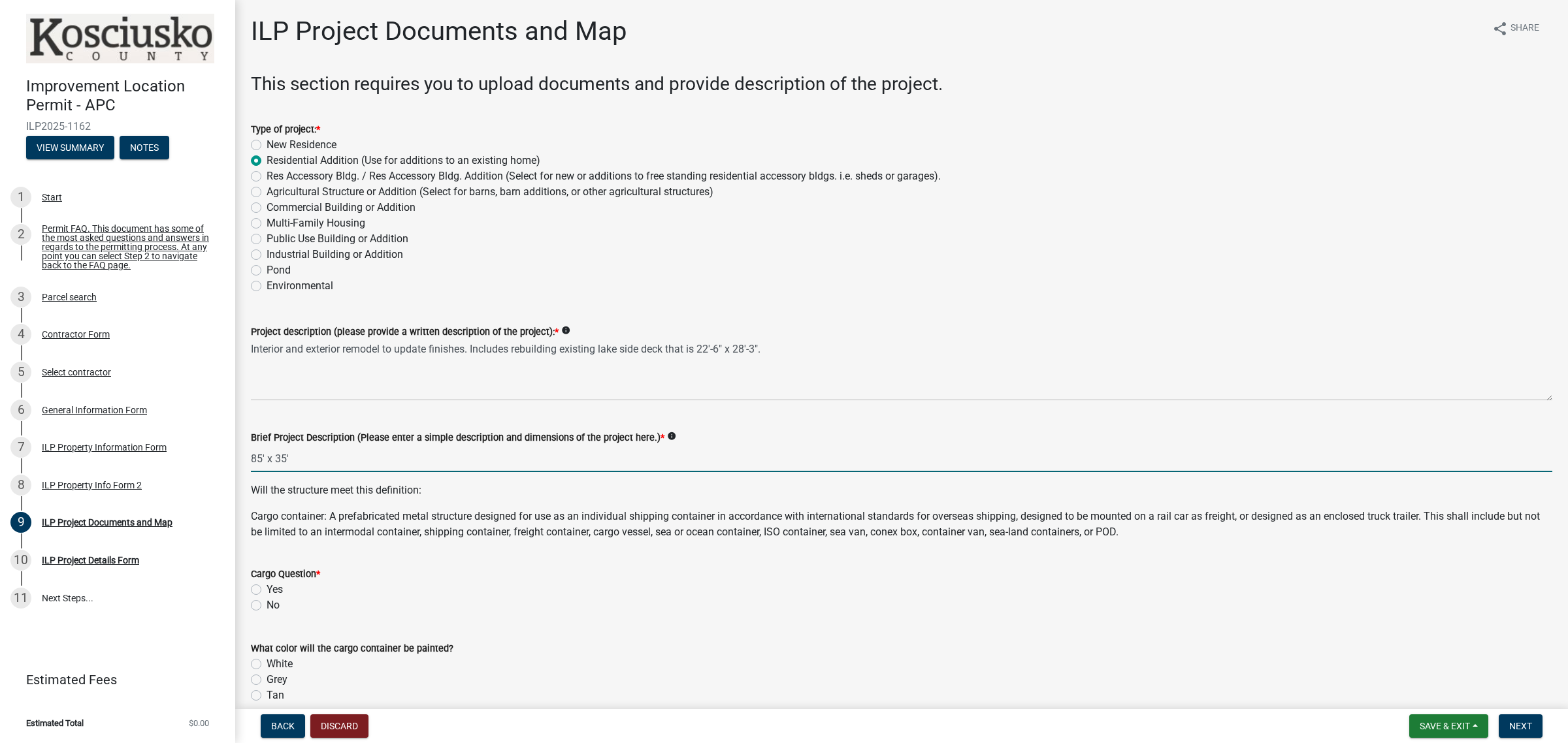
click at [336, 457] on input "85' x 35'" at bounding box center [901, 459] width 1301 height 27
type input "85' x 35' overall"
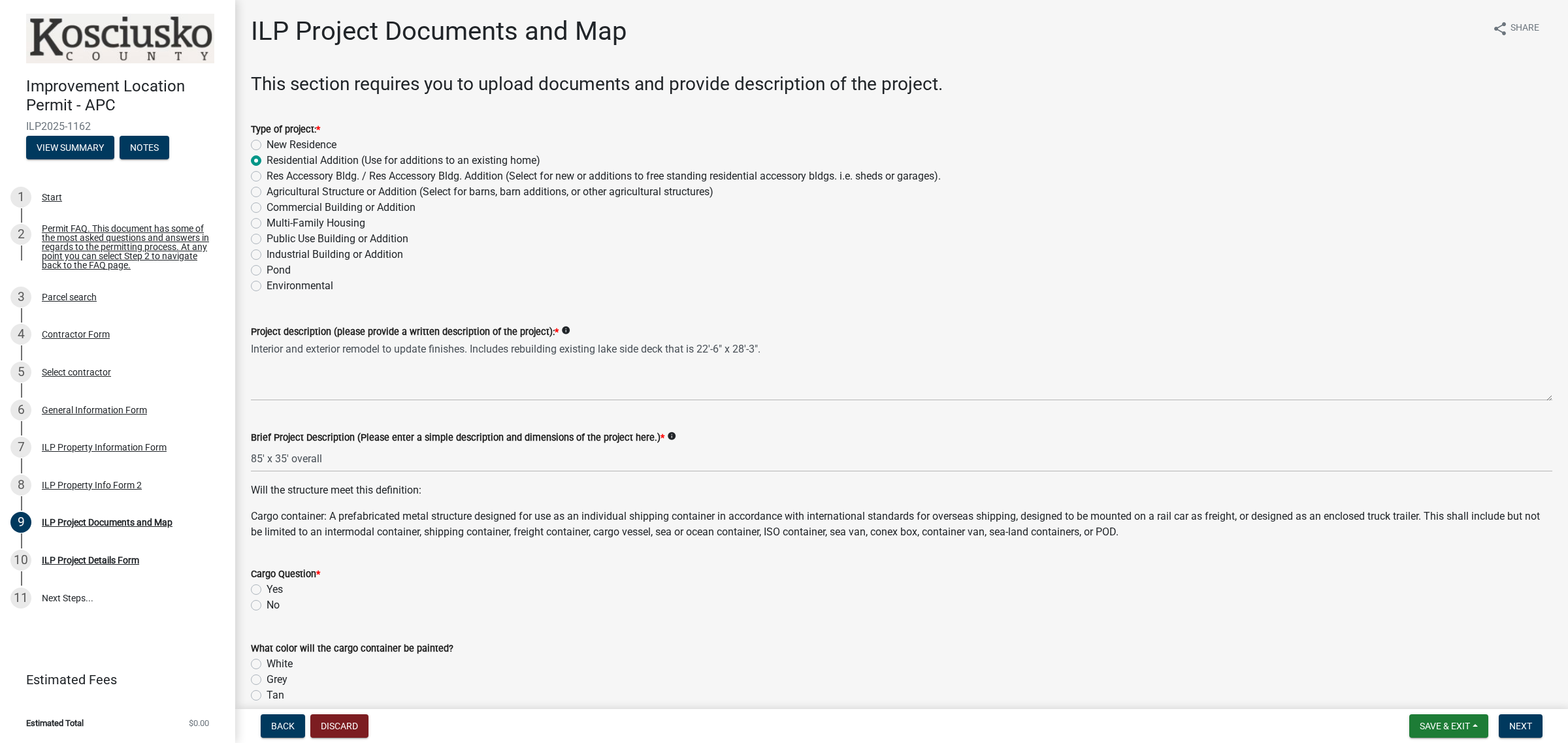
click at [273, 602] on label "No" at bounding box center [273, 606] width 13 height 16
click at [273, 602] on input "No" at bounding box center [270, 602] width 9 height 9
radio input "true"
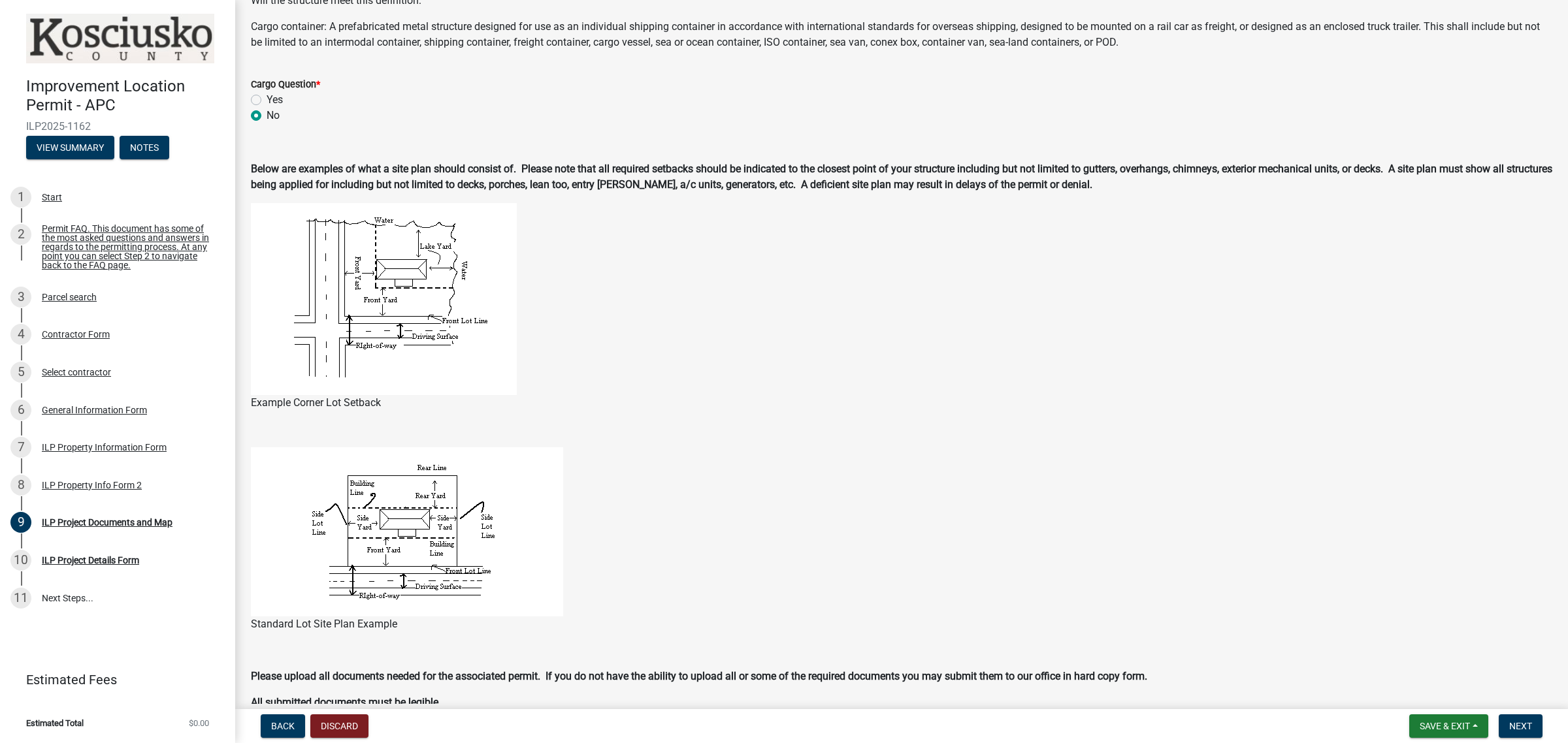
scroll to position [898, 0]
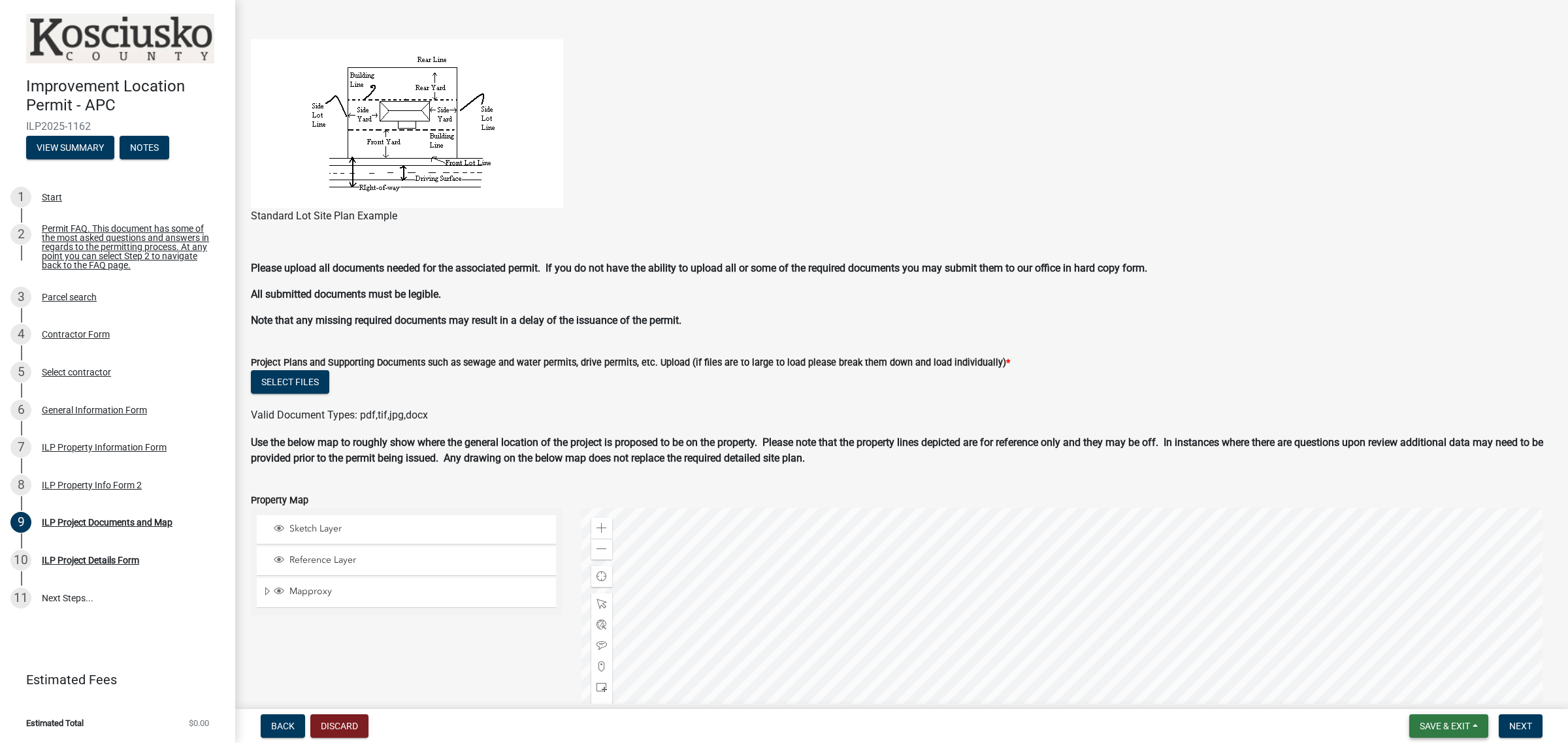
click at [1478, 728] on button "Save & Exit" at bounding box center [1449, 727] width 79 height 24
click at [1439, 694] on button "Save & Exit" at bounding box center [1435, 693] width 104 height 31
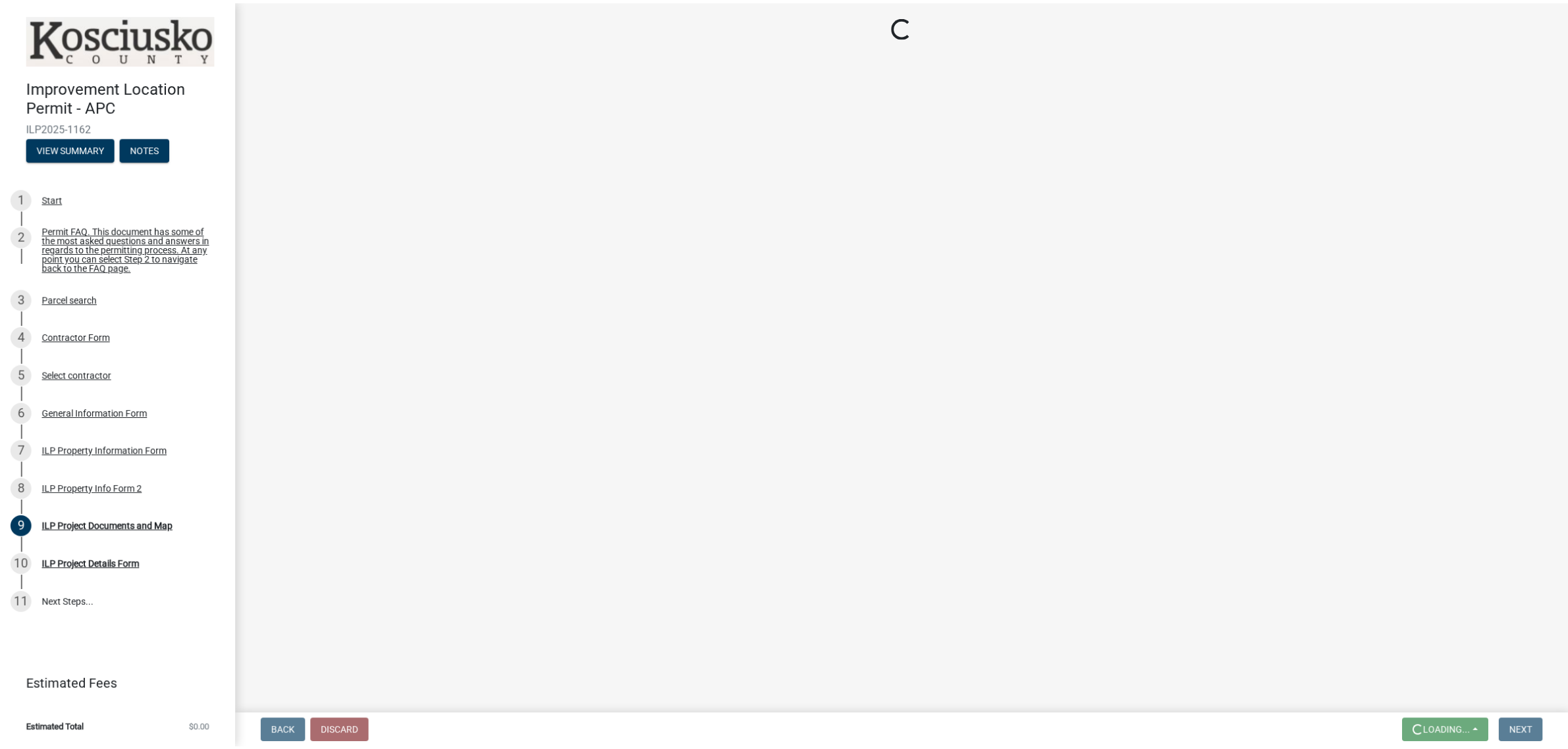
scroll to position [0, 0]
